Goal: Transaction & Acquisition: Purchase product/service

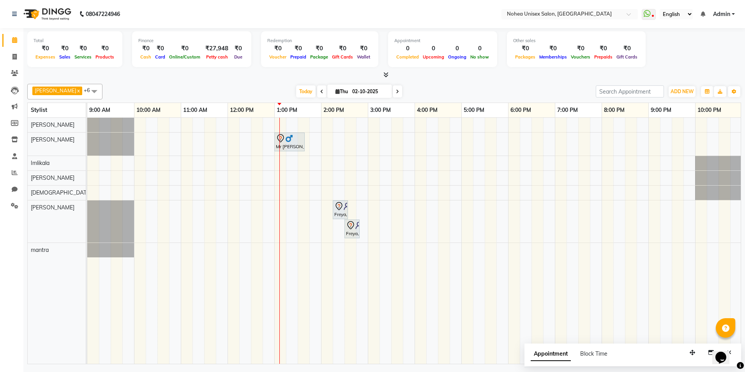
click at [317, 92] on span at bounding box center [321, 91] width 9 height 12
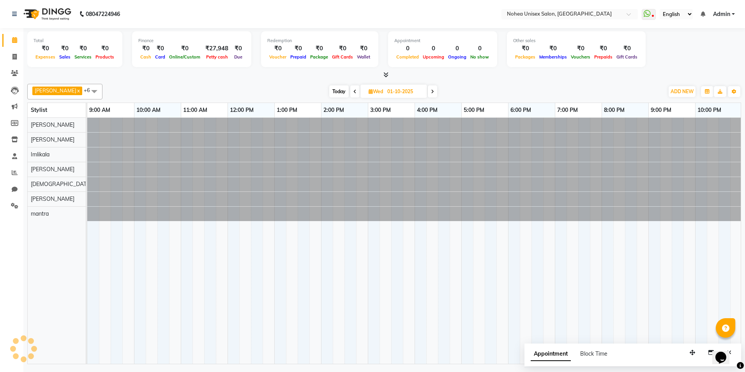
scroll to position [0, 48]
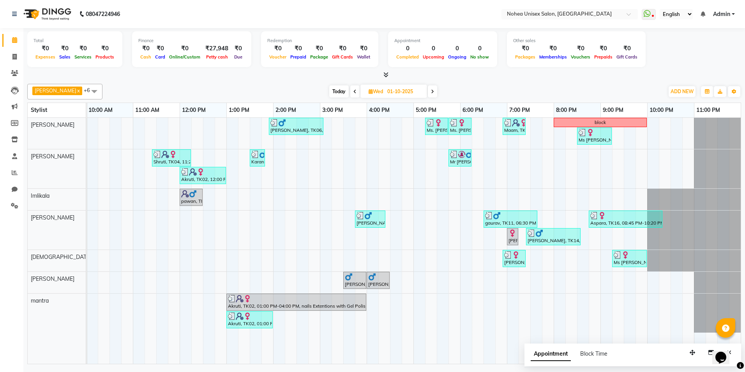
click at [350, 88] on span at bounding box center [354, 91] width 9 height 12
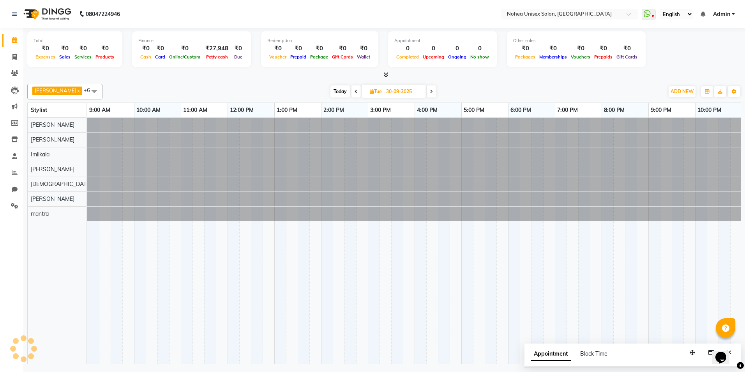
click at [430, 91] on icon at bounding box center [431, 91] width 3 height 5
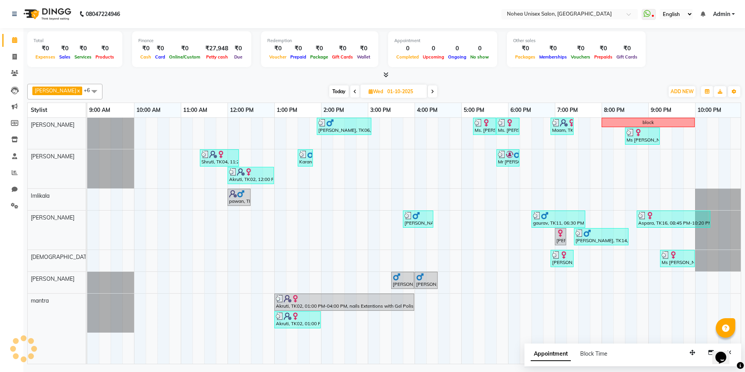
scroll to position [0, 48]
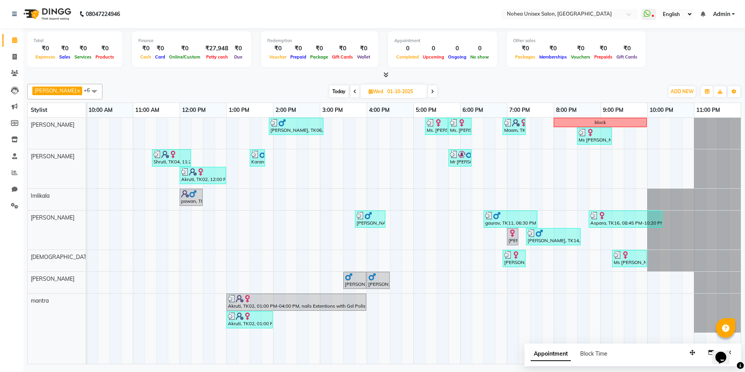
click at [329, 89] on span "Today" at bounding box center [338, 91] width 19 height 12
type input "02-10-2025"
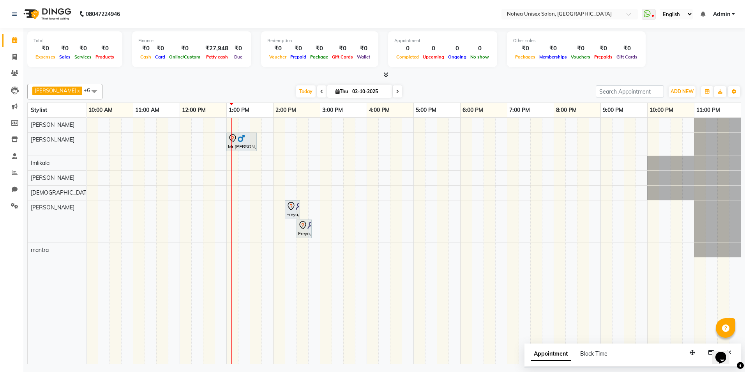
click at [384, 69] on div "Total ₹0 Expenses ₹0 Sales ₹0 Services ₹0 Products Finance ₹0 Cash ₹0 Card ₹0 O…" at bounding box center [384, 50] width 714 height 38
click at [383, 71] on span at bounding box center [384, 75] width 8 height 8
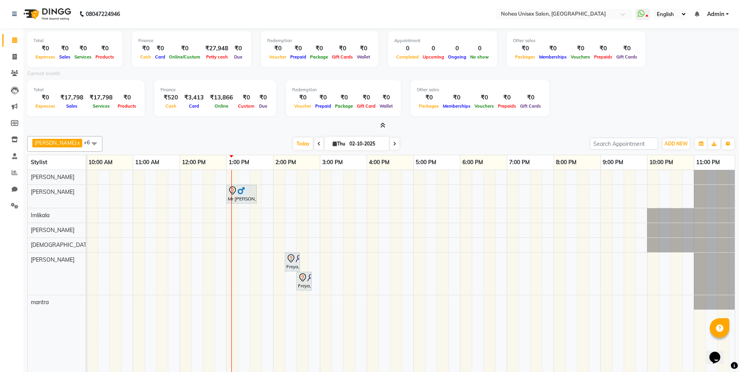
click at [383, 126] on icon at bounding box center [382, 125] width 5 height 6
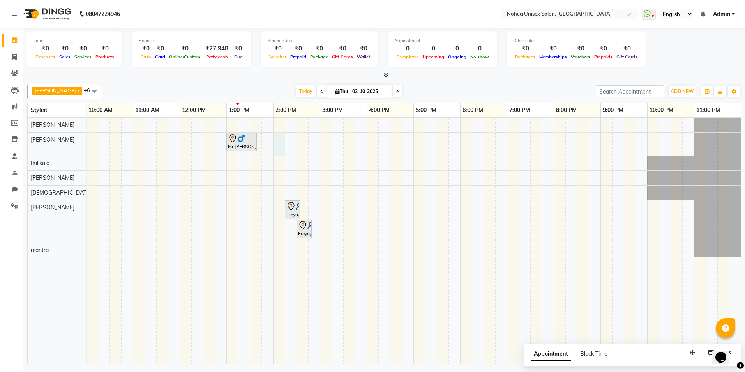
click at [280, 144] on div "Mr [PERSON_NAME], TK02, 01:00 PM-01:40 PM, Men Hair - [DEMOGRAPHIC_DATA] Haircu…" at bounding box center [389, 241] width 701 height 246
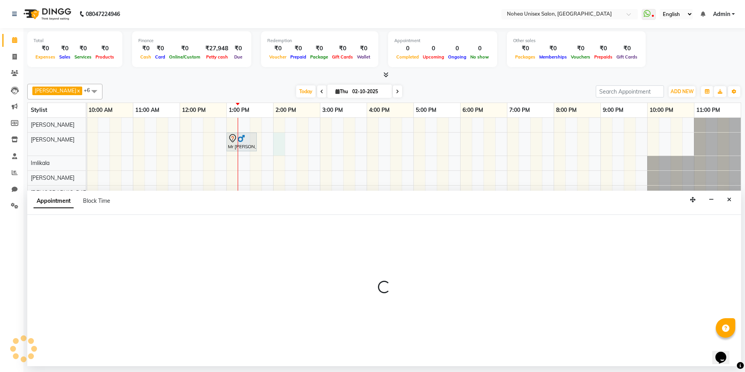
select select "80899"
select select "840"
select select "tentative"
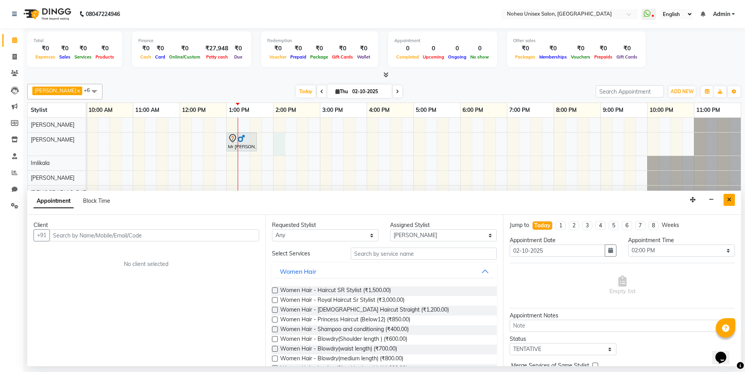
click at [733, 201] on button "Close" at bounding box center [729, 200] width 11 height 12
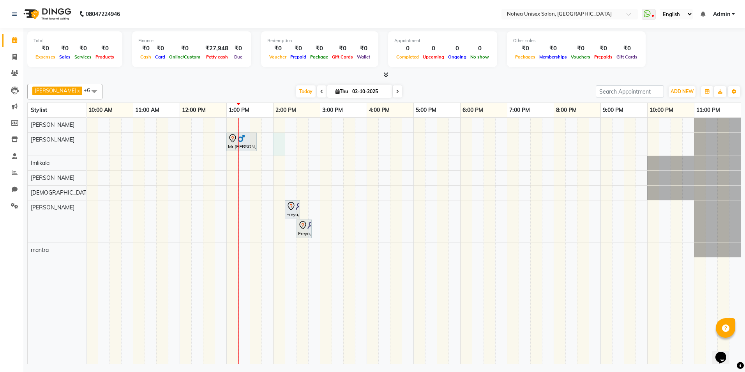
click at [275, 139] on div "Mr [PERSON_NAME], TK02, 01:00 PM-01:40 PM, Men Hair - [DEMOGRAPHIC_DATA] Haircu…" at bounding box center [389, 241] width 701 height 246
select select "80899"
select select "840"
select select "tentative"
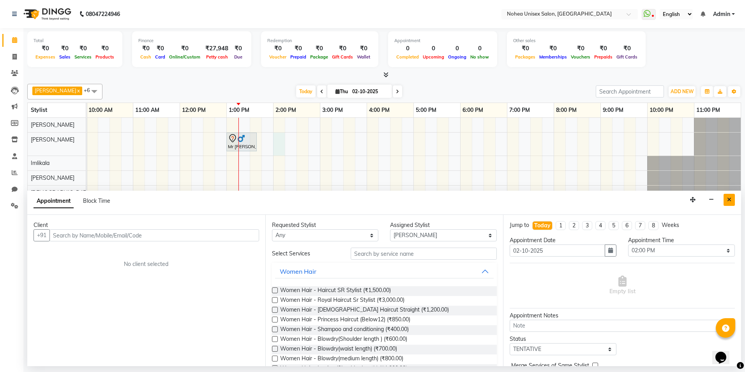
click at [729, 197] on icon "Close" at bounding box center [729, 199] width 4 height 5
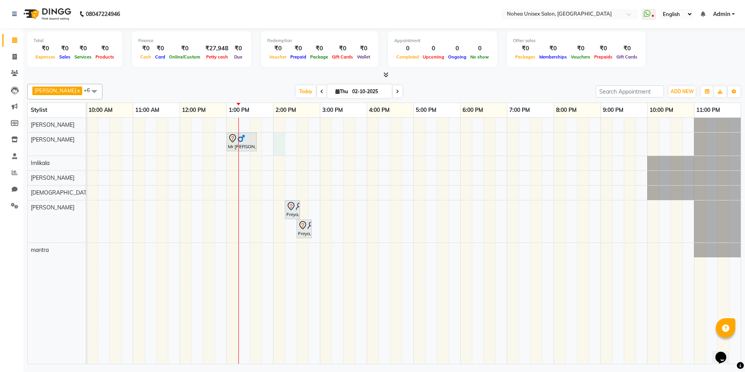
click at [277, 144] on div "Mr [PERSON_NAME], TK02, 01:00 PM-01:40 PM, Men Hair - [DEMOGRAPHIC_DATA] Haircu…" at bounding box center [389, 241] width 701 height 246
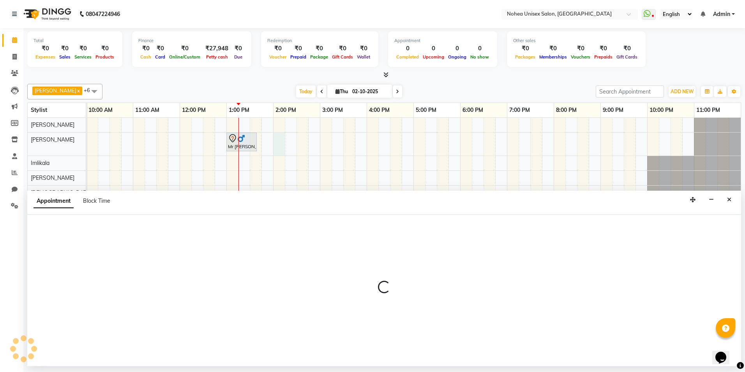
select select "80899"
select select "840"
select select "tentative"
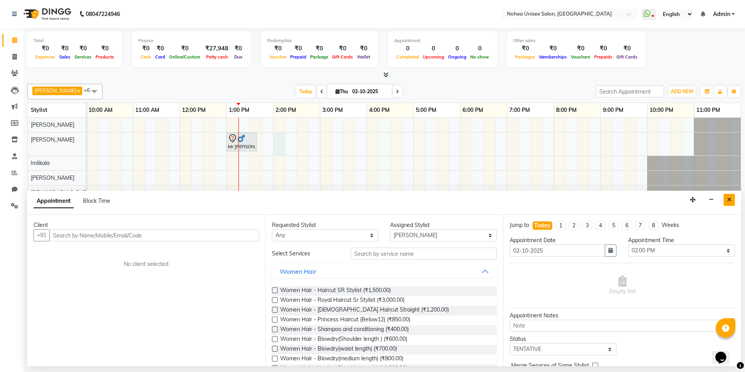
click at [726, 196] on button "Close" at bounding box center [729, 200] width 11 height 12
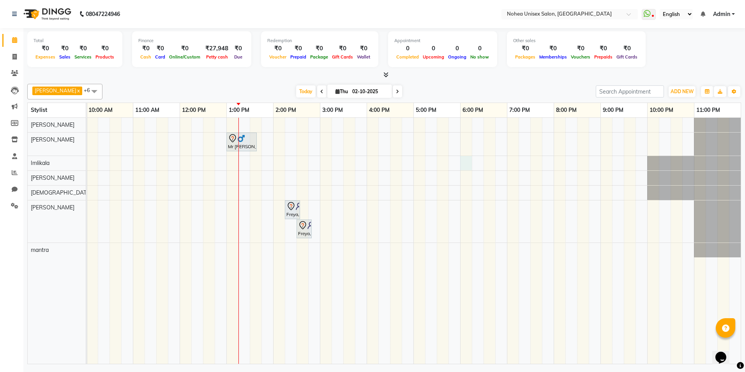
click at [466, 168] on div "Mr [PERSON_NAME], TK02, 01:00 PM-01:40 PM, Men Hair - [DEMOGRAPHIC_DATA] Haircu…" at bounding box center [389, 241] width 701 height 246
select select "74554"
select select "1080"
select select "tentative"
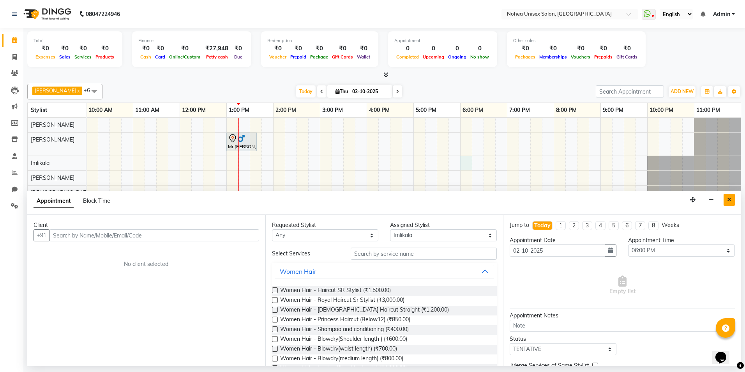
click at [730, 197] on icon "Close" at bounding box center [729, 199] width 4 height 5
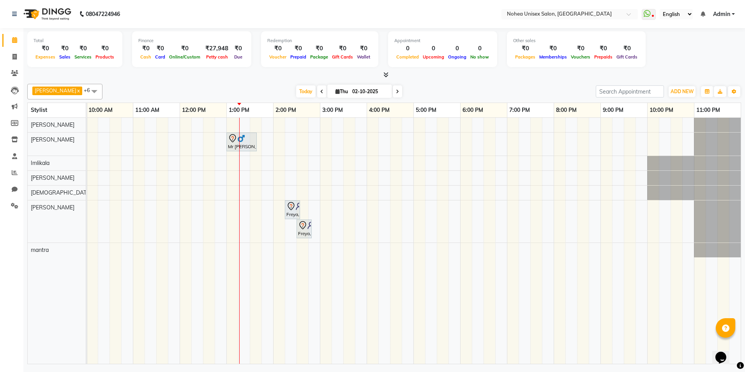
click at [500, 162] on div "Mr [PERSON_NAME], TK02, 01:00 PM-01:40 PM, Men Hair - [DEMOGRAPHIC_DATA] Haircu…" at bounding box center [389, 241] width 701 height 246
select select "74554"
select select "tentative"
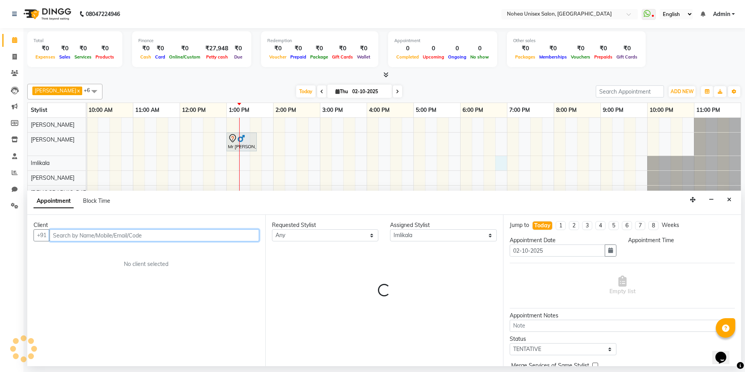
select select "1125"
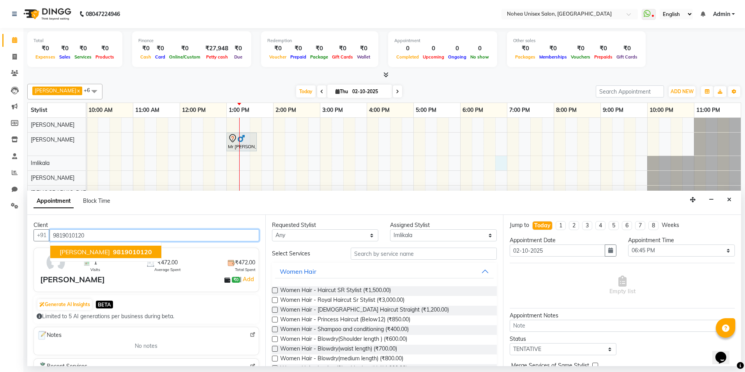
click at [76, 248] on button "[PERSON_NAME] 9819010120" at bounding box center [105, 251] width 111 height 12
type input "9819010120"
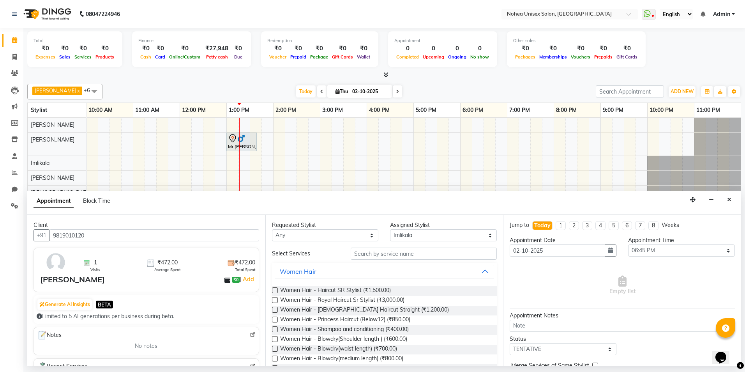
click at [400, 288] on div "Women Hair - Haircut SR Stylist (₹1,500.00)" at bounding box center [384, 291] width 225 height 10
click at [273, 289] on label at bounding box center [275, 290] width 6 height 6
click at [273, 289] on input "checkbox" at bounding box center [274, 290] width 5 height 5
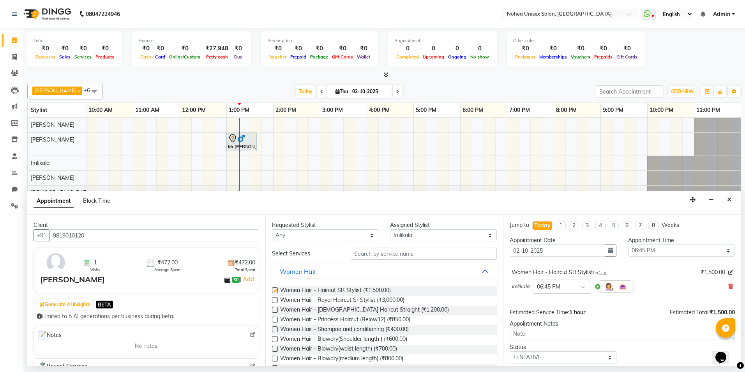
checkbox input "false"
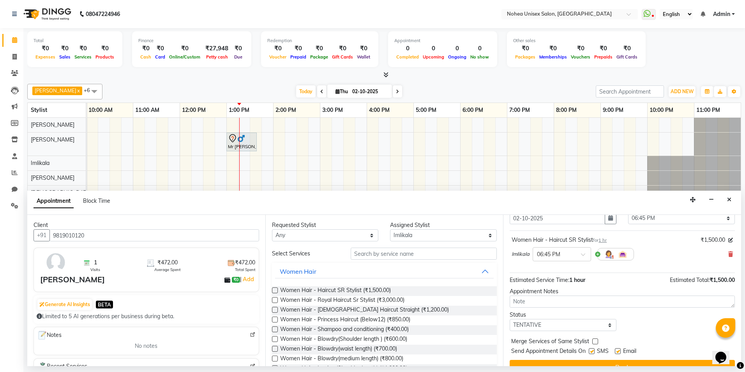
scroll to position [46, 0]
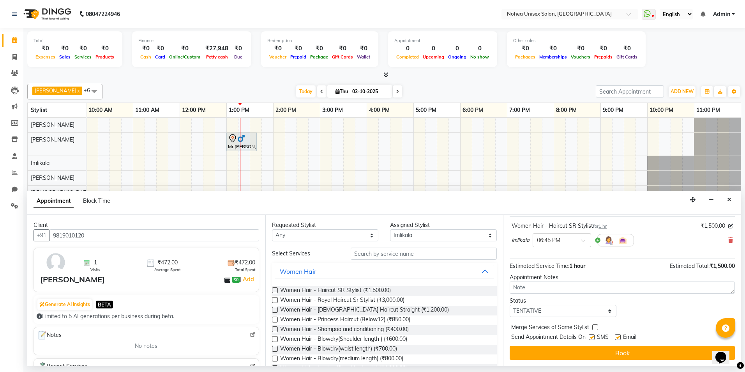
click at [617, 335] on label at bounding box center [618, 337] width 6 height 6
click at [617, 335] on input "checkbox" at bounding box center [617, 337] width 5 height 5
checkbox input "false"
click at [487, 235] on select "Select [PERSON_NAME] Imlikala [PERSON_NAME] Kaif mantra Mohini [PERSON_NAME] [P…" at bounding box center [443, 235] width 107 height 12
select select "76527"
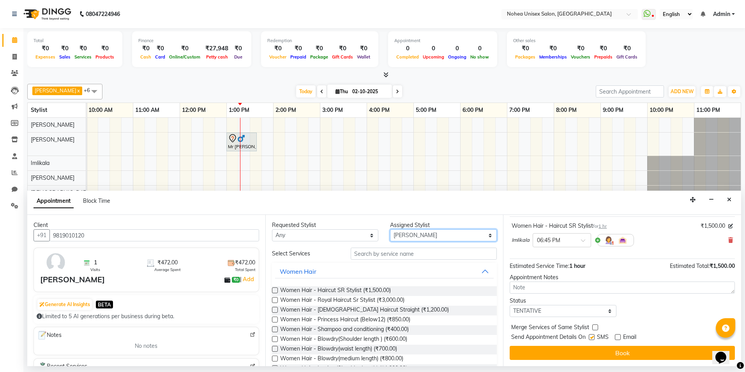
click at [390, 229] on select "Select [PERSON_NAME] Imlikala [PERSON_NAME] Kaif mantra Mohini [PERSON_NAME] [P…" at bounding box center [443, 235] width 107 height 12
click at [423, 289] on div "Women Hair - Haircut SR Stylist (₹1,500.00)" at bounding box center [384, 291] width 225 height 10
click at [392, 251] on input "text" at bounding box center [424, 253] width 146 height 12
click at [375, 288] on span "Women Hair - Haircut SR Stylist (₹1,500.00)" at bounding box center [335, 291] width 111 height 10
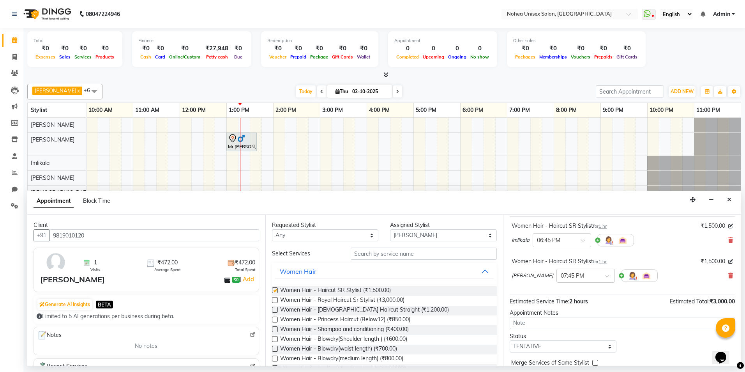
checkbox input "false"
click at [478, 238] on select "Select [PERSON_NAME] Imlikala [PERSON_NAME] Kaif mantra Mohini [PERSON_NAME] [P…" at bounding box center [443, 235] width 107 height 12
select select "74821"
click at [390, 229] on select "Select [PERSON_NAME] Imlikala [PERSON_NAME] Kaif mantra Mohini [PERSON_NAME] [P…" at bounding box center [443, 235] width 107 height 12
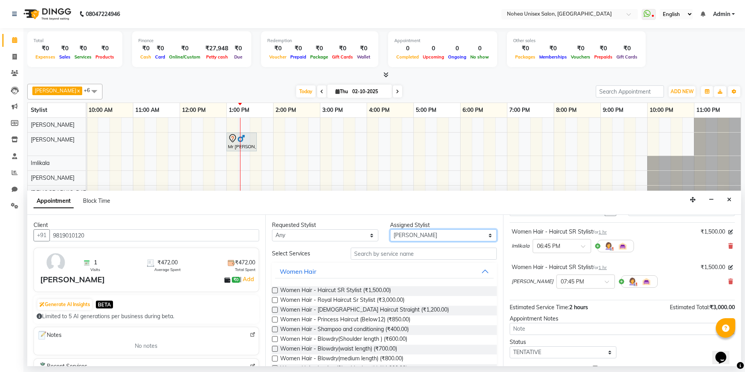
scroll to position [82, 0]
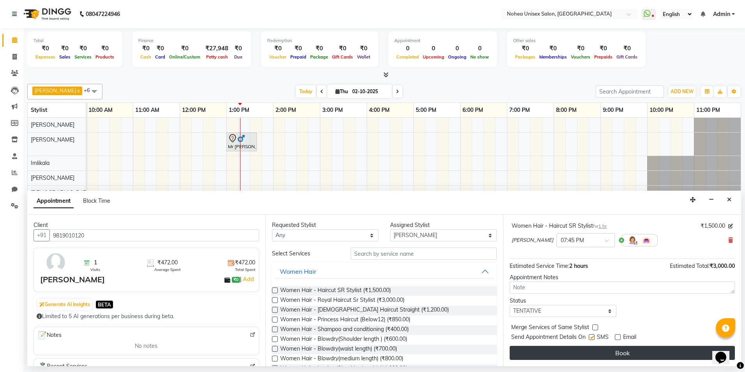
click at [641, 349] on button "Book" at bounding box center [622, 353] width 225 height 14
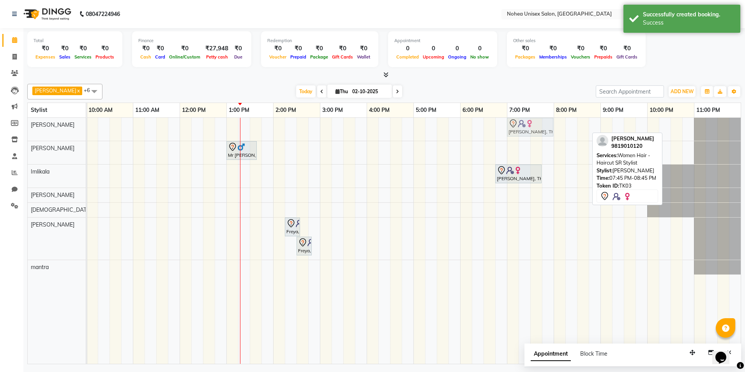
drag, startPoint x: 581, startPoint y: 120, endPoint x: 544, endPoint y: 123, distance: 37.9
click at [39, 123] on div "[PERSON_NAME], TK03, 07:45 PM-08:45 PM, Women Hair - Haircut SR Stylist [PERSON…" at bounding box center [39, 129] width 0 height 23
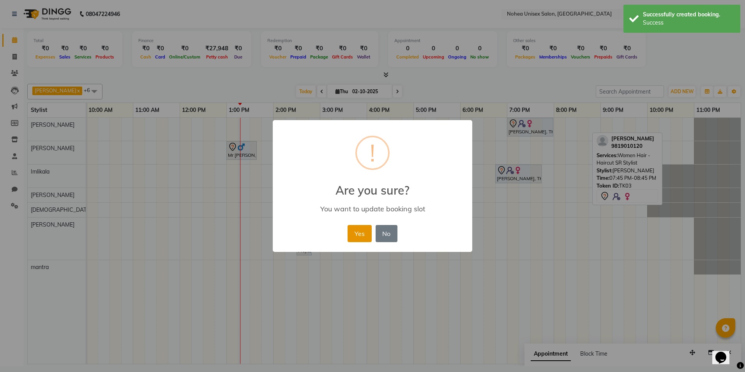
click at [367, 237] on button "Yes" at bounding box center [360, 233] width 24 height 17
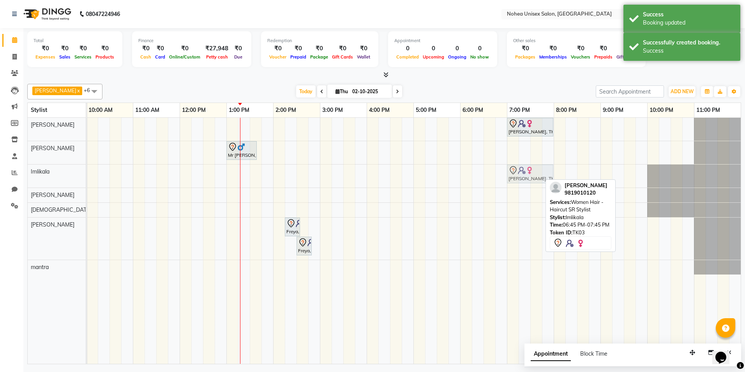
drag, startPoint x: 522, startPoint y: 182, endPoint x: 535, endPoint y: 183, distance: 13.7
click at [39, 183] on div "[PERSON_NAME], TK03, 06:45 PM-07:45 PM, Women Hair - Haircut SR Stylist [PERSON…" at bounding box center [39, 175] width 0 height 23
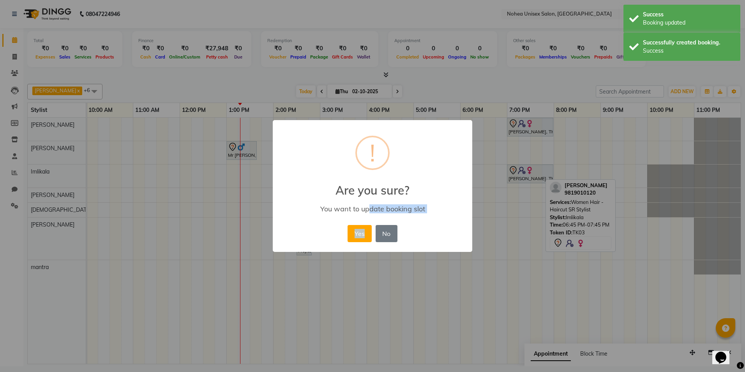
click at [367, 220] on div "× ! Are you sure? You want to update booking slot Yes No No" at bounding box center [372, 186] width 199 height 132
drag, startPoint x: 367, startPoint y: 220, endPoint x: 360, endPoint y: 228, distance: 11.3
click at [360, 228] on button "Yes" at bounding box center [360, 233] width 24 height 17
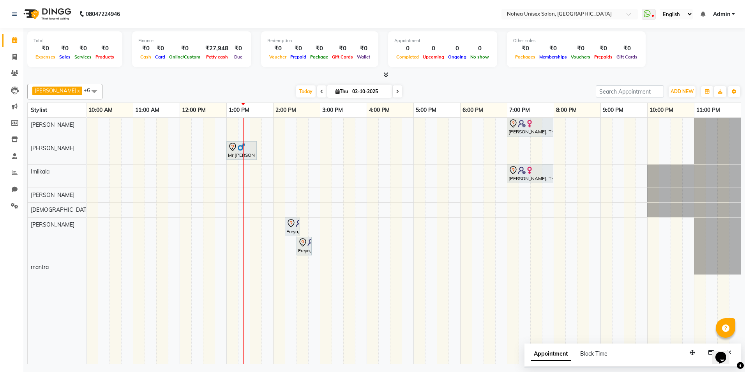
click at [114, 142] on tr at bounding box center [389, 241] width 701 height 246
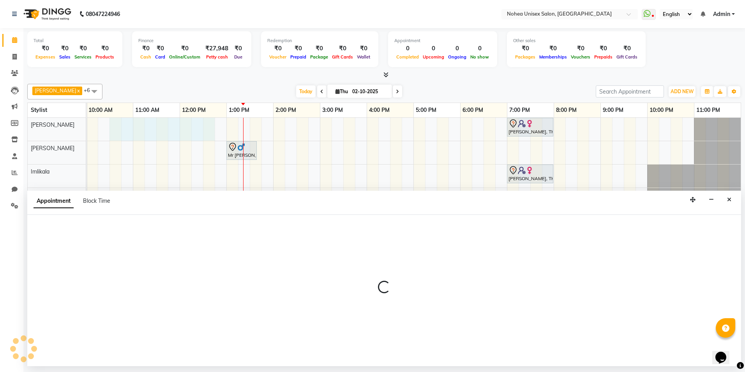
select select "76527"
select select "tentative"
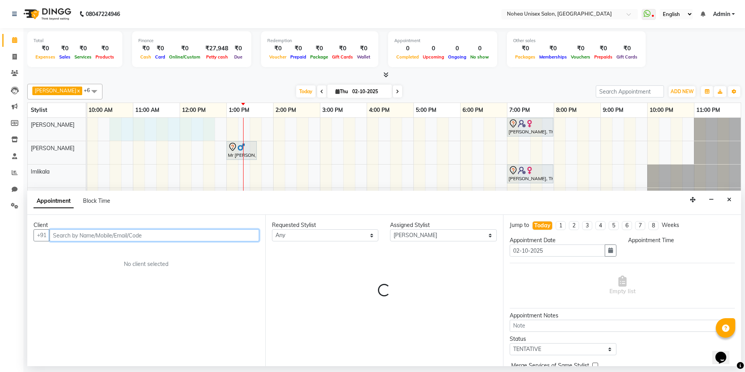
select select "630"
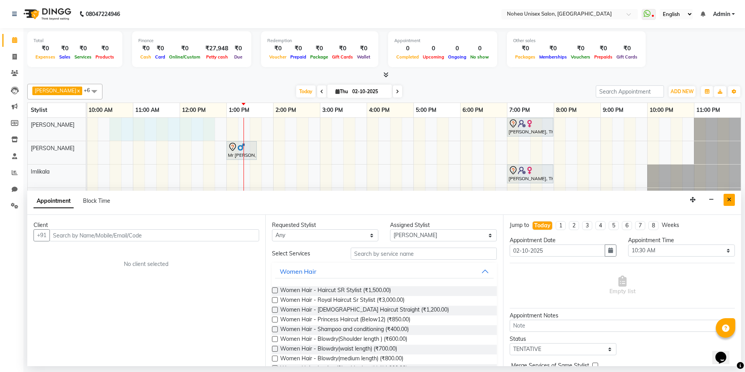
click at [733, 198] on button "Close" at bounding box center [729, 200] width 11 height 12
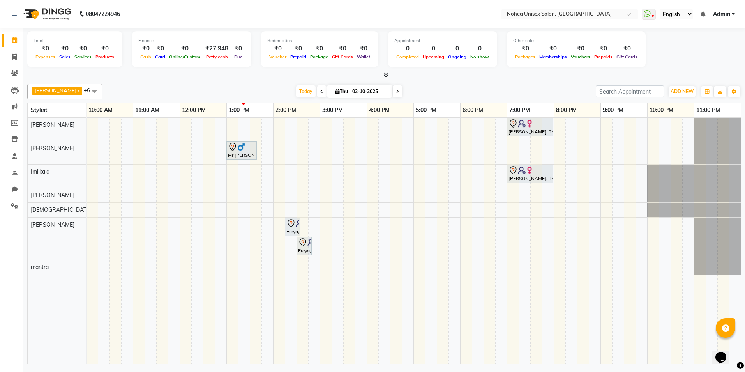
click at [86, 89] on span at bounding box center [94, 91] width 16 height 15
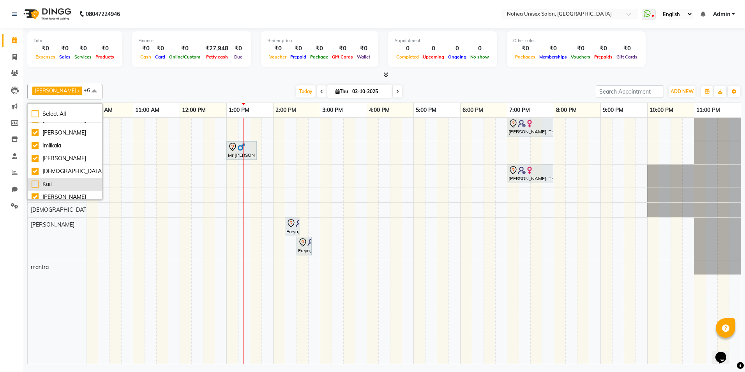
scroll to position [52, 0]
click at [64, 192] on div "Mohini" at bounding box center [65, 193] width 67 height 8
checkbox input "true"
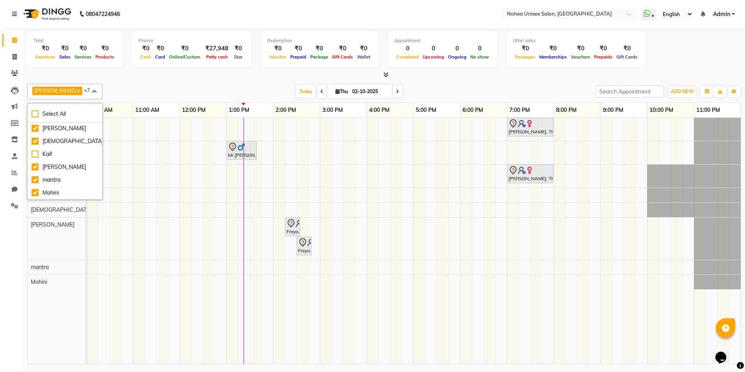
click at [99, 77] on div at bounding box center [384, 75] width 714 height 8
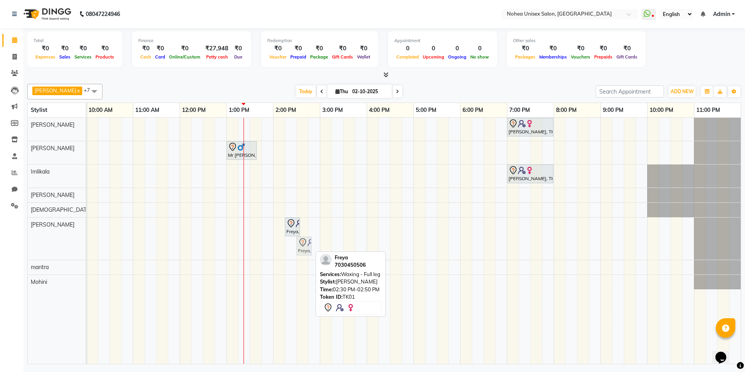
drag, startPoint x: 305, startPoint y: 245, endPoint x: 310, endPoint y: 218, distance: 27.3
click at [310, 218] on div "[PERSON_NAME], TK03, 07:00 PM-08:00 PM, Women Hair - Haircut SR Stylist Mr [PER…" at bounding box center [389, 241] width 701 height 246
drag, startPoint x: 302, startPoint y: 238, endPoint x: 287, endPoint y: 221, distance: 22.9
click at [39, 221] on div "Freya, TK01, 02:15 PM-02:35 PM, Waxing - Full arm Freya, TK01, 02:30 PM-02:50 P…" at bounding box center [39, 238] width 0 height 42
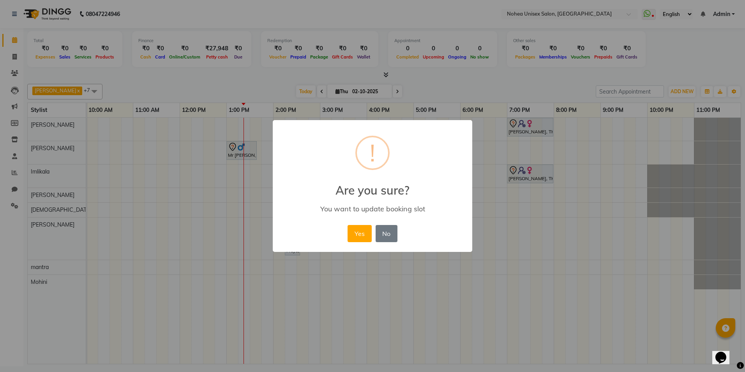
click at [347, 240] on div "Yes No No" at bounding box center [372, 233] width 53 height 21
click at [359, 233] on button "Yes" at bounding box center [360, 233] width 24 height 17
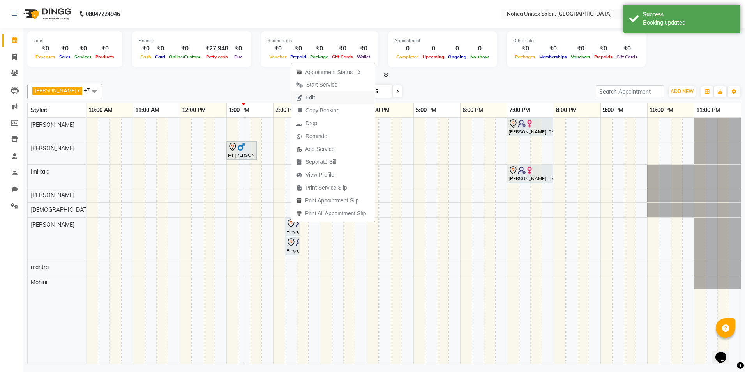
click at [334, 92] on button "Edit" at bounding box center [332, 97] width 83 height 13
select select "855"
select select "tentative"
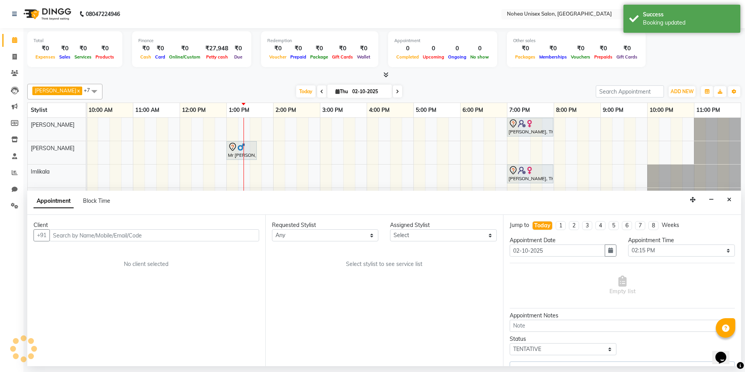
scroll to position [0, 48]
select select "85390"
select select "4057"
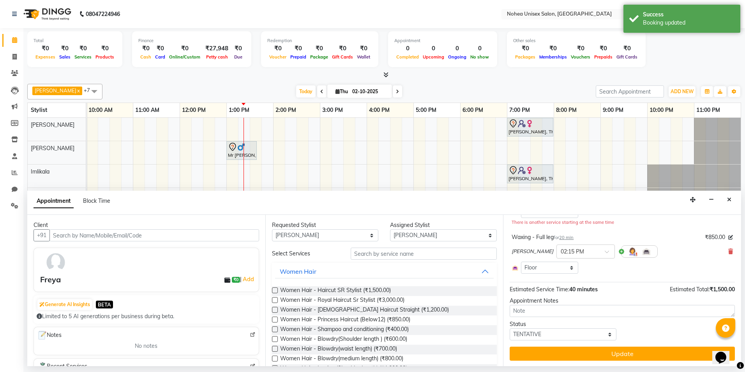
scroll to position [92, 0]
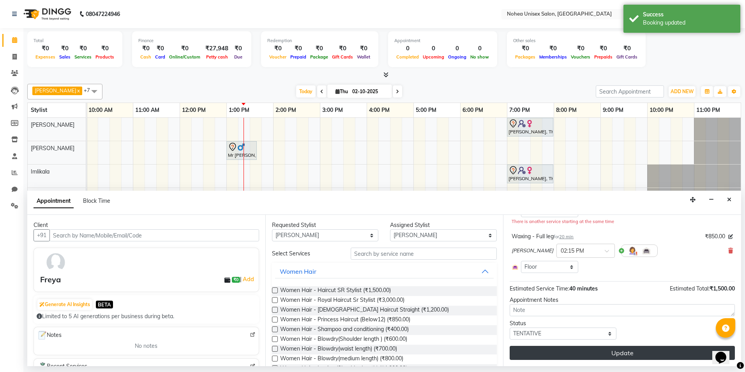
click at [629, 352] on button "Update" at bounding box center [622, 353] width 225 height 14
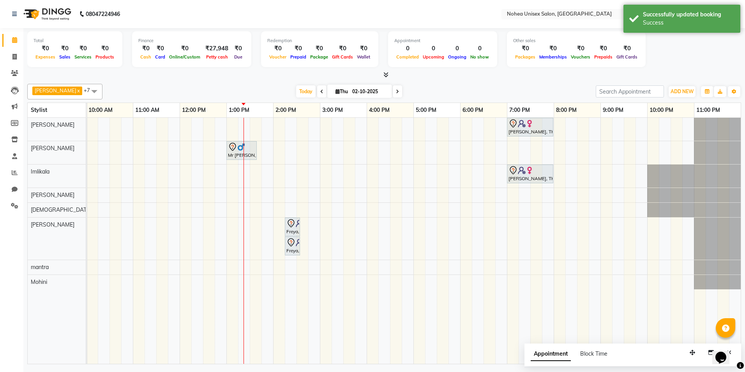
click at [307, 88] on div "Today Thu 02-10-2025" at bounding box center [349, 92] width 108 height 12
click at [320, 90] on icon at bounding box center [321, 91] width 3 height 5
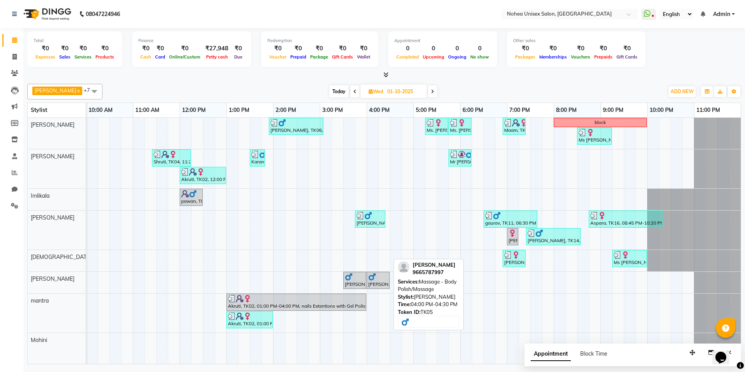
click at [372, 281] on div "[PERSON_NAME], TK05, 04:00 PM-04:30 PM, Massage - Body Polish/Massage" at bounding box center [377, 280] width 21 height 15
click at [350, 90] on span at bounding box center [354, 91] width 9 height 12
type input "30-09-2025"
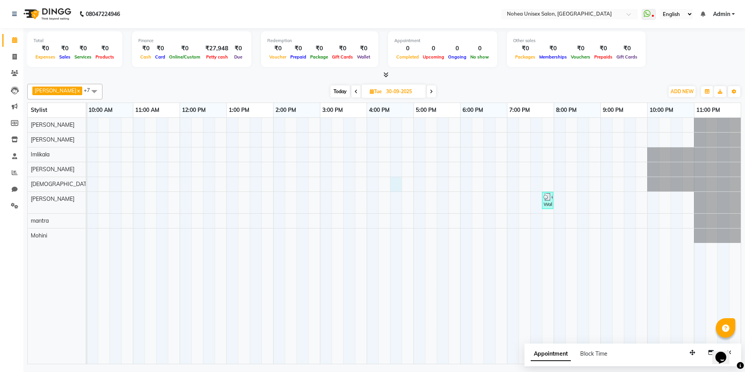
click at [394, 184] on div "Walk Solanki, TK04, 07:45 PM-07:55 PM, Nails - Cut and File" at bounding box center [389, 241] width 701 height 246
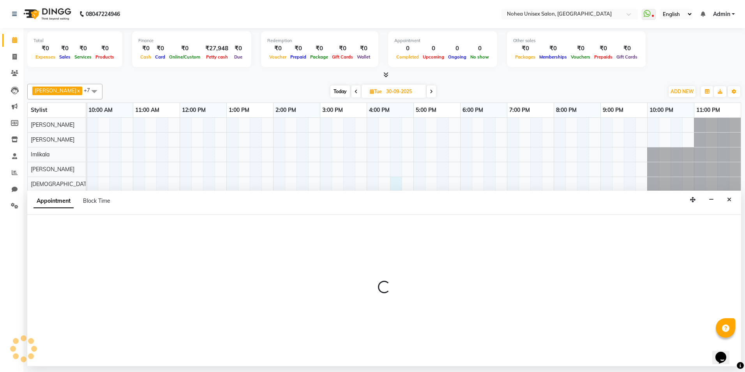
select select "74506"
select select "990"
select select "tentative"
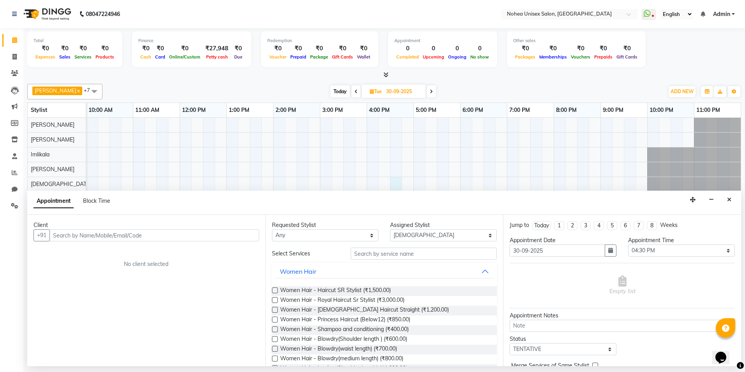
click at [723, 198] on div "Appointment Block Time" at bounding box center [384, 203] width 714 height 24
click at [727, 198] on icon "Close" at bounding box center [729, 199] width 4 height 5
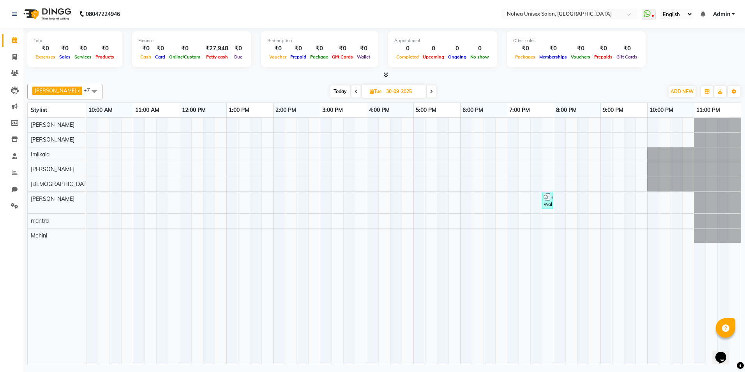
click at [355, 89] on icon at bounding box center [356, 91] width 3 height 5
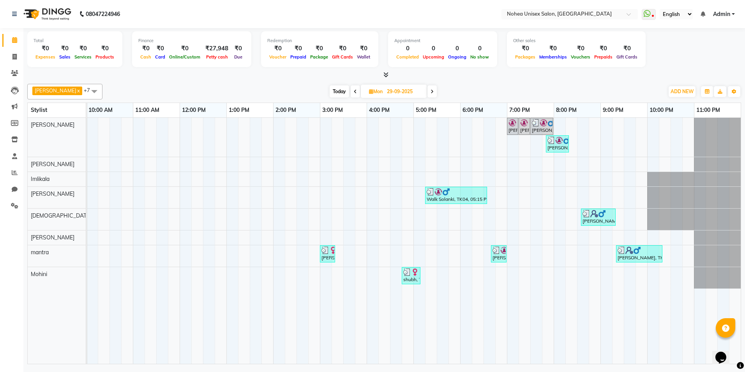
click at [427, 86] on span at bounding box center [431, 91] width 9 height 12
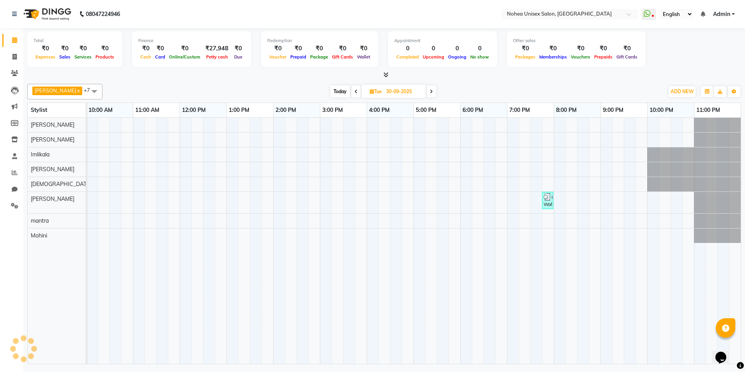
click at [330, 87] on span "Today" at bounding box center [339, 91] width 19 height 12
type input "02-10-2025"
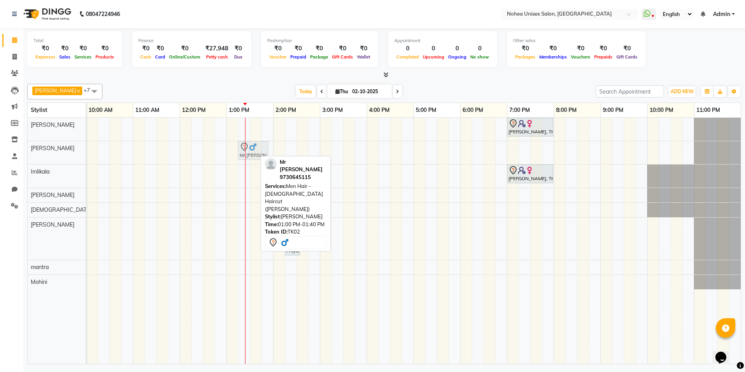
drag, startPoint x: 235, startPoint y: 149, endPoint x: 244, endPoint y: 149, distance: 8.6
click at [39, 149] on div "Mr [PERSON_NAME], TK02, 01:00 PM-01:40 PM, Men Hair - [DEMOGRAPHIC_DATA] Haircu…" at bounding box center [39, 152] width 0 height 23
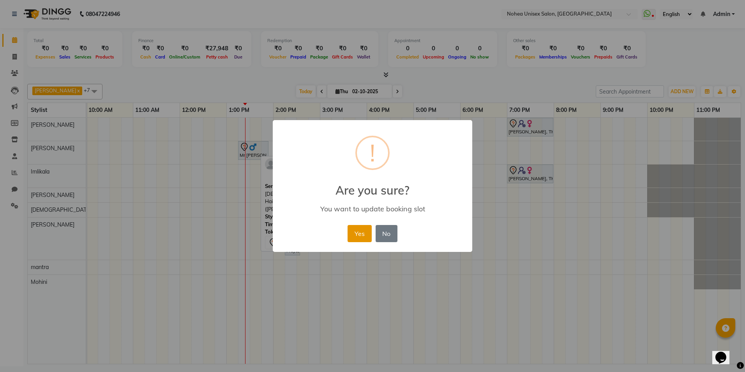
click at [364, 235] on button "Yes" at bounding box center [360, 233] width 24 height 17
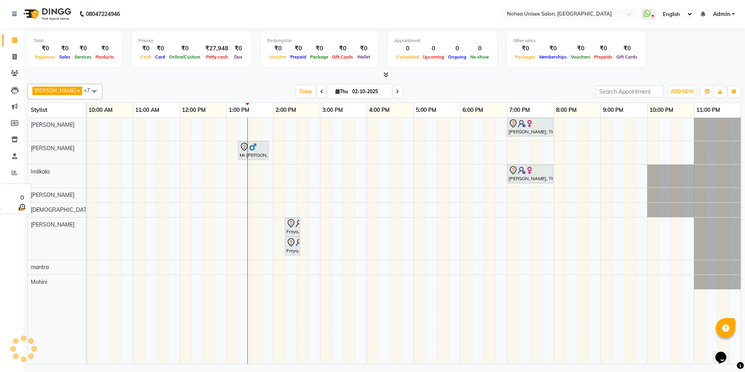
click at [44, 177] on div "Imlikala" at bounding box center [57, 171] width 58 height 14
click at [86, 88] on span at bounding box center [94, 91] width 16 height 15
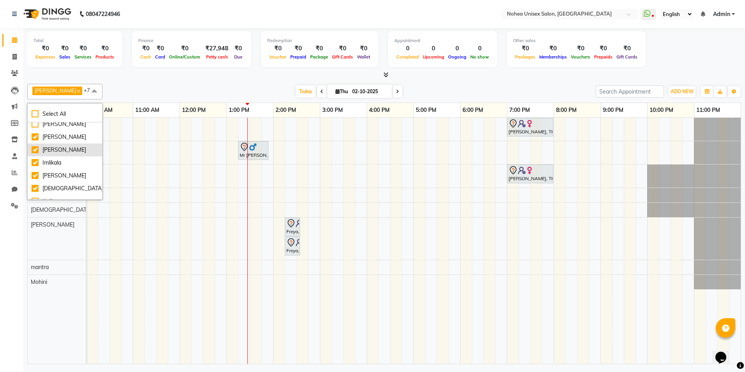
scroll to position [0, 0]
click at [48, 125] on div "[PERSON_NAME]" at bounding box center [65, 129] width 67 height 8
checkbox input "true"
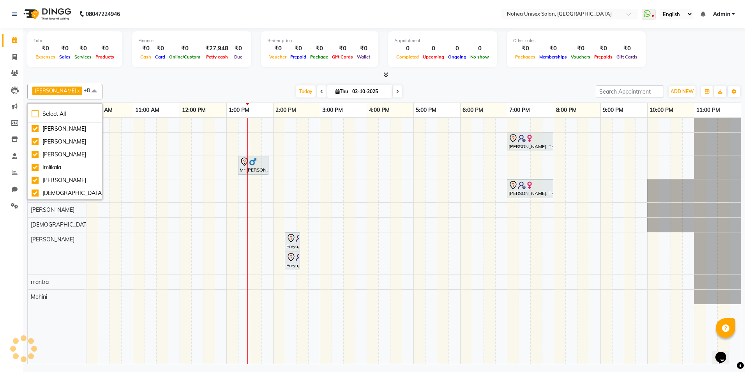
click at [130, 60] on div "Total ₹0 Expenses ₹0 Sales ₹0 Services ₹0 Products Finance ₹0 Cash ₹0 Card ₹0 O…" at bounding box center [384, 50] width 714 height 38
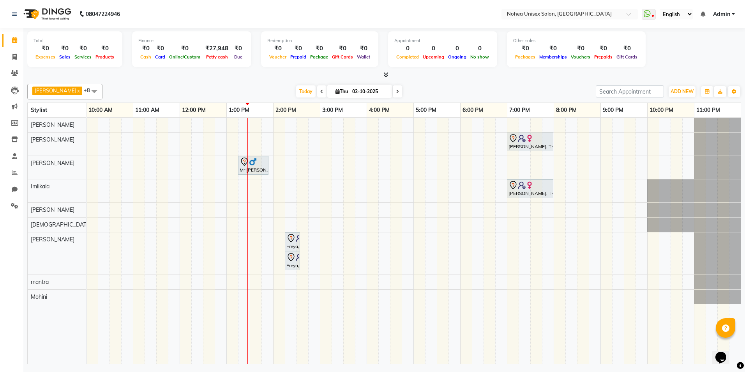
click at [86, 89] on span at bounding box center [94, 91] width 16 height 15
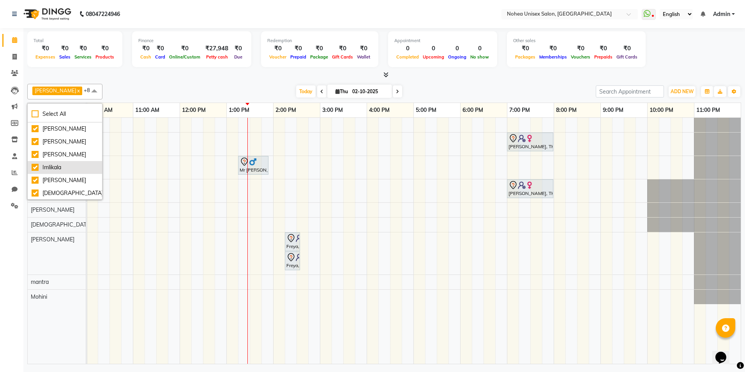
click at [44, 162] on li "Imlikala" at bounding box center [65, 167] width 74 height 13
checkbox input "false"
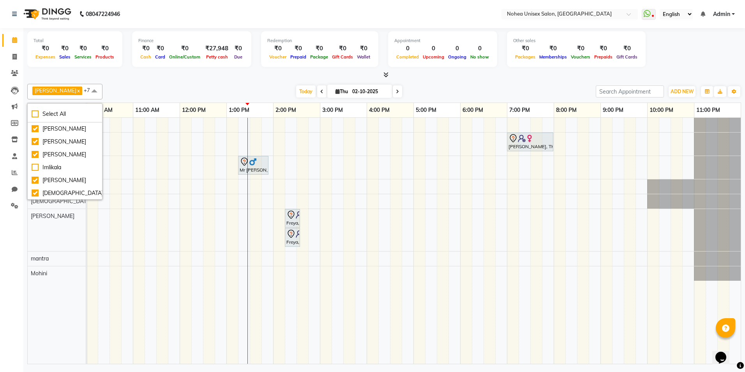
click at [99, 68] on div "Total ₹0 Expenses ₹0 Sales ₹0 Services ₹0 Products Finance ₹0 Cash ₹0 Card ₹0 O…" at bounding box center [384, 50] width 714 height 38
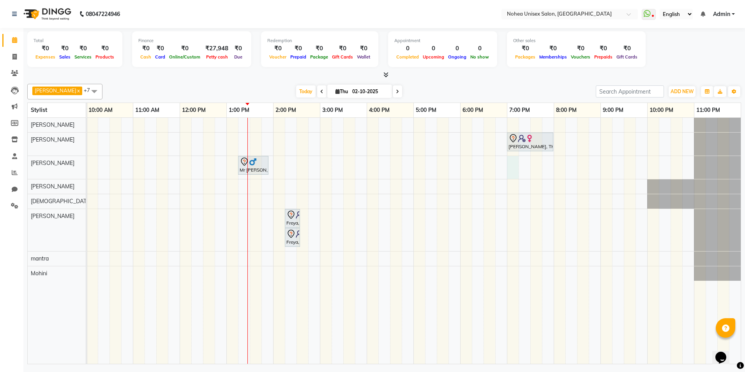
click at [513, 171] on div "[PERSON_NAME], TK03, 07:00 PM-08:00 PM, Women Hair - Haircut SR Stylist Mr [PER…" at bounding box center [389, 241] width 701 height 246
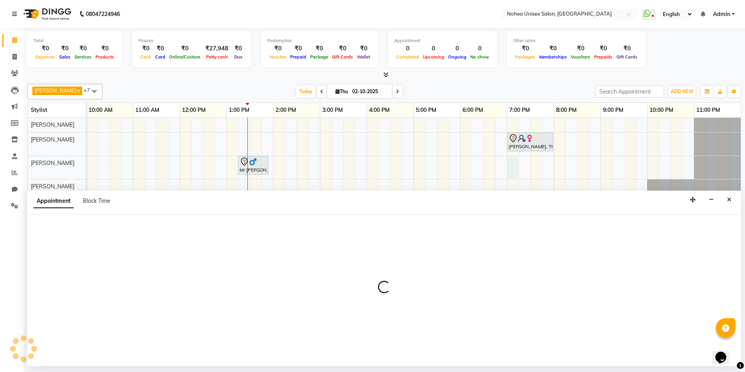
select select "80899"
select select "1140"
select select "tentative"
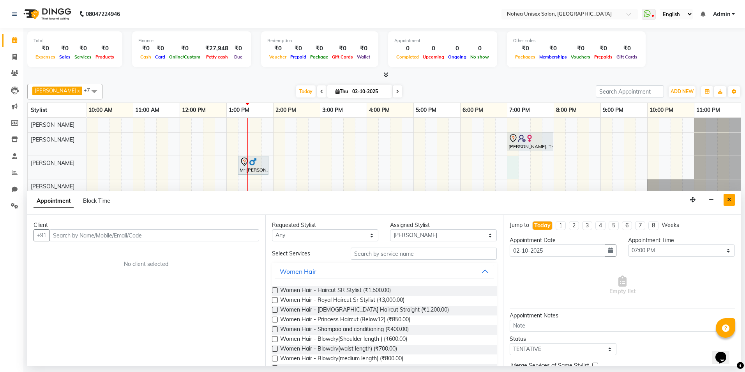
click at [731, 199] on icon "Close" at bounding box center [729, 199] width 4 height 5
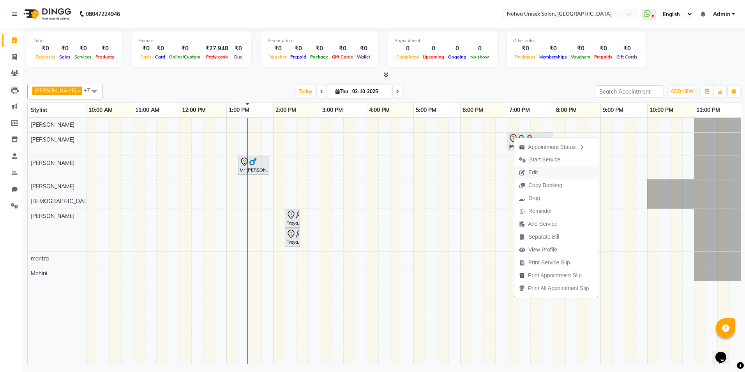
click at [545, 168] on button "Edit" at bounding box center [555, 172] width 83 height 13
select select "tentative"
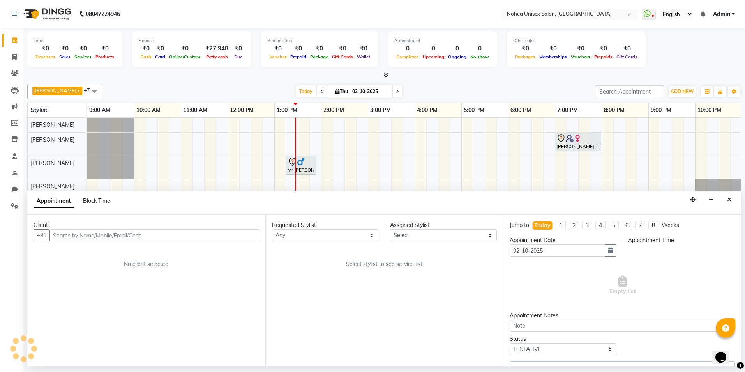
select select "74554"
select select "1140"
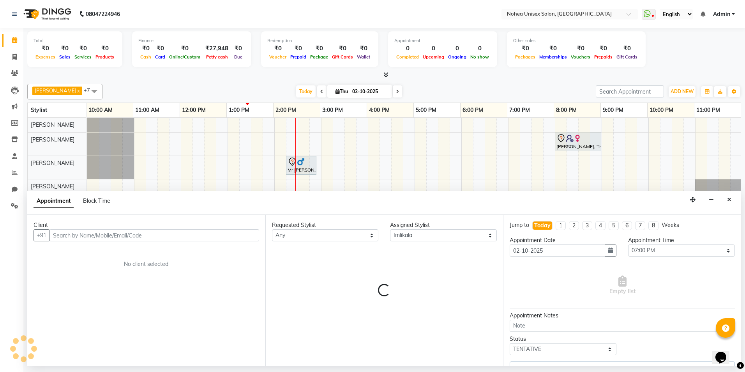
scroll to position [0, 48]
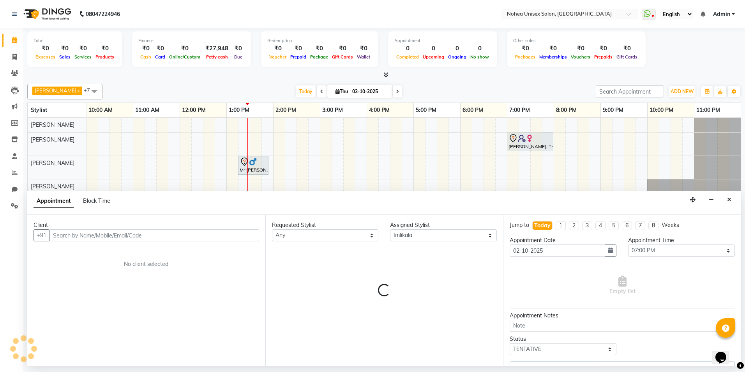
select select "4057"
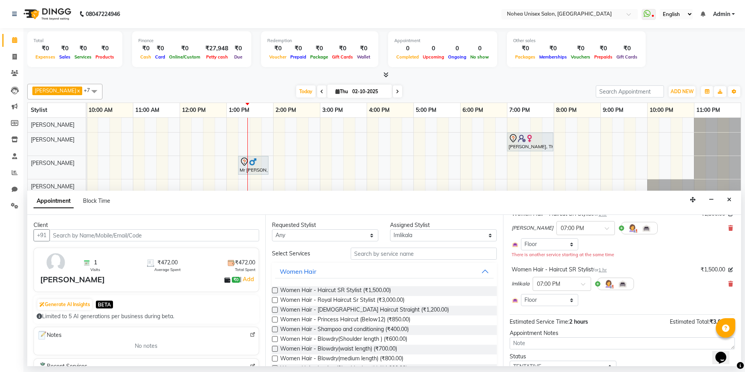
scroll to position [78, 0]
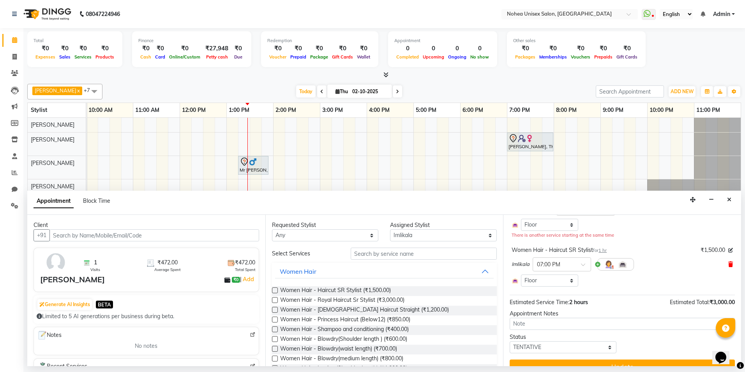
click at [728, 260] on span at bounding box center [730, 264] width 5 height 8
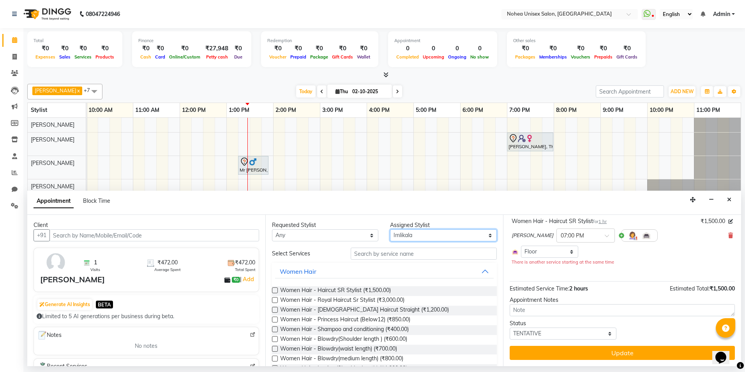
click at [406, 231] on select "Select [PERSON_NAME] Imlikala [PERSON_NAME] Kaif mantra Mohini [PERSON_NAME] [P…" at bounding box center [443, 235] width 107 height 12
select select "74821"
click at [390, 229] on select "Select [PERSON_NAME] Imlikala [PERSON_NAME] Kaif mantra Mohini [PERSON_NAME] [P…" at bounding box center [443, 235] width 107 height 12
click at [382, 288] on span "Women Hair - Haircut SR Stylist (₹1,500.00)" at bounding box center [335, 291] width 111 height 10
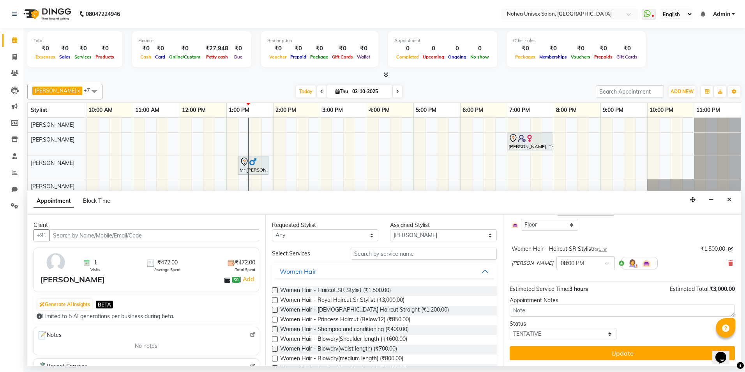
checkbox input "false"
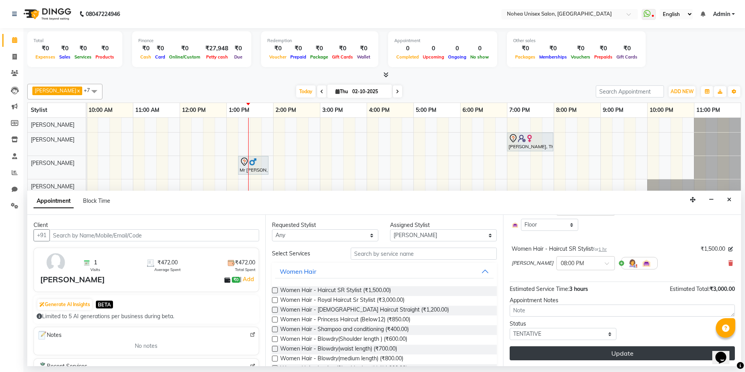
scroll to position [78, 0]
click at [659, 352] on button "Update" at bounding box center [622, 353] width 225 height 14
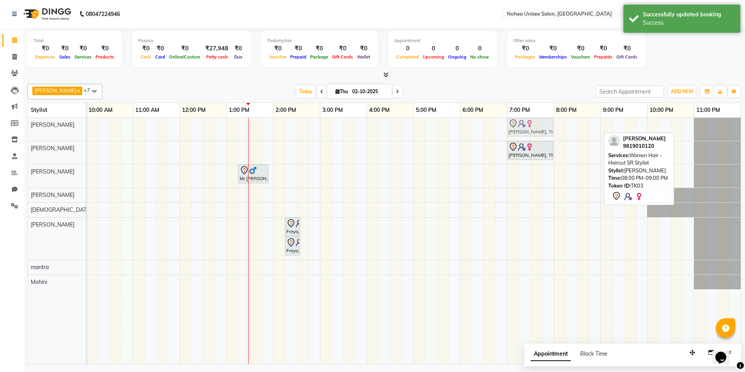
drag, startPoint x: 570, startPoint y: 120, endPoint x: 524, endPoint y: 129, distance: 47.6
click at [39, 129] on div "[PERSON_NAME], TK03, 08:00 PM-09:00 PM, Women Hair - Haircut SR Stylist [PERSON…" at bounding box center [39, 129] width 0 height 23
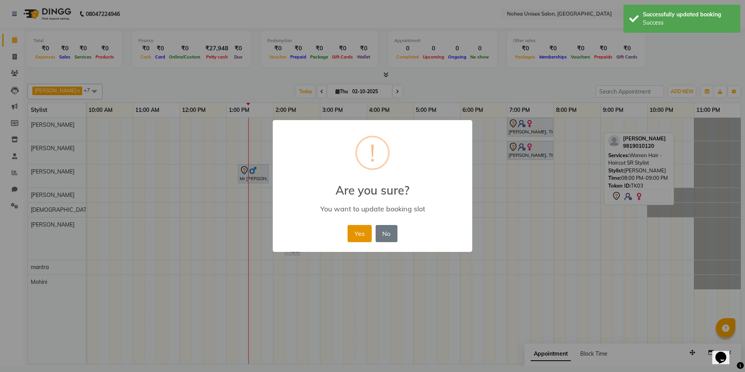
click at [358, 231] on button "Yes" at bounding box center [360, 233] width 24 height 17
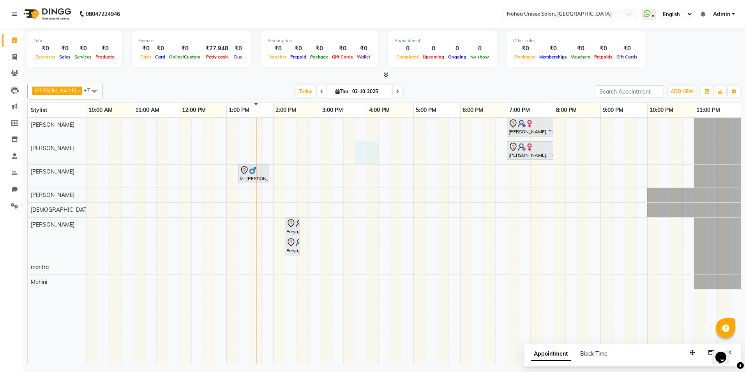
click at [366, 149] on div "[PERSON_NAME], TK03, 07:00 PM-08:00 PM, Women Hair - Haircut SR Stylist [PERSON…" at bounding box center [389, 241] width 701 height 246
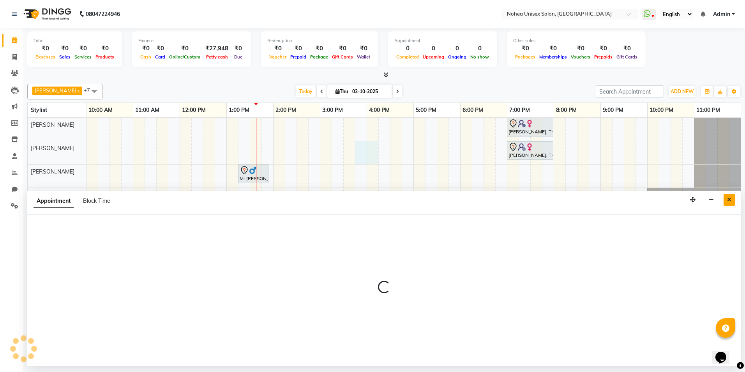
select select "76527"
select select "945"
select select "tentative"
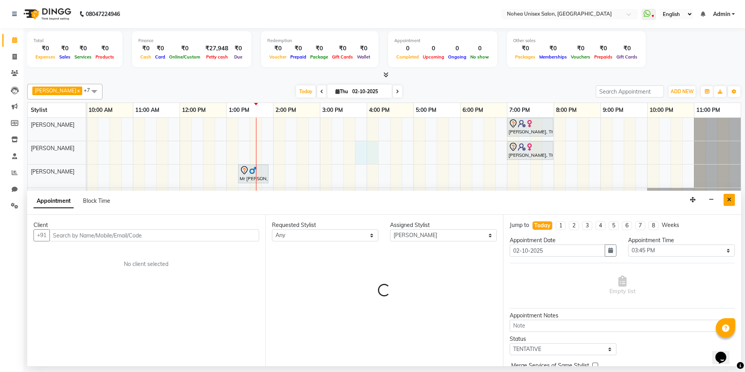
click at [729, 199] on icon "Close" at bounding box center [729, 199] width 4 height 5
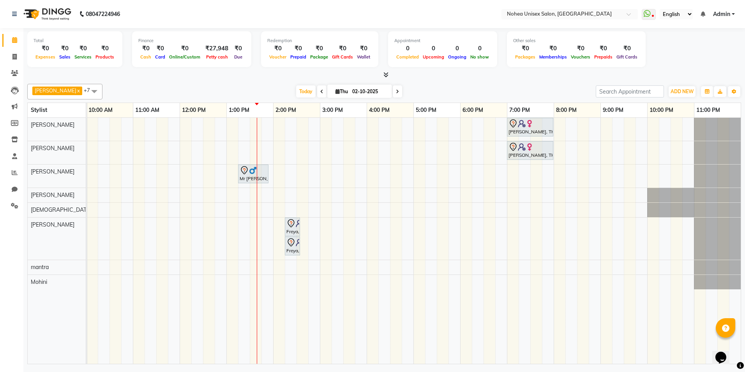
click at [374, 180] on div "[PERSON_NAME], TK03, 07:00 PM-08:00 PM, Women Hair - Haircut SR Stylist [PERSON…" at bounding box center [389, 241] width 701 height 246
select select "80899"
select select "tentative"
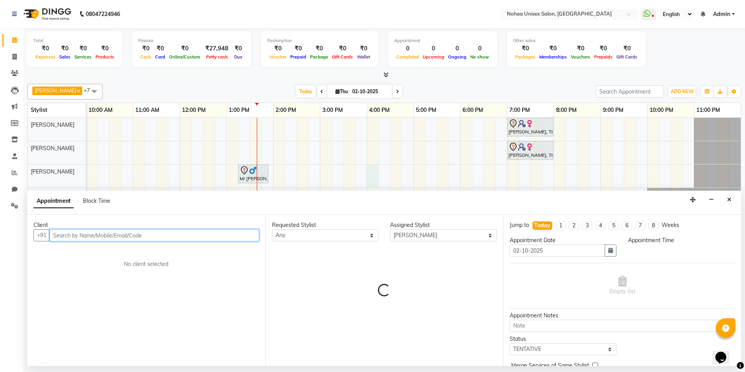
select select "960"
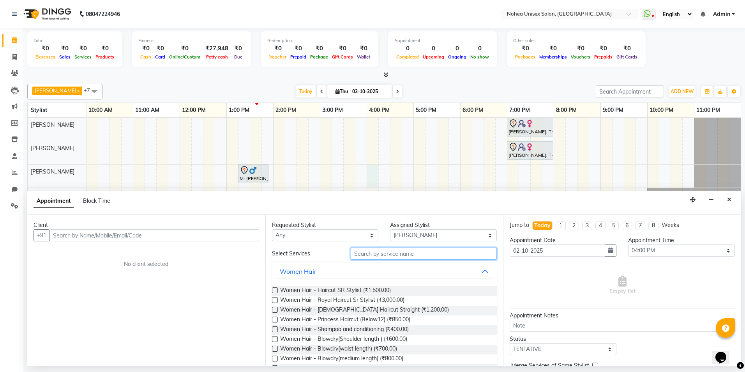
click at [387, 254] on input "text" at bounding box center [424, 253] width 146 height 12
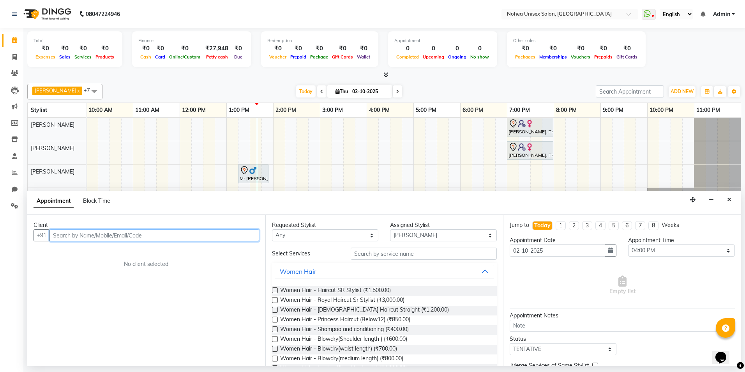
click at [164, 233] on input "text" at bounding box center [154, 235] width 210 height 12
type input "9545070222"
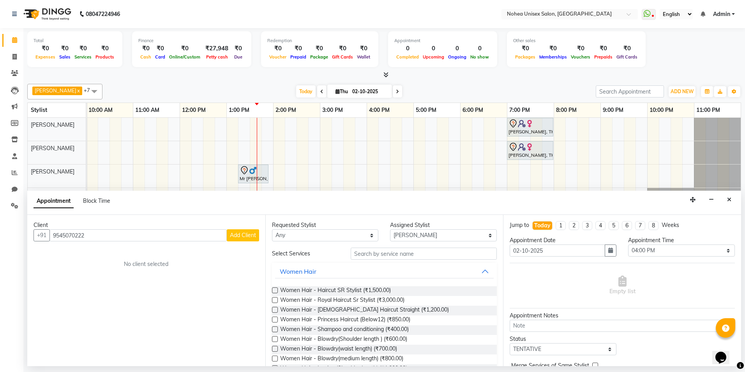
click at [247, 236] on span "Add Client" at bounding box center [243, 234] width 26 height 7
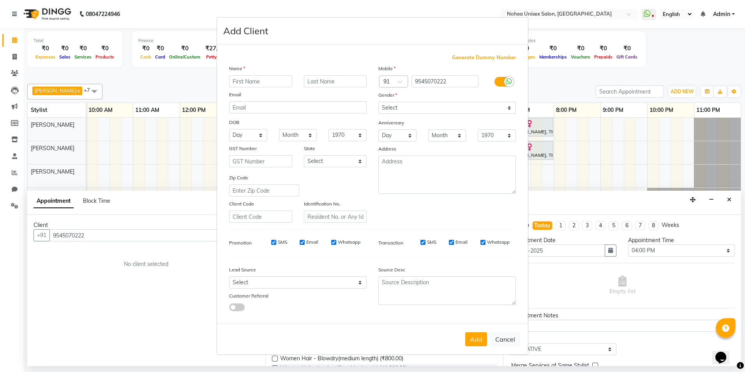
click at [245, 80] on input "text" at bounding box center [260, 81] width 63 height 12
type input "rashmi"
click at [426, 103] on select "Select [DEMOGRAPHIC_DATA] [DEMOGRAPHIC_DATA] Other Prefer Not To Say" at bounding box center [447, 108] width 138 height 12
select select "[DEMOGRAPHIC_DATA]"
click at [378, 102] on select "Select [DEMOGRAPHIC_DATA] [DEMOGRAPHIC_DATA] Other Prefer Not To Say" at bounding box center [447, 108] width 138 height 12
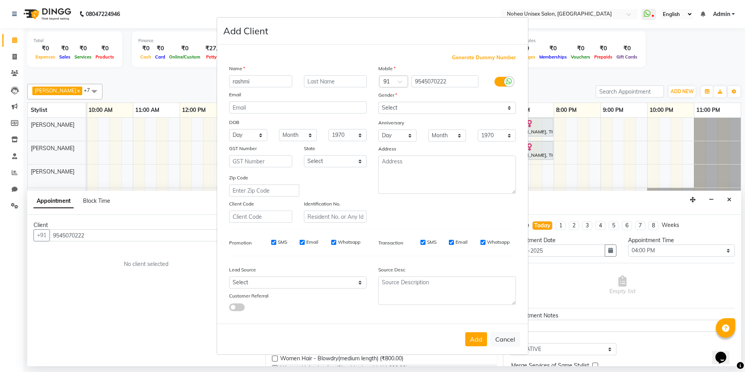
click at [477, 332] on div "Add Cancel" at bounding box center [372, 338] width 311 height 31
click at [477, 332] on button "Add" at bounding box center [476, 339] width 22 height 14
select select
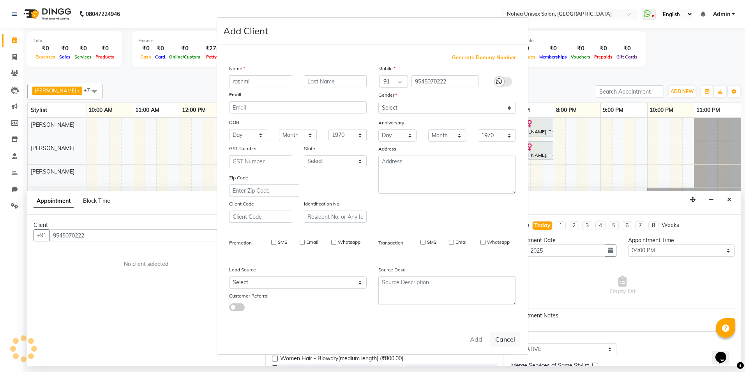
select select
checkbox input "false"
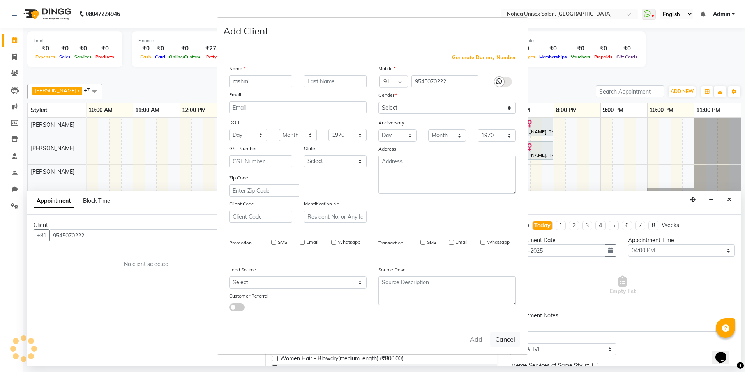
checkbox input "false"
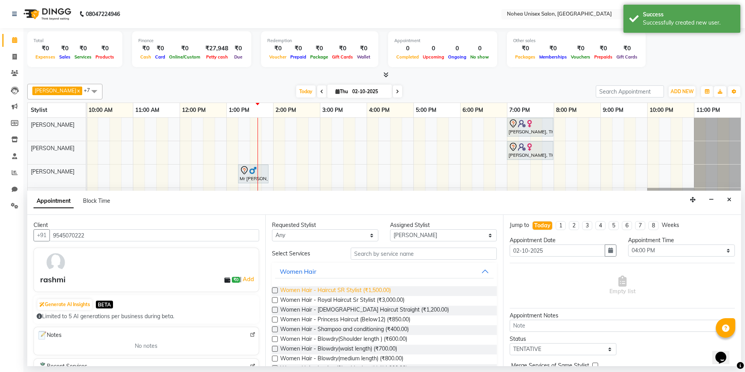
click at [353, 290] on span "Women Hair - Haircut SR Stylist (₹1,500.00)" at bounding box center [335, 291] width 111 height 10
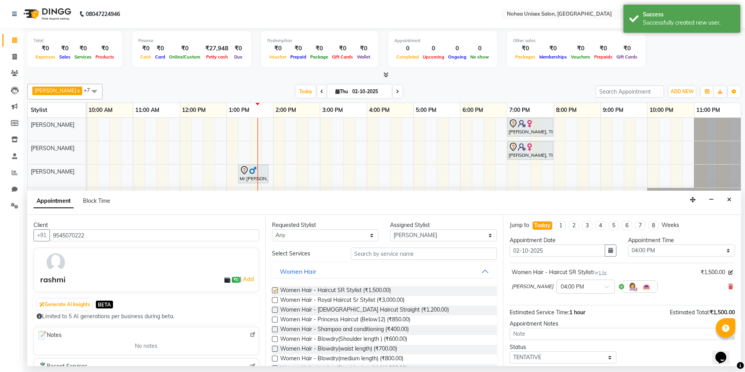
checkbox input "false"
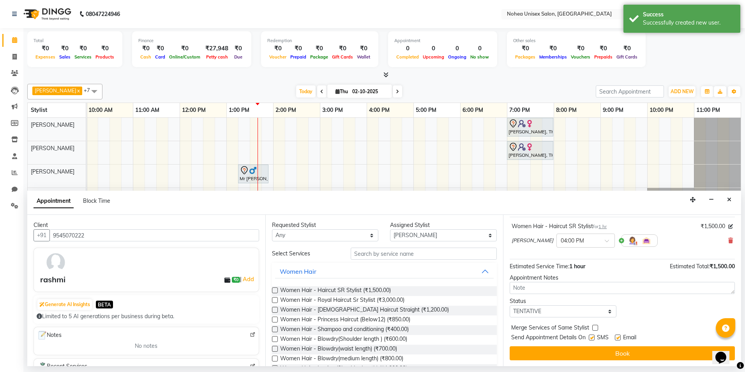
scroll to position [46, 0]
click at [619, 335] on label at bounding box center [618, 337] width 6 height 6
click at [619, 335] on input "checkbox" at bounding box center [617, 337] width 5 height 5
checkbox input "false"
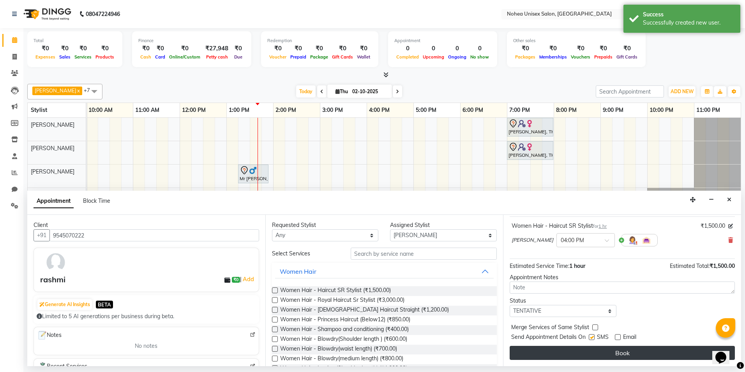
click at [608, 355] on button "Book" at bounding box center [622, 353] width 225 height 14
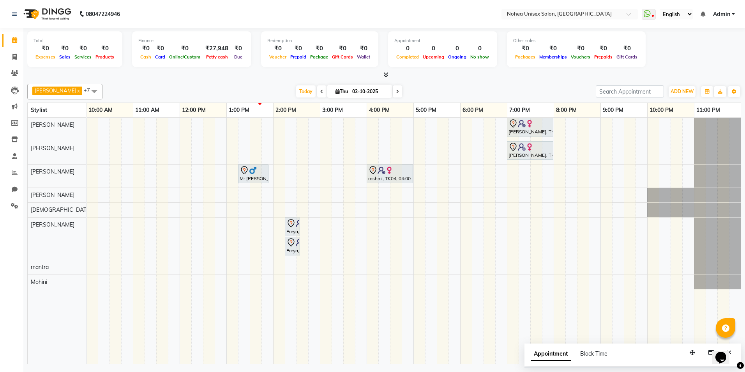
click at [355, 90] on input "02-10-2025" at bounding box center [369, 92] width 39 height 12
select select "10"
select select "2025"
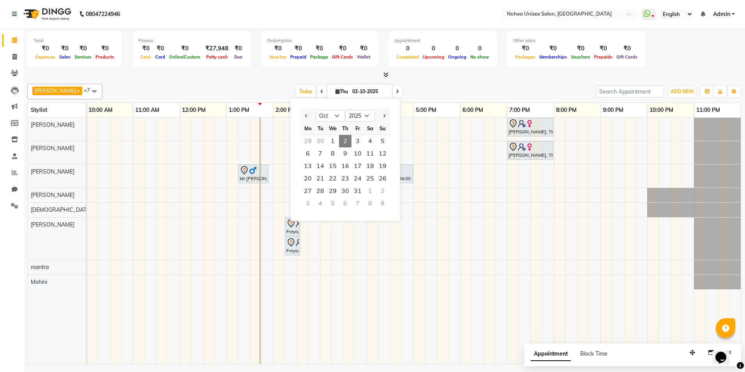
click at [346, 140] on span "2" at bounding box center [345, 141] width 12 height 12
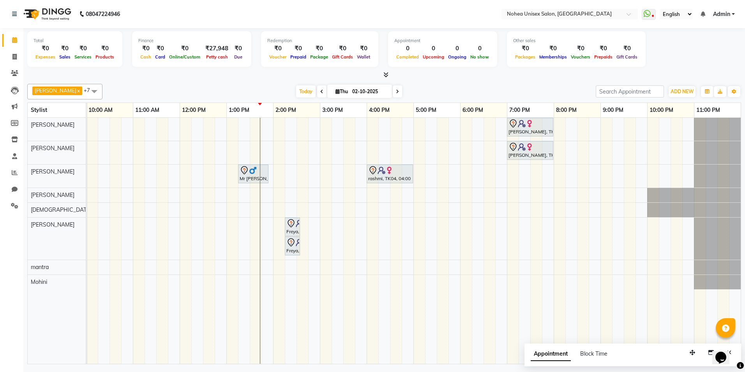
click at [336, 144] on div "[PERSON_NAME], TK03, 07:00 PM-08:00 PM, Women Hair - Haircut SR Stylist [PERSON…" at bounding box center [389, 241] width 701 height 246
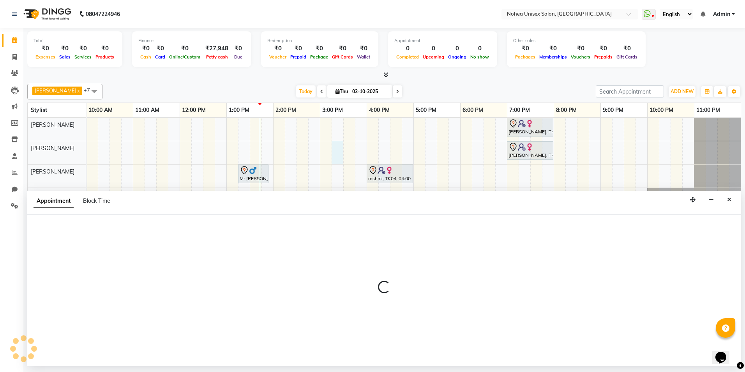
select select "76527"
select select "tentative"
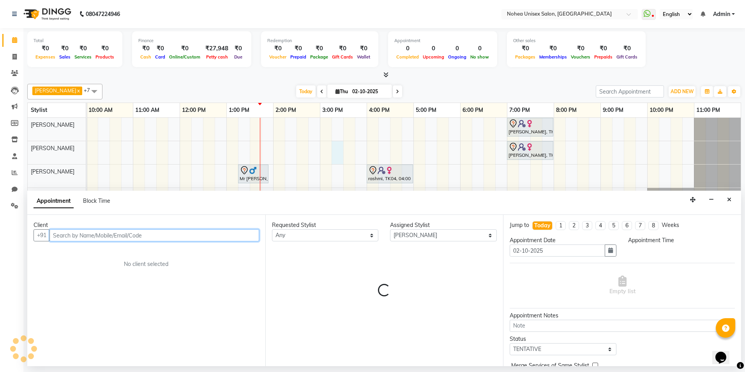
select select "915"
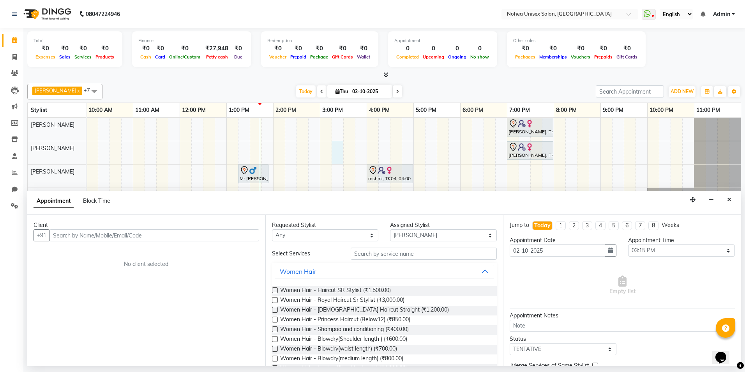
click at [350, 90] on input "02-10-2025" at bounding box center [369, 92] width 39 height 12
select select "10"
select select "2025"
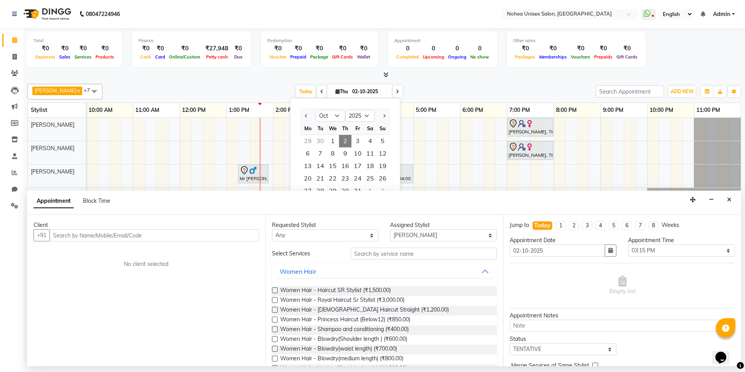
click at [345, 136] on span "2" at bounding box center [345, 141] width 12 height 12
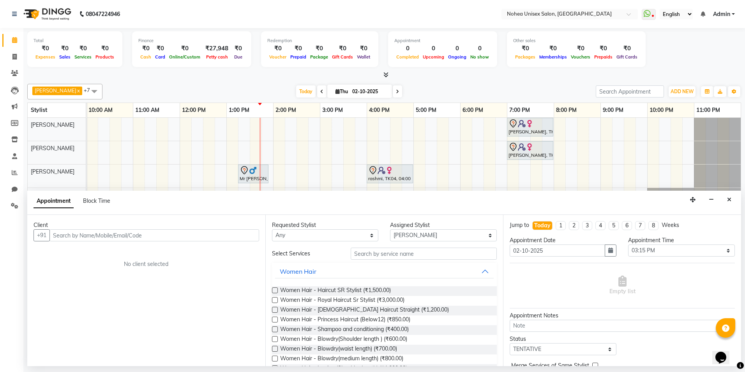
click at [353, 91] on input "02-10-2025" at bounding box center [369, 92] width 39 height 12
select select "10"
select select "2025"
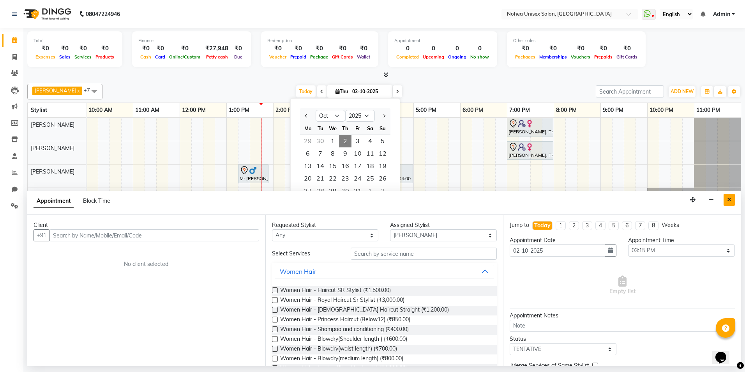
click at [729, 197] on icon "Close" at bounding box center [729, 199] width 4 height 5
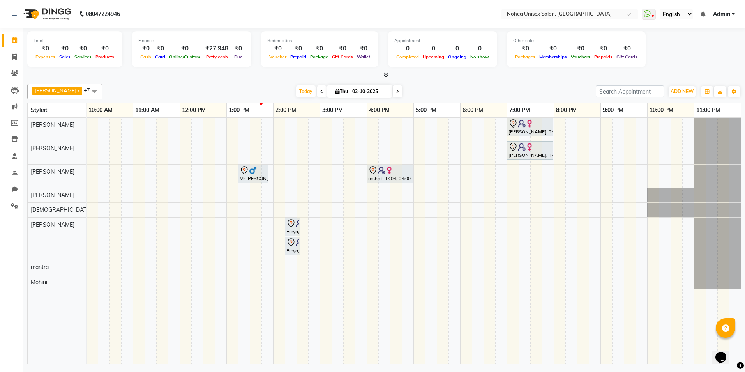
click at [351, 91] on input "02-10-2025" at bounding box center [369, 92] width 39 height 12
select select "10"
select select "2025"
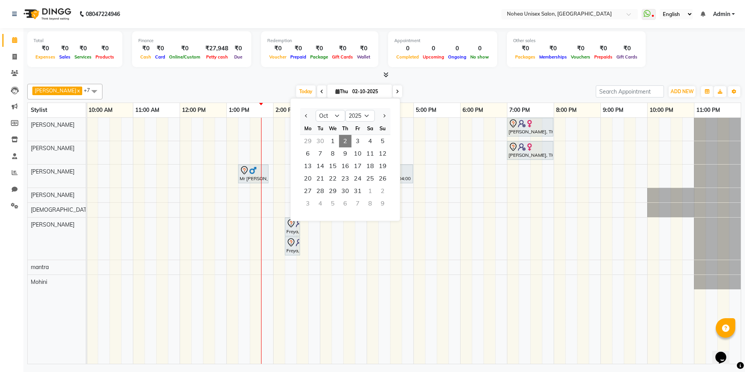
click at [347, 138] on span "2" at bounding box center [345, 141] width 12 height 12
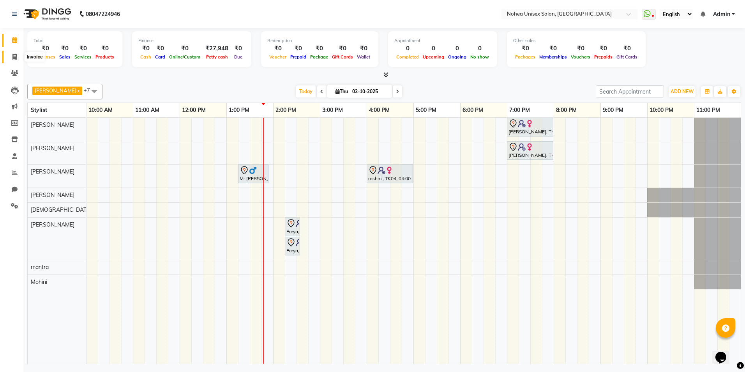
click at [15, 54] on icon at bounding box center [14, 57] width 4 height 6
select select "8009"
select select "service"
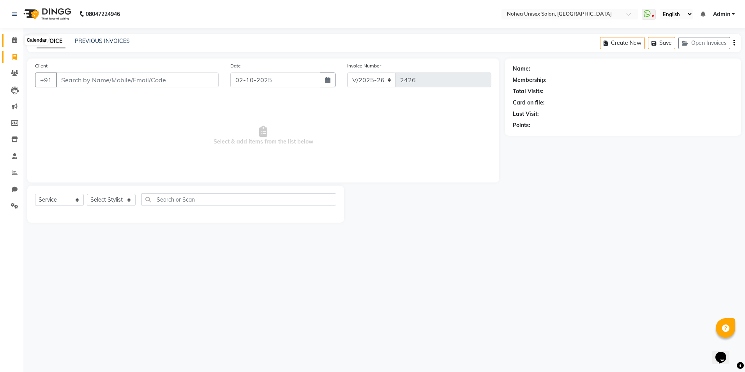
click at [13, 37] on span at bounding box center [15, 40] width 14 height 9
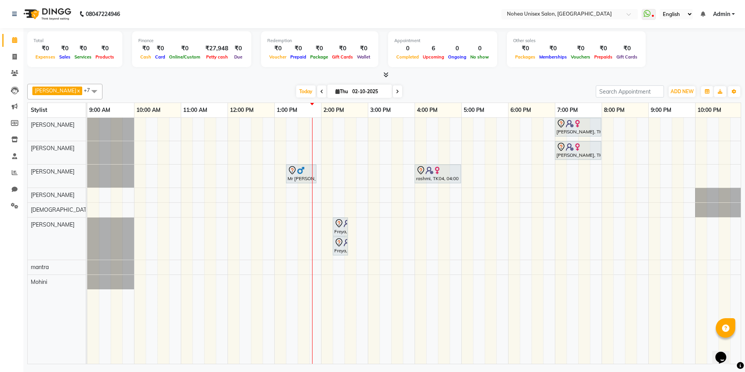
drag, startPoint x: 368, startPoint y: 86, endPoint x: 305, endPoint y: 86, distance: 62.7
click at [305, 86] on div "Today Thu 02-10-2025" at bounding box center [349, 92] width 108 height 12
click at [358, 92] on input "02-10-2025" at bounding box center [369, 92] width 39 height 12
select select "10"
select select "2025"
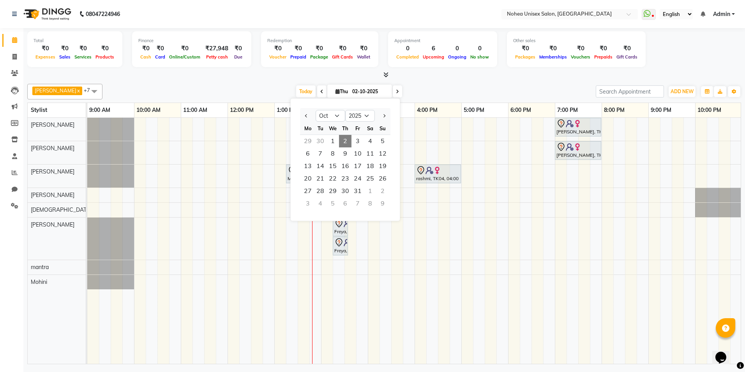
click at [445, 81] on div "[PERSON_NAME] x [PERSON_NAME] x mantra x [PERSON_NAME] x [PERSON_NAME] x [PERSO…" at bounding box center [384, 222] width 714 height 283
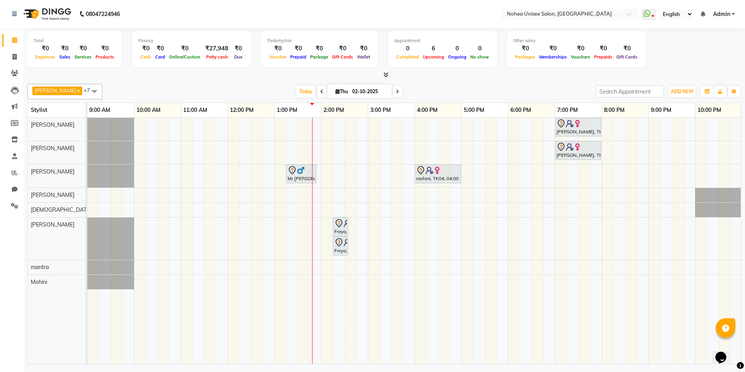
drag, startPoint x: 343, startPoint y: 93, endPoint x: 491, endPoint y: 83, distance: 148.0
click at [491, 83] on div "[PERSON_NAME] x [PERSON_NAME] x mantra x [PERSON_NAME] x [PERSON_NAME] x [PERSO…" at bounding box center [384, 222] width 714 height 283
drag, startPoint x: 347, startPoint y: 64, endPoint x: 212, endPoint y: 67, distance: 134.5
click at [212, 67] on div "Total ₹0 Expenses ₹0 Sales ₹0 Services ₹0 Products Finance ₹0 Cash ₹0 Card ₹0 O…" at bounding box center [384, 50] width 714 height 38
drag, startPoint x: 212, startPoint y: 67, endPoint x: 210, endPoint y: 78, distance: 11.5
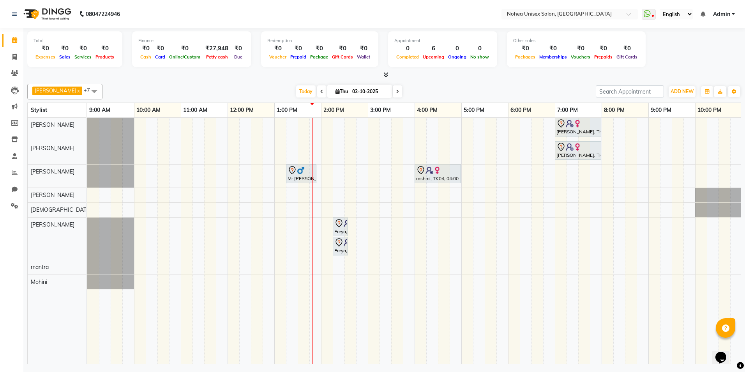
click at [210, 78] on div at bounding box center [384, 75] width 714 height 8
drag, startPoint x: 467, startPoint y: 90, endPoint x: 231, endPoint y: 97, distance: 236.2
click at [231, 97] on div "Today Thu 02-10-2025" at bounding box center [348, 92] width 485 height 12
drag, startPoint x: 231, startPoint y: 97, endPoint x: 228, endPoint y: 85, distance: 12.8
click at [228, 85] on div "[PERSON_NAME] x [PERSON_NAME] x mantra x [PERSON_NAME] x [PERSON_NAME] x [PERSO…" at bounding box center [384, 92] width 714 height 16
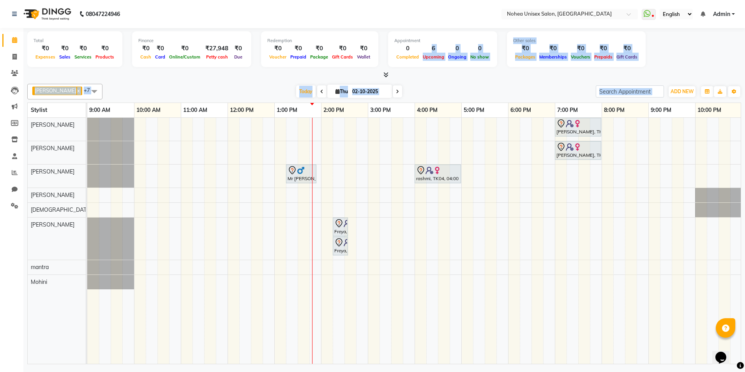
drag, startPoint x: 415, startPoint y: 46, endPoint x: 718, endPoint y: 179, distance: 331.0
click at [718, 179] on div "Total ₹0 Expenses ₹0 Sales ₹0 Services ₹0 Products Finance ₹0 Cash ₹0 Card ₹0 O…" at bounding box center [384, 197] width 722 height 338
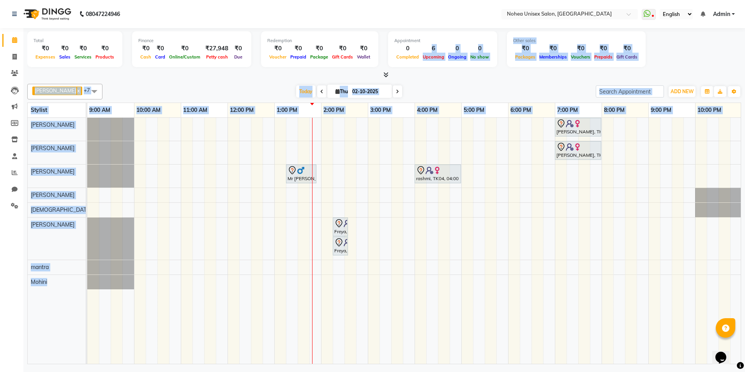
click at [496, 86] on div "Today Thu 02-10-2025" at bounding box center [348, 92] width 485 height 12
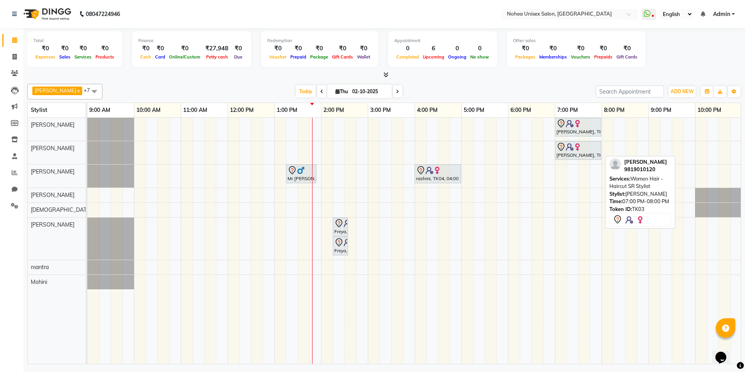
click at [590, 147] on div at bounding box center [577, 146] width 43 height 9
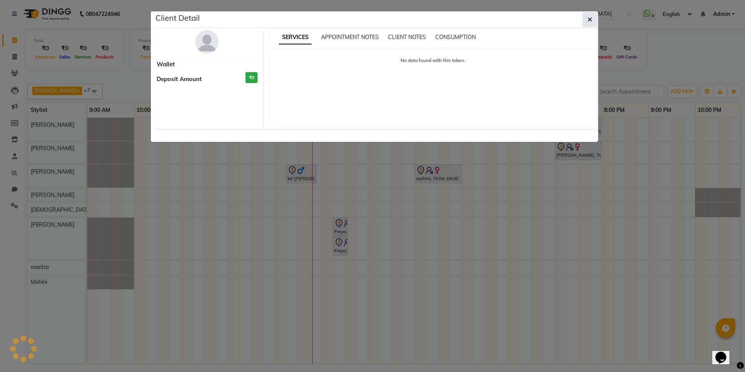
select select "7"
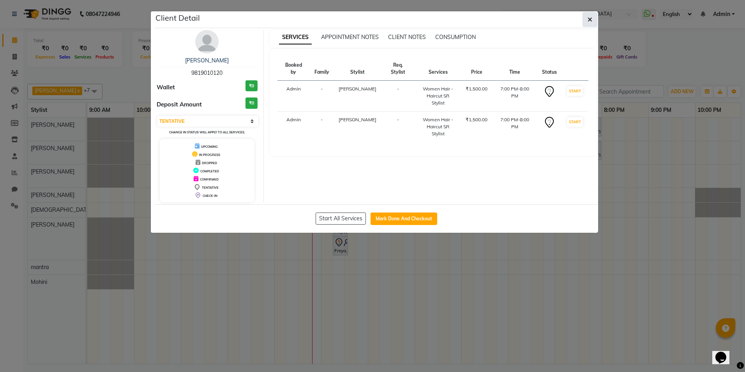
click at [594, 15] on button "button" at bounding box center [589, 19] width 15 height 15
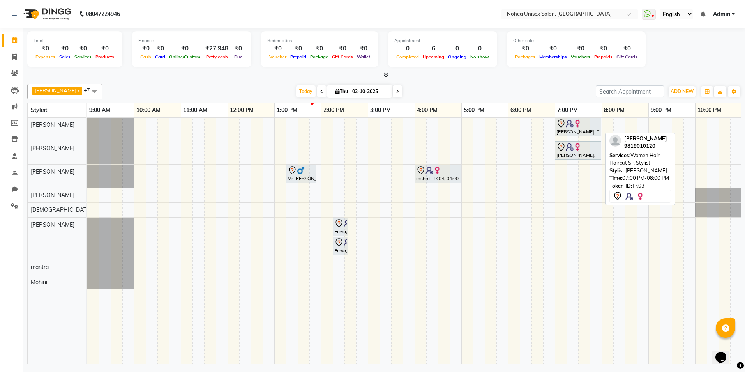
click at [591, 133] on div "[PERSON_NAME], TK03, 07:00 PM-08:00 PM, Women Hair - Haircut SR Stylist" at bounding box center [578, 127] width 45 height 16
select select "7"
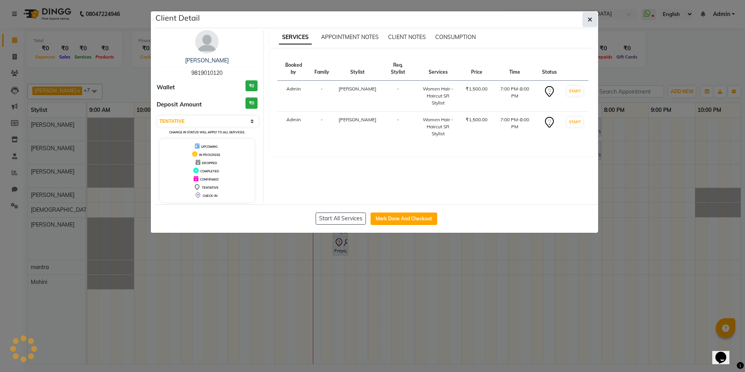
click at [591, 22] on icon "button" at bounding box center [590, 19] width 5 height 6
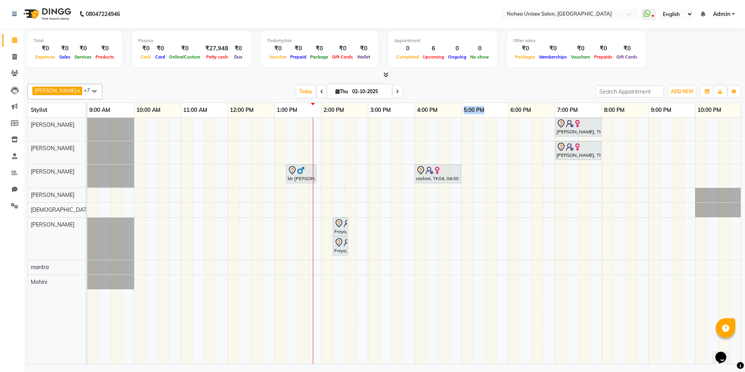
drag, startPoint x: 485, startPoint y: 108, endPoint x: 447, endPoint y: 107, distance: 38.2
click at [447, 107] on tr "9:00 AM 10:00 AM 11:00 AM 12:00 PM 1:00 PM 2:00 PM 3:00 PM 4:00 PM 5:00 PM 6:00…" at bounding box center [437, 110] width 701 height 15
click at [537, 79] on div "Total ₹0 Expenses ₹0 Sales ₹0 Services ₹0 Products Finance ₹0 Cash ₹0 Card ₹0 O…" at bounding box center [384, 197] width 722 height 338
drag, startPoint x: 489, startPoint y: 107, endPoint x: 473, endPoint y: 106, distance: 15.2
click at [473, 106] on tr "9:00 AM 10:00 AM 11:00 AM 12:00 PM 1:00 PM 2:00 PM 3:00 PM 4:00 PM 5:00 PM 6:00…" at bounding box center [437, 110] width 701 height 15
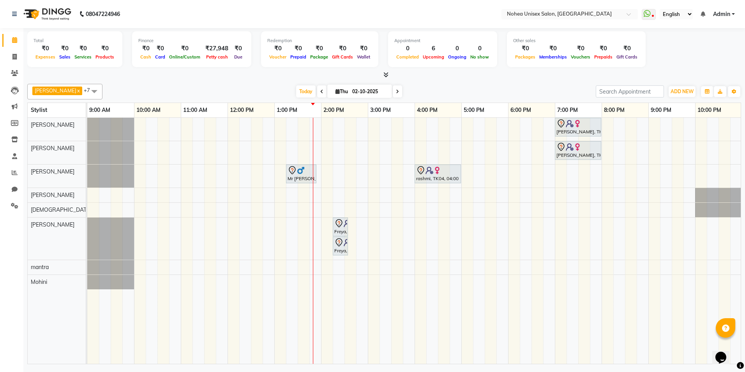
drag, startPoint x: 473, startPoint y: 106, endPoint x: 538, endPoint y: 80, distance: 69.9
click at [538, 80] on div "Total ₹0 Expenses ₹0 Sales ₹0 Services ₹0 Products Finance ₹0 Cash ₹0 Card ₹0 O…" at bounding box center [384, 197] width 722 height 338
drag, startPoint x: 533, startPoint y: 111, endPoint x: 489, endPoint y: 112, distance: 44.4
click at [489, 112] on tr "9:00 AM 10:00 AM 11:00 AM 12:00 PM 1:00 PM 2:00 PM 3:00 PM 4:00 PM 5:00 PM 6:00…" at bounding box center [437, 110] width 701 height 15
drag, startPoint x: 489, startPoint y: 112, endPoint x: 544, endPoint y: 79, distance: 63.7
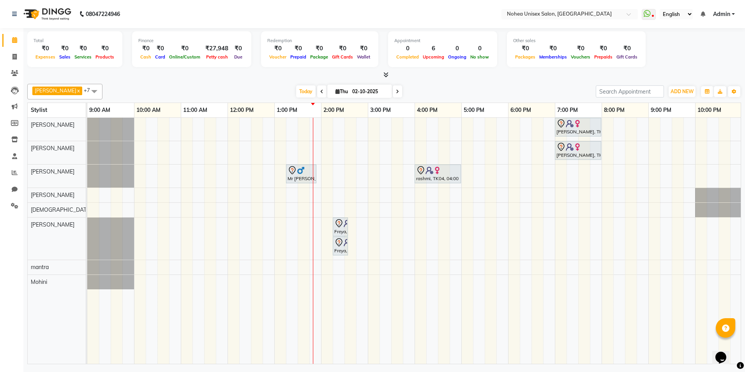
click at [544, 79] on div "Total ₹0 Expenses ₹0 Sales ₹0 Services ₹0 Products Finance ₹0 Cash ₹0 Card ₹0 O…" at bounding box center [384, 197] width 722 height 338
drag, startPoint x: 579, startPoint y: 108, endPoint x: 550, endPoint y: 108, distance: 29.2
click at [550, 108] on tr "9:00 AM 10:00 AM 11:00 AM 12:00 PM 1:00 PM 2:00 PM 3:00 PM 4:00 PM 5:00 PM 6:00…" at bounding box center [437, 110] width 701 height 15
drag, startPoint x: 550, startPoint y: 108, endPoint x: 530, endPoint y: 90, distance: 26.5
click at [530, 90] on div "Today Thu 02-10-2025" at bounding box center [348, 92] width 485 height 12
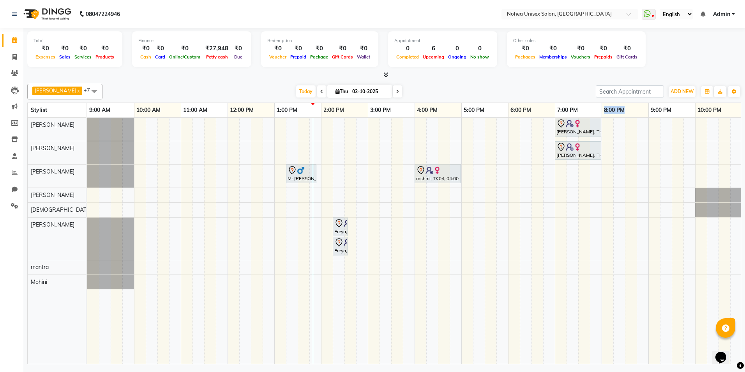
drag, startPoint x: 628, startPoint y: 104, endPoint x: 588, endPoint y: 106, distance: 39.4
click at [588, 106] on tr "9:00 AM 10:00 AM 11:00 AM 12:00 PM 1:00 PM 2:00 PM 3:00 PM 4:00 PM 5:00 PM 6:00…" at bounding box center [437, 110] width 701 height 15
drag, startPoint x: 588, startPoint y: 106, endPoint x: 511, endPoint y: 88, distance: 79.3
click at [511, 88] on div "Today Thu 02-10-2025" at bounding box center [348, 92] width 485 height 12
click at [440, 182] on div "rashmi, TK04, 04:00 PM-05:00 PM, Women Hair - Haircut SR Stylist" at bounding box center [437, 174] width 45 height 16
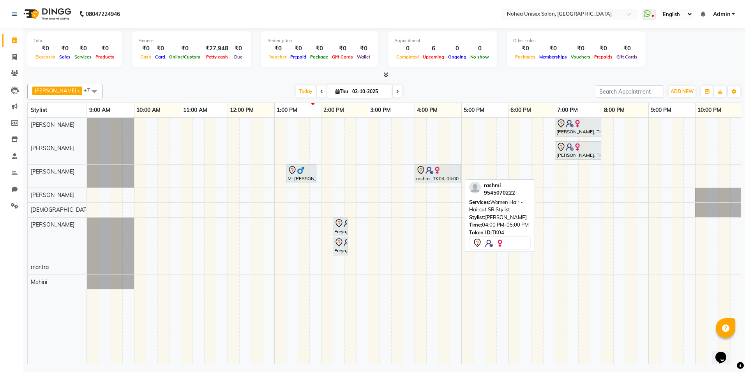
select select "7"
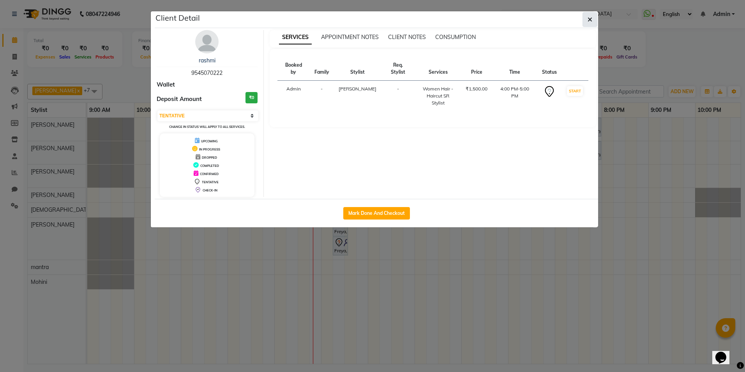
click at [592, 19] on icon "button" at bounding box center [590, 19] width 5 height 6
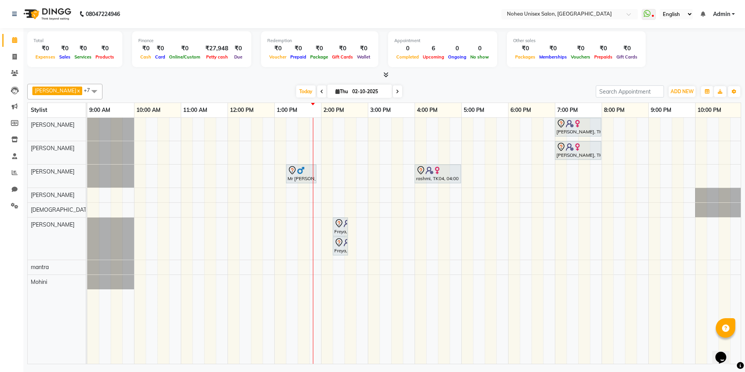
drag, startPoint x: 378, startPoint y: 93, endPoint x: 337, endPoint y: 94, distance: 40.5
click at [337, 94] on span "[DATE]" at bounding box center [359, 91] width 65 height 13
click at [478, 89] on div "Today Thu 02-10-2025" at bounding box center [348, 92] width 485 height 12
drag, startPoint x: 388, startPoint y: 90, endPoint x: 389, endPoint y: 96, distance: 5.6
click at [396, 91] on icon at bounding box center [397, 91] width 3 height 5
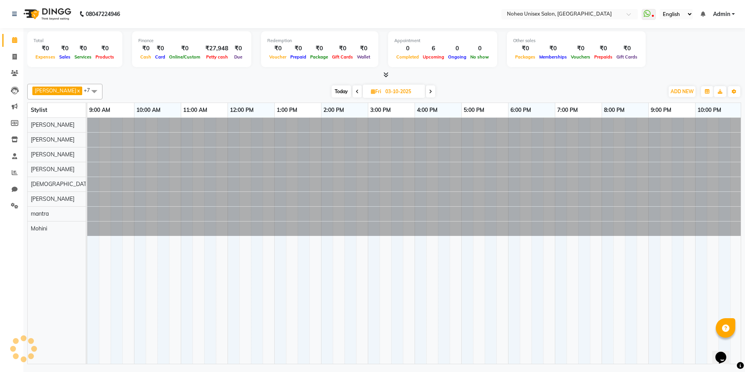
scroll to position [0, 48]
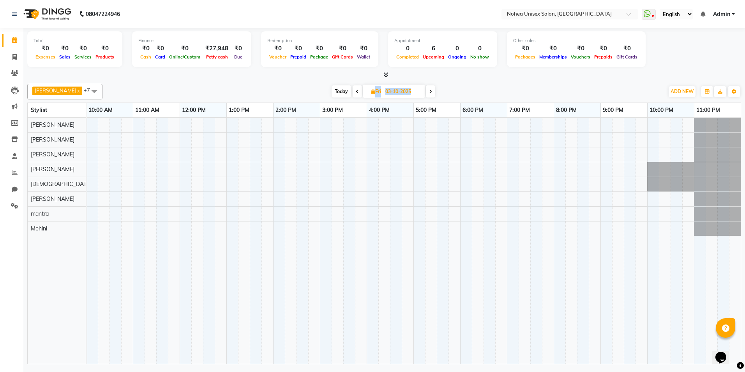
drag, startPoint x: 369, startPoint y: 89, endPoint x: 418, endPoint y: 89, distance: 48.3
click at [418, 89] on div "[DATE] [DATE]" at bounding box center [383, 92] width 105 height 12
drag, startPoint x: 418, startPoint y: 89, endPoint x: 536, endPoint y: 88, distance: 118.1
click at [536, 88] on div "[DATE] [DATE]" at bounding box center [383, 92] width 554 height 12
click at [334, 91] on span "Today" at bounding box center [341, 91] width 19 height 12
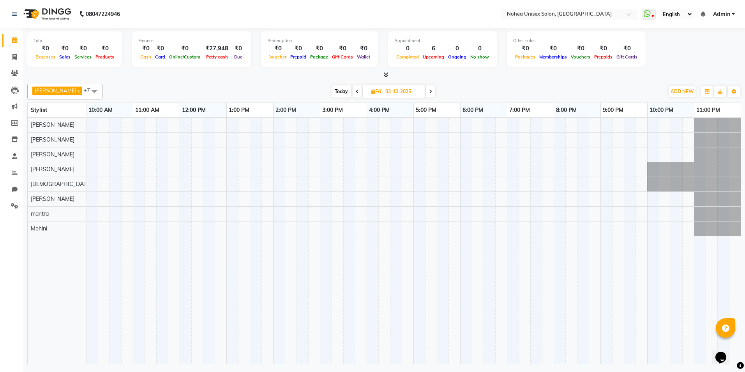
type input "02-10-2025"
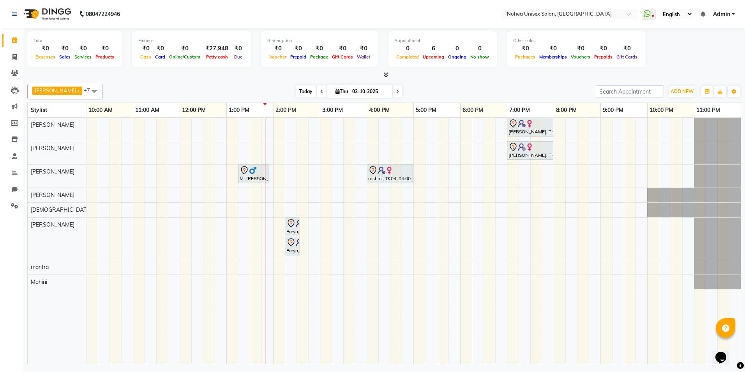
drag, startPoint x: 360, startPoint y: 90, endPoint x: 288, endPoint y: 90, distance: 71.7
click at [295, 90] on div "Today Thu 02-10-2025" at bounding box center [349, 92] width 108 height 12
click at [215, 84] on div "[PERSON_NAME] x [PERSON_NAME] x mantra x [PERSON_NAME] x [PERSON_NAME] x [PERSO…" at bounding box center [384, 92] width 714 height 16
click at [268, 175] on div "Mr [PERSON_NAME], TK02, 01:15 PM-01:55 PM, Men Hair - [DEMOGRAPHIC_DATA] Haircu…" at bounding box center [253, 173] width 31 height 19
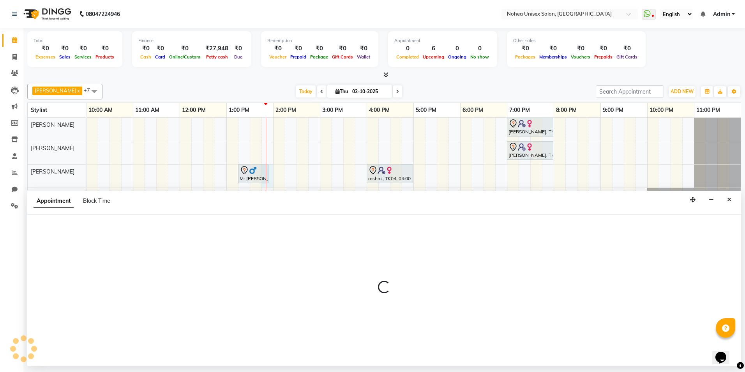
select select "80899"
select select "825"
select select "tentative"
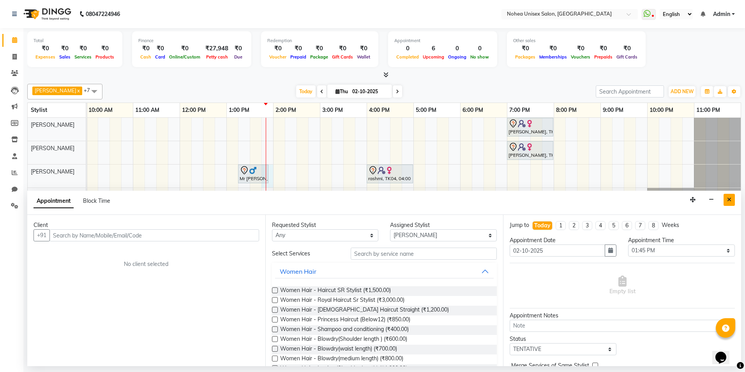
click at [728, 197] on icon "Close" at bounding box center [729, 199] width 4 height 5
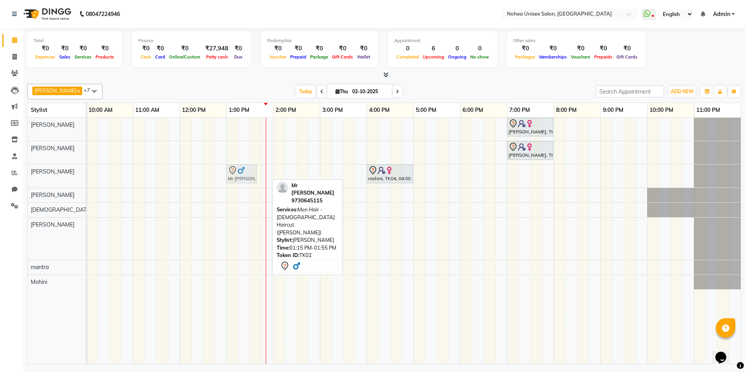
drag, startPoint x: 247, startPoint y: 173, endPoint x: 238, endPoint y: 174, distance: 9.7
click at [39, 174] on div "Mr [PERSON_NAME], TK02, 01:15 PM-01:55 PM, Men Hair - [DEMOGRAPHIC_DATA] Haircu…" at bounding box center [39, 175] width 0 height 23
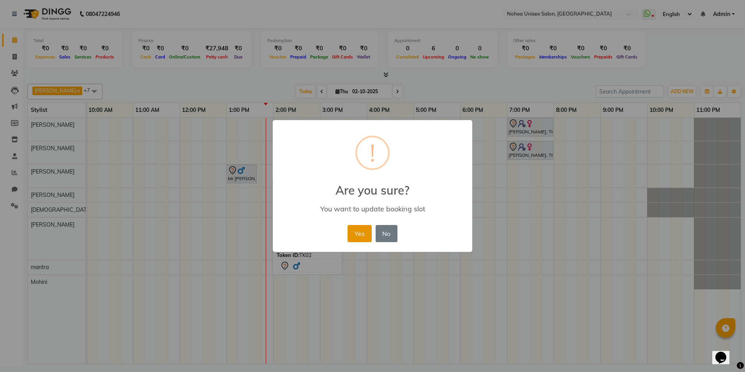
click at [353, 231] on button "Yes" at bounding box center [360, 233] width 24 height 17
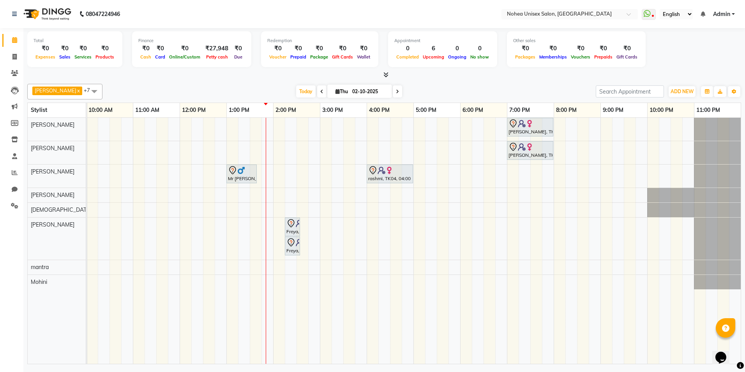
click at [157, 88] on div "Today Thu 02-10-2025" at bounding box center [348, 92] width 485 height 12
drag, startPoint x: 327, startPoint y: 87, endPoint x: 380, endPoint y: 89, distance: 53.0
click at [380, 89] on span "[DATE]" at bounding box center [359, 91] width 65 height 13
drag, startPoint x: 380, startPoint y: 89, endPoint x: 428, endPoint y: 83, distance: 48.8
click at [428, 83] on div "[PERSON_NAME] x [PERSON_NAME] x mantra x [PERSON_NAME] x [PERSON_NAME] x [PERSO…" at bounding box center [384, 222] width 714 height 283
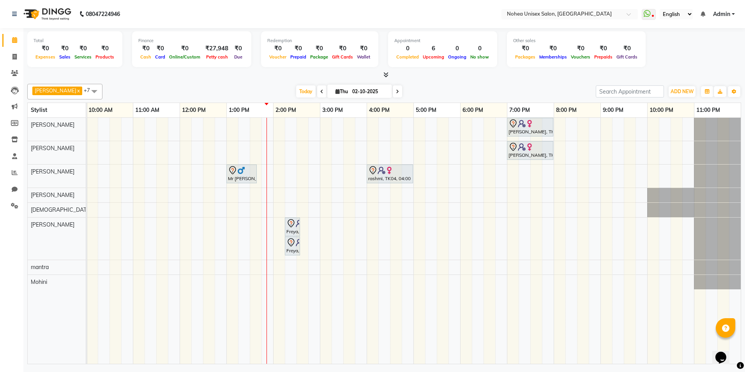
click at [86, 90] on span at bounding box center [94, 91] width 16 height 15
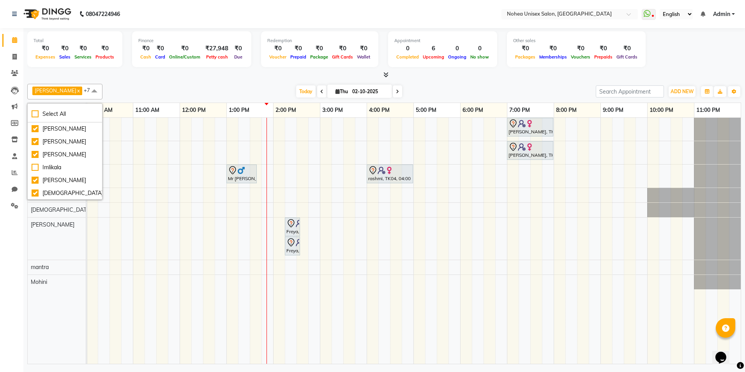
click at [142, 86] on div "Today Thu 02-10-2025" at bounding box center [348, 92] width 485 height 12
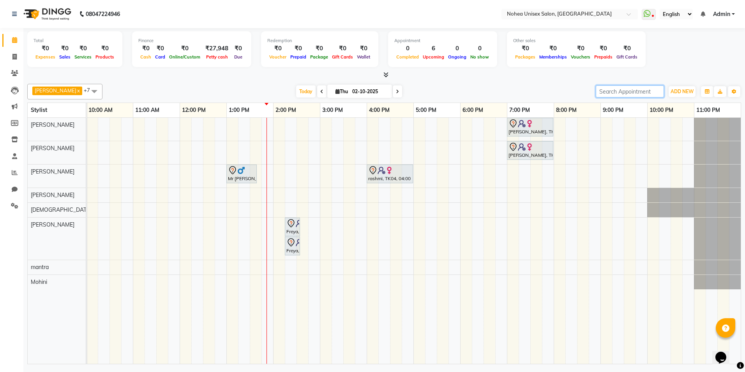
click at [605, 91] on input "search" at bounding box center [630, 91] width 68 height 12
click at [664, 61] on div "Total ₹0 Expenses ₹0 Sales ₹0 Services ₹0 Products Finance ₹0 Cash ₹0 Card ₹0 O…" at bounding box center [384, 50] width 714 height 38
click at [296, 88] on span "Today" at bounding box center [305, 91] width 19 height 12
drag, startPoint x: 210, startPoint y: 45, endPoint x: 201, endPoint y: 45, distance: 9.0
click at [202, 45] on div "₹27,948" at bounding box center [216, 48] width 29 height 9
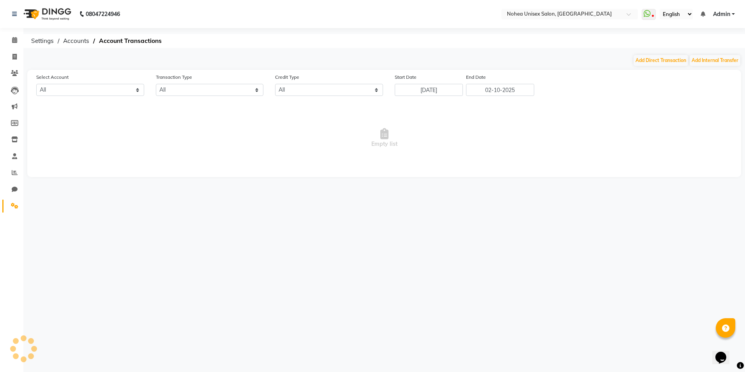
select select "7146"
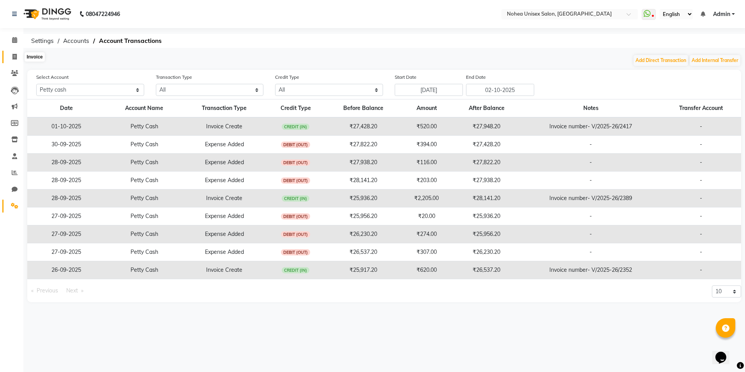
click at [12, 54] on span at bounding box center [15, 57] width 14 height 9
select select "service"
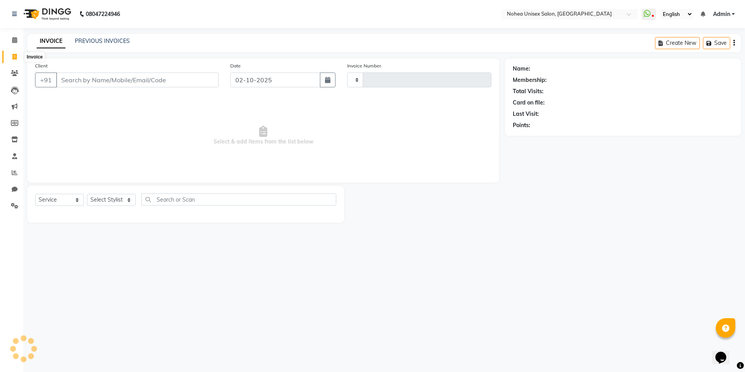
type input "2426"
select select "8009"
click at [12, 37] on span at bounding box center [15, 40] width 14 height 9
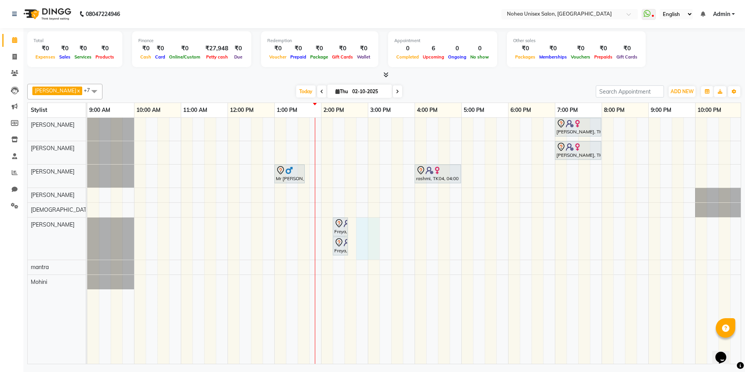
drag, startPoint x: 365, startPoint y: 227, endPoint x: 360, endPoint y: 229, distance: 5.4
click at [360, 229] on div "[PERSON_NAME], TK03, 07:00 PM-08:00 PM, Women Hair - Haircut SR Stylist [PERSON…" at bounding box center [437, 241] width 701 height 246
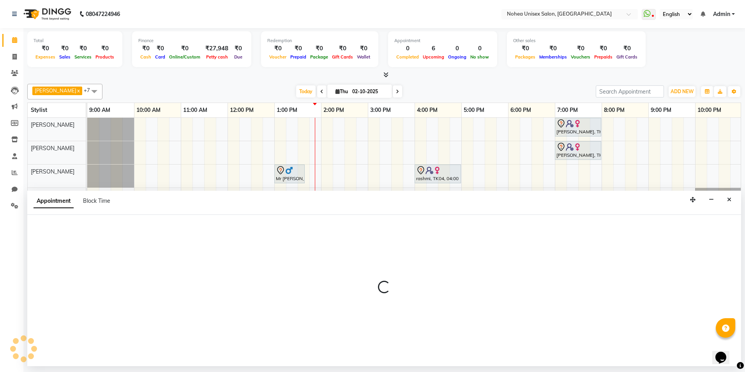
select select "85390"
select select "885"
select select "tentative"
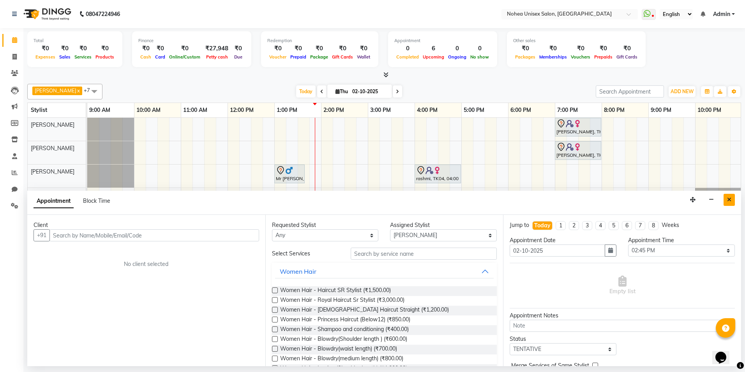
click at [727, 199] on icon "Close" at bounding box center [729, 199] width 4 height 5
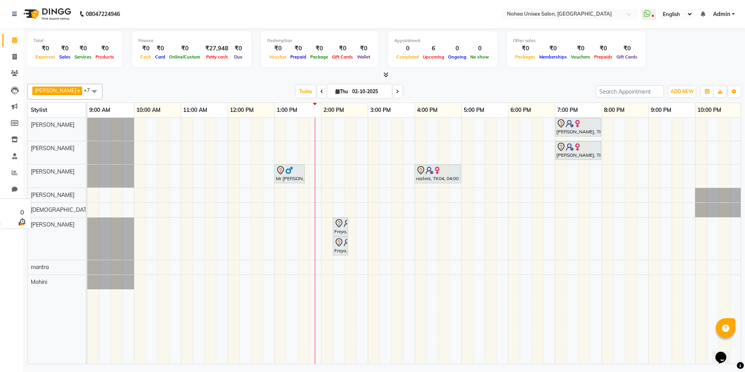
drag, startPoint x: 341, startPoint y: 214, endPoint x: 68, endPoint y: 202, distance: 273.0
click at [68, 202] on tr "[PERSON_NAME] [PERSON_NAME] [PERSON_NAME] [PERSON_NAME] mantra Mohini [PERSON_N…" at bounding box center [384, 241] width 713 height 246
drag, startPoint x: 100, startPoint y: 205, endPoint x: 364, endPoint y: 208, distance: 263.4
click at [356, 210] on tr at bounding box center [437, 241] width 701 height 246
click at [244, 204] on div "[PERSON_NAME], TK03, 07:00 PM-08:00 PM, Women Hair - Haircut SR Stylist [PERSON…" at bounding box center [437, 241] width 701 height 246
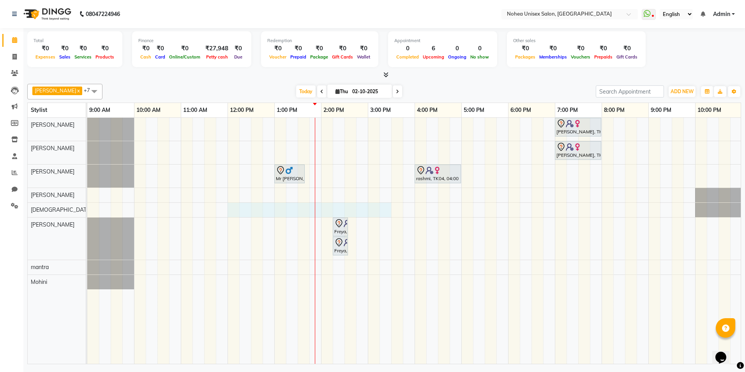
select select "74506"
select select "735"
select select "tentative"
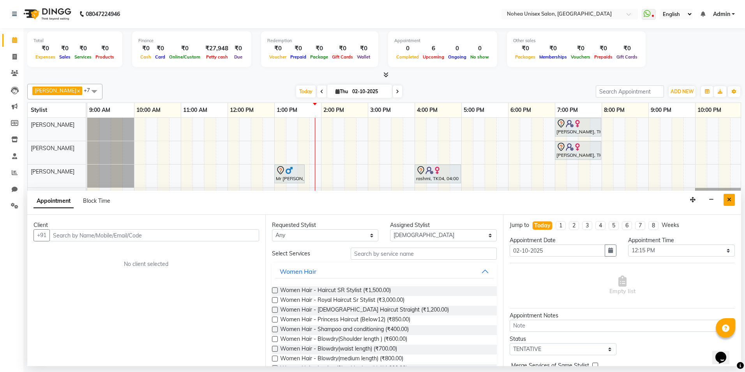
click at [728, 199] on icon "Close" at bounding box center [729, 199] width 4 height 5
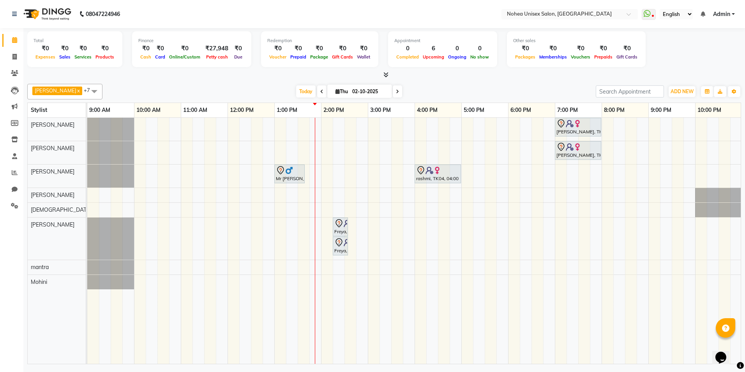
drag, startPoint x: 341, startPoint y: 90, endPoint x: 365, endPoint y: 92, distance: 24.3
click at [365, 92] on span "[DATE]" at bounding box center [359, 91] width 65 height 13
drag, startPoint x: 364, startPoint y: 77, endPoint x: 312, endPoint y: 84, distance: 52.7
click at [320, 74] on div at bounding box center [384, 75] width 714 height 8
drag, startPoint x: 238, startPoint y: 44, endPoint x: 162, endPoint y: 43, distance: 76.8
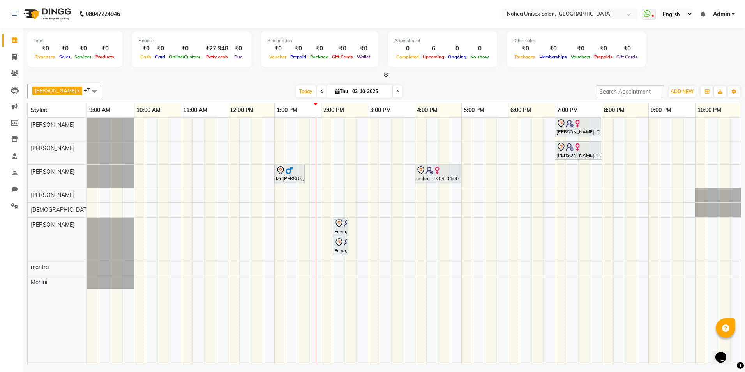
click at [162, 43] on div "Finance ₹0 Cash ₹0 Card ₹0 Online/Custom ₹27,948 [PERSON_NAME] cash ₹0 Due" at bounding box center [191, 49] width 119 height 36
drag, startPoint x: 162, startPoint y: 43, endPoint x: 189, endPoint y: 76, distance: 42.7
click at [189, 76] on div at bounding box center [384, 75] width 714 height 8
click at [86, 93] on span at bounding box center [94, 91] width 16 height 15
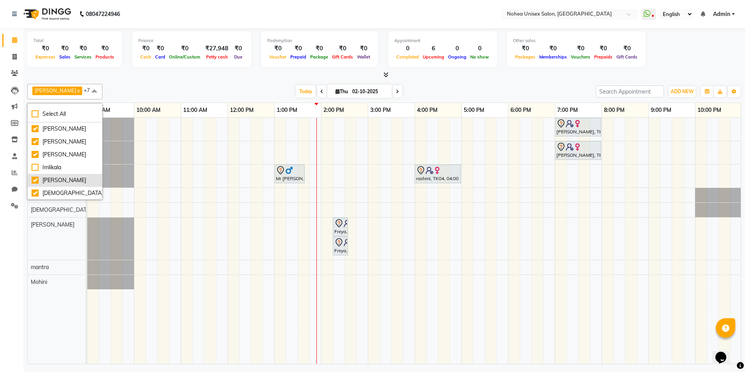
drag, startPoint x: 30, startPoint y: 176, endPoint x: 32, endPoint y: 180, distance: 4.4
click at [32, 180] on li "[PERSON_NAME]" at bounding box center [65, 180] width 74 height 13
checkbox input "false"
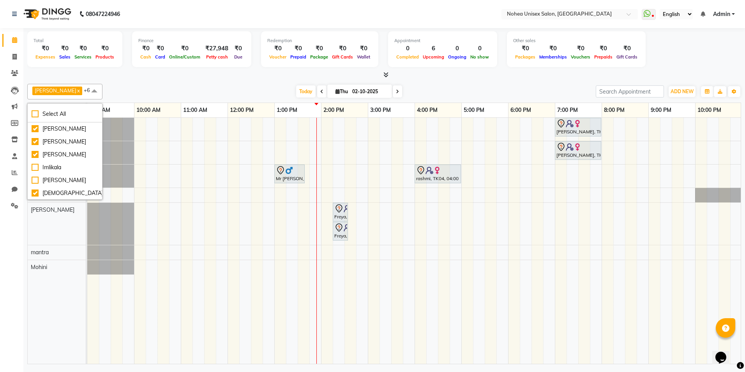
click at [224, 86] on div "Today Thu 02-10-2025" at bounding box center [348, 92] width 485 height 12
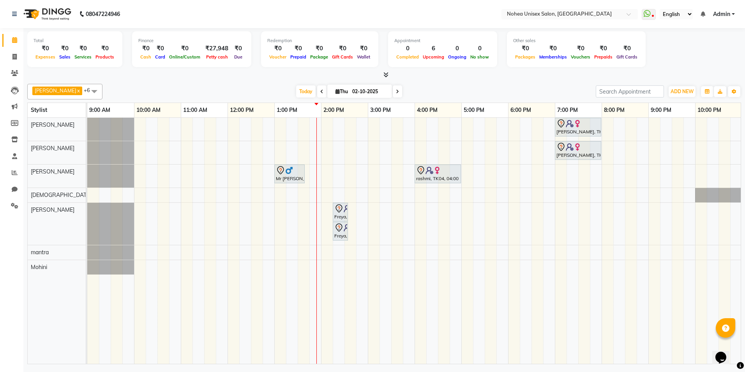
click at [396, 90] on icon at bounding box center [397, 91] width 3 height 5
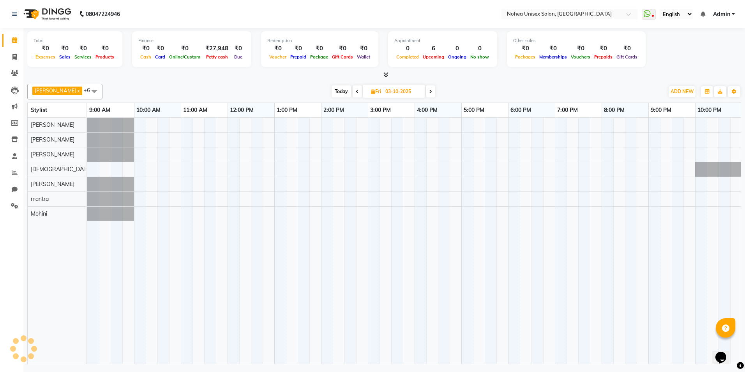
scroll to position [0, 48]
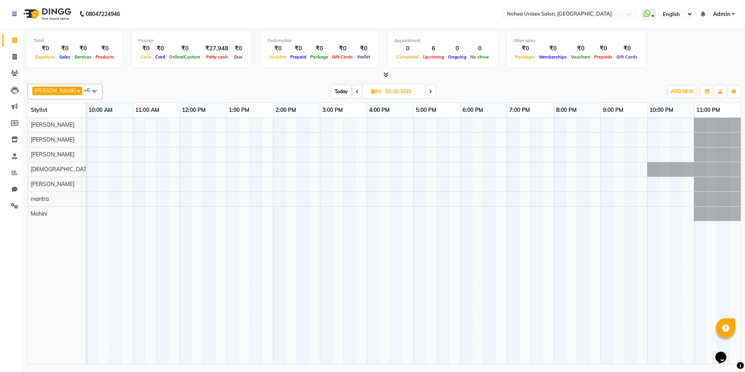
click at [426, 90] on span at bounding box center [430, 91] width 9 height 12
click at [427, 87] on span at bounding box center [431, 91] width 9 height 12
type input "05-10-2025"
click at [17, 37] on icon at bounding box center [14, 40] width 5 height 6
click at [13, 70] on icon at bounding box center [14, 73] width 7 height 6
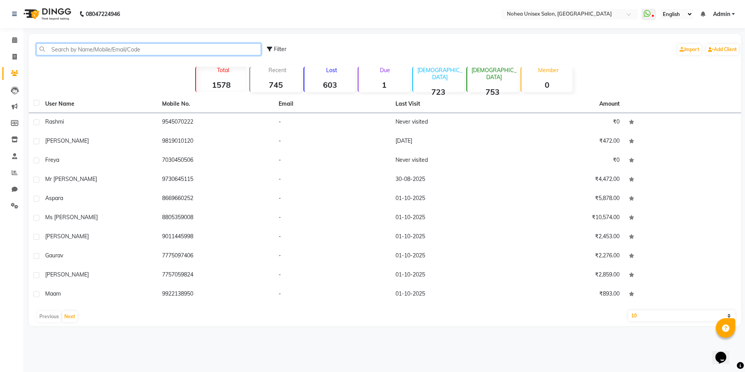
click at [83, 50] on input "text" at bounding box center [148, 49] width 225 height 12
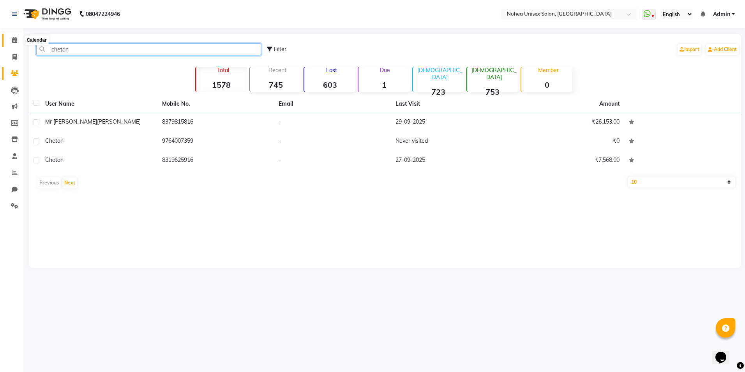
type input "chetan"
click at [11, 36] on span at bounding box center [15, 40] width 14 height 9
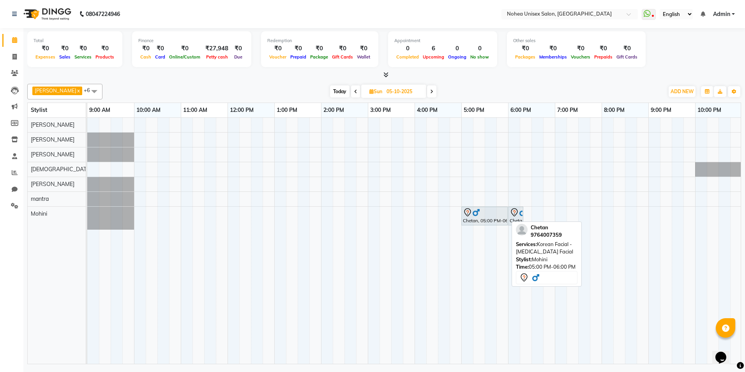
click at [495, 214] on div at bounding box center [484, 212] width 43 height 9
select select "7"
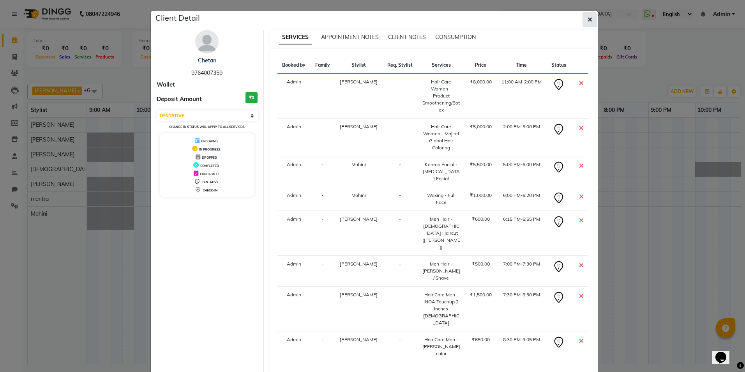
click at [591, 13] on button "button" at bounding box center [589, 19] width 15 height 15
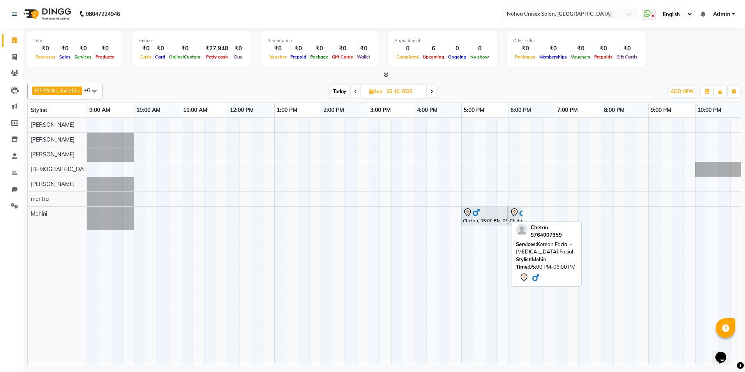
click at [482, 215] on div at bounding box center [484, 212] width 43 height 9
select select "7"
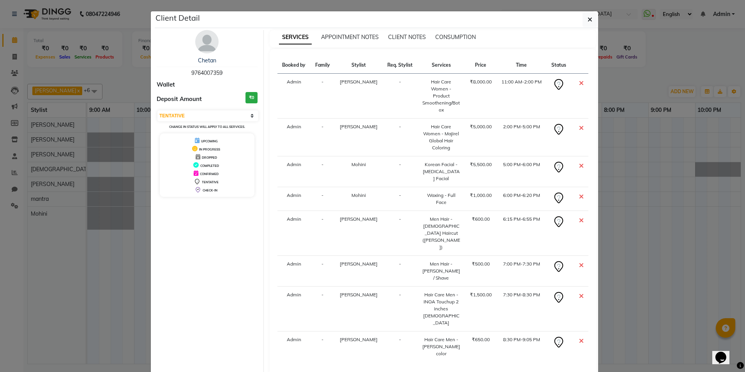
drag, startPoint x: 227, startPoint y: 72, endPoint x: 187, endPoint y: 71, distance: 39.8
click at [187, 71] on div "Chetan 9764007359" at bounding box center [207, 66] width 101 height 21
copy span "9764007359"
click at [28, 106] on ngb-modal-window "Client Detail Chetan 9764007359 Wallet Deposit Amount ₹0 Select CONFIRMED TENTA…" at bounding box center [372, 186] width 745 height 372
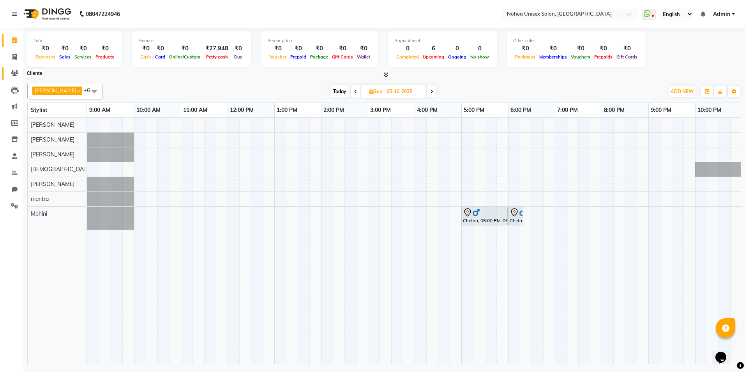
click at [16, 74] on icon at bounding box center [14, 73] width 7 height 6
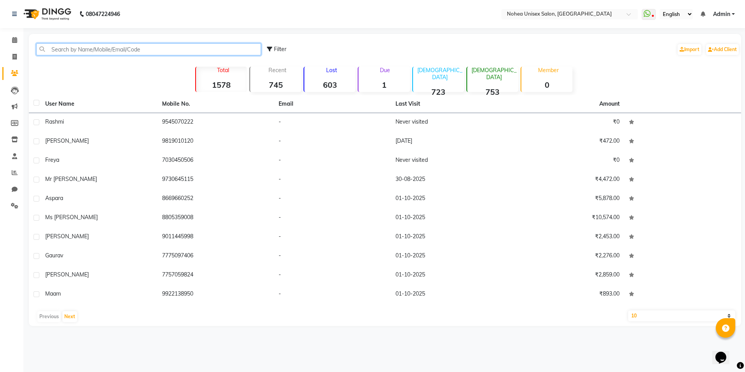
click at [55, 48] on input "text" at bounding box center [148, 49] width 225 height 12
paste input "9764007359"
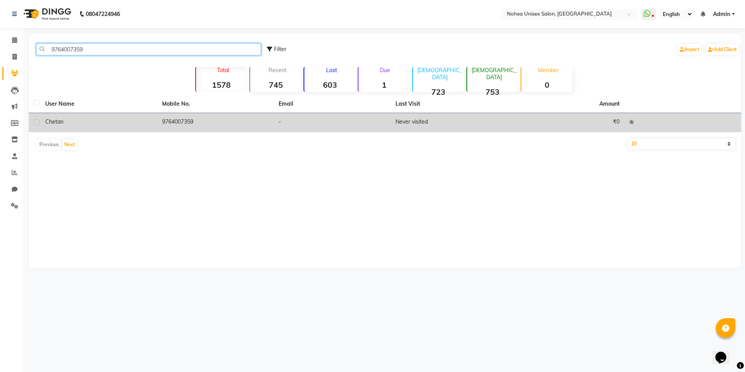
type input "9764007359"
click at [68, 123] on div "Chetan" at bounding box center [99, 122] width 108 height 8
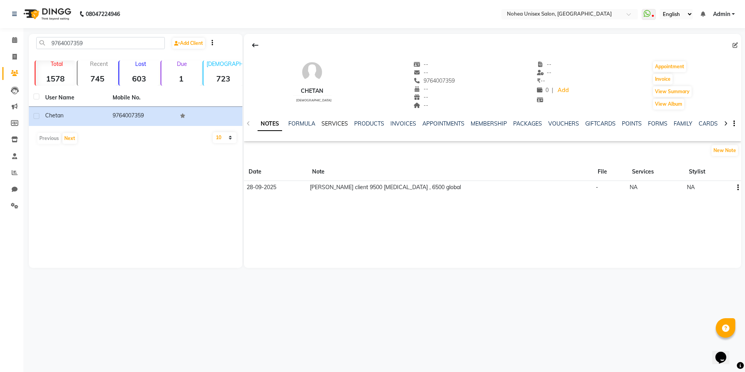
click at [332, 120] on link "SERVICES" at bounding box center [334, 123] width 26 height 7
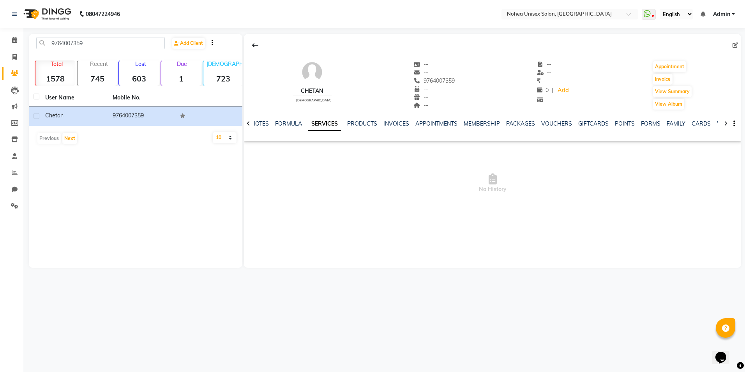
click at [357, 117] on div "NOTES FORMULA SERVICES PRODUCTS INVOICES APPOINTMENTS MEMBERSHIP PACKAGES VOUCH…" at bounding box center [492, 123] width 497 height 27
click at [359, 118] on div "NOTES FORMULA SERVICES PRODUCTS INVOICES APPOINTMENTS MEMBERSHIP PACKAGES VOUCH…" at bounding box center [492, 123] width 497 height 27
click at [300, 123] on link "FORMULA" at bounding box center [288, 123] width 27 height 7
click at [269, 125] on link "NOTES" at bounding box center [267, 123] width 18 height 7
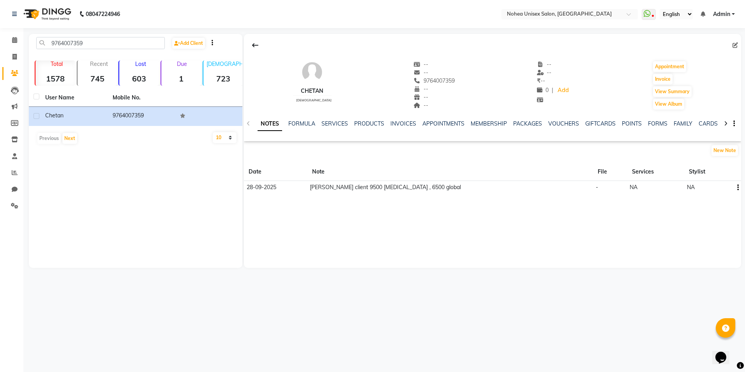
click at [314, 120] on div "FORMULA" at bounding box center [301, 124] width 27 height 8
click at [325, 120] on div "SERVICES" at bounding box center [334, 124] width 26 height 8
click at [328, 121] on link "SERVICES" at bounding box center [334, 123] width 26 height 7
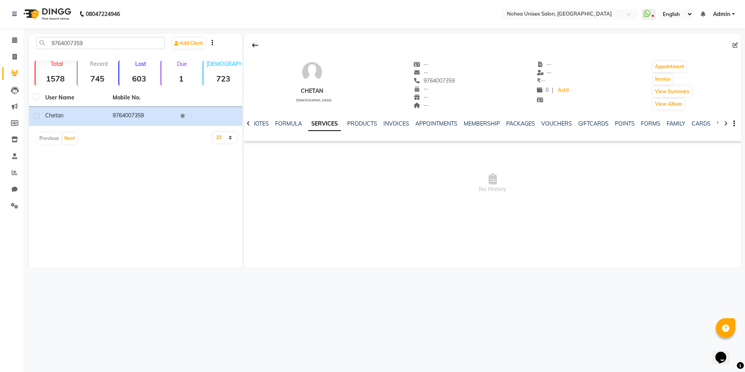
drag, startPoint x: 12, startPoint y: 49, endPoint x: -2, endPoint y: 392, distance: 342.4
drag, startPoint x: -2, startPoint y: 392, endPoint x: 71, endPoint y: 212, distance: 193.2
click at [71, 212] on div "9764007359 Add Client Total 1578 Recent 745 Lost 603 Due 1 [DEMOGRAPHIC_DATA] 7…" at bounding box center [136, 151] width 214 height 234
click at [12, 39] on icon at bounding box center [14, 40] width 5 height 6
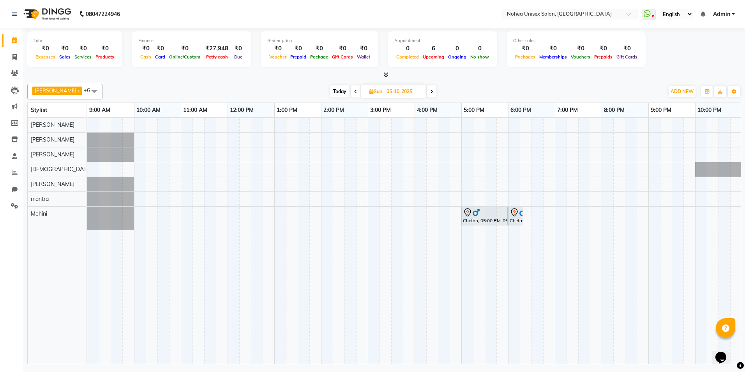
click at [430, 89] on icon at bounding box center [431, 91] width 3 height 5
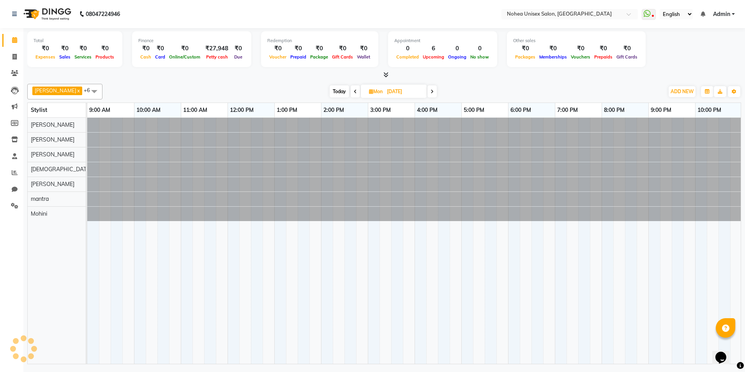
scroll to position [0, 48]
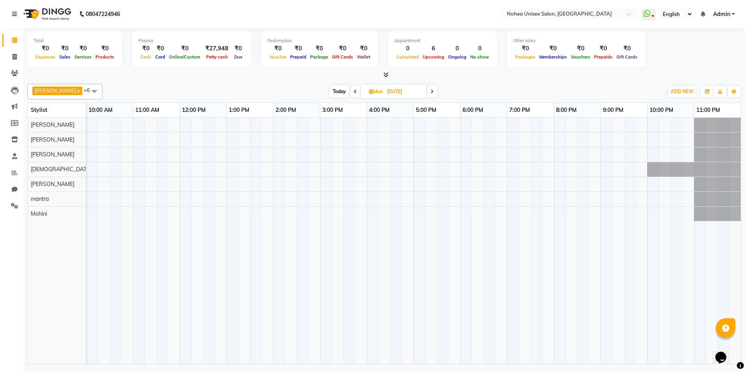
click at [431, 89] on icon at bounding box center [432, 91] width 3 height 5
click at [427, 89] on span at bounding box center [431, 91] width 9 height 12
click at [431, 89] on icon at bounding box center [432, 91] width 3 height 5
click at [427, 89] on span at bounding box center [431, 91] width 9 height 12
click at [426, 89] on span at bounding box center [430, 91] width 9 height 12
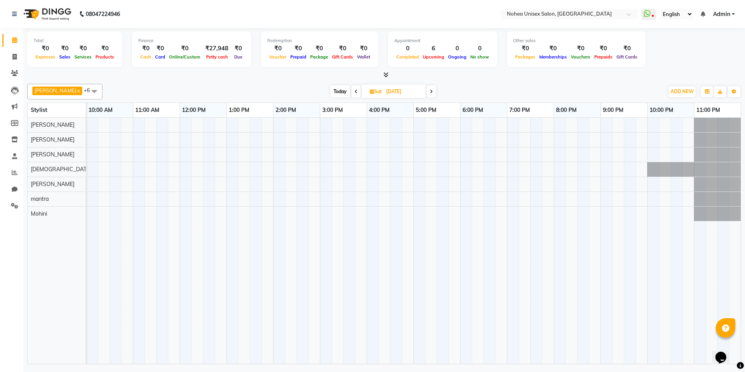
click at [418, 87] on span "[DATE]" at bounding box center [394, 91] width 64 height 13
click at [427, 87] on span at bounding box center [431, 91] width 9 height 12
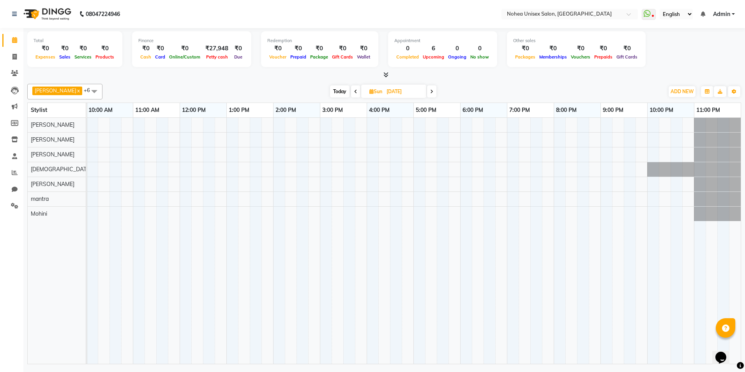
click at [333, 86] on span "Today" at bounding box center [339, 91] width 19 height 12
type input "02-10-2025"
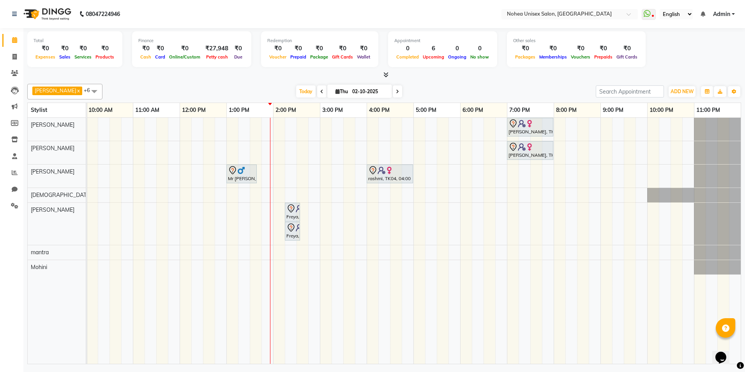
drag, startPoint x: 609, startPoint y: 189, endPoint x: 745, endPoint y: 189, distance: 135.2
click at [683, 189] on div "[PERSON_NAME], TK03, 07:00 PM-08:00 PM, Women Hair - Haircut SR Stylist [PERSON…" at bounding box center [389, 241] width 701 height 246
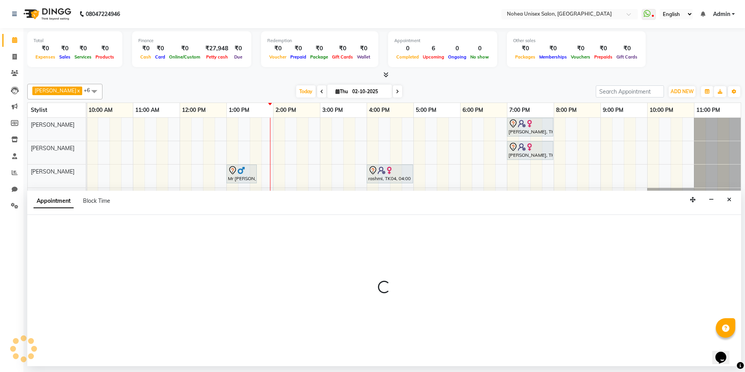
select select "85390"
select select "900"
select select "tentative"
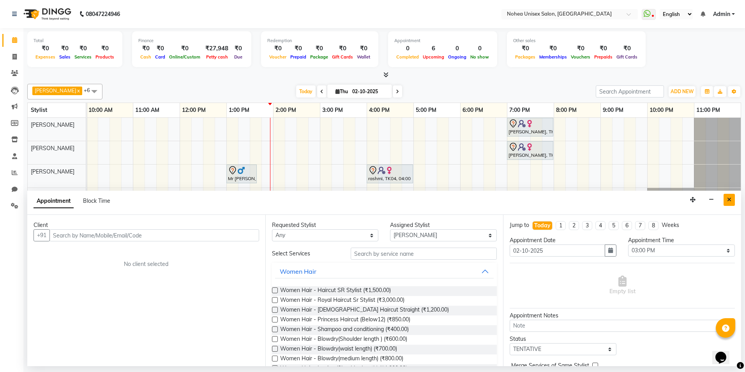
click at [727, 196] on button "Close" at bounding box center [729, 200] width 11 height 12
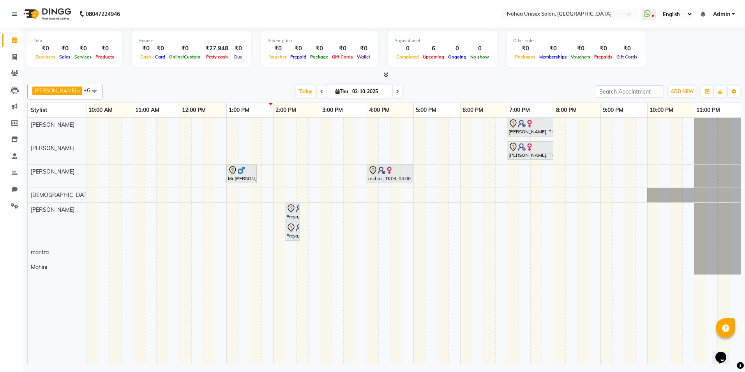
click at [528, 304] on td at bounding box center [525, 241] width 12 height 246
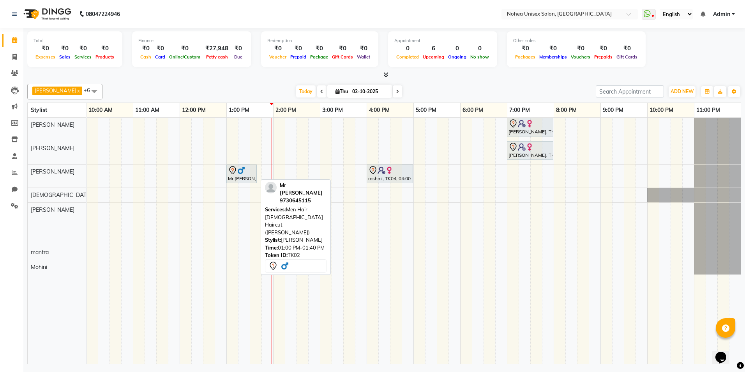
click at [242, 171] on img at bounding box center [241, 170] width 8 height 8
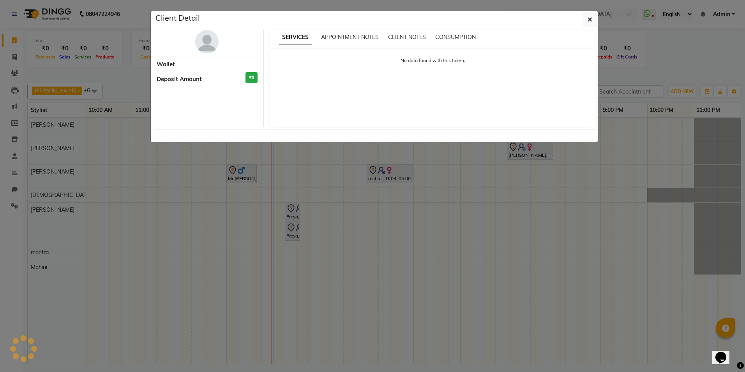
select select "7"
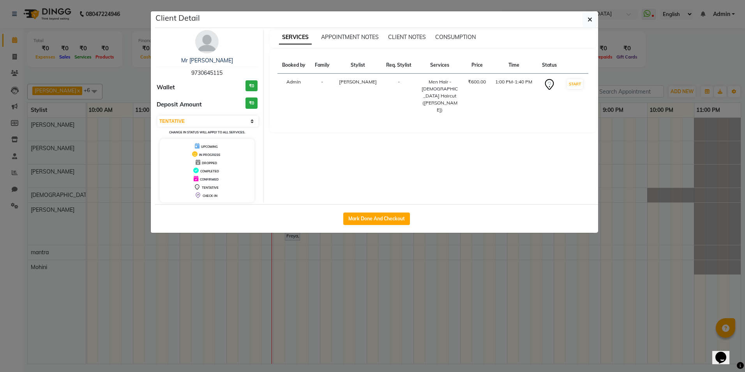
click at [146, 250] on ngb-modal-window "Client Detail Mr [PERSON_NAME] 9730645115 Wallet ₹0 Deposit Amount ₹0 Select IN…" at bounding box center [372, 186] width 745 height 372
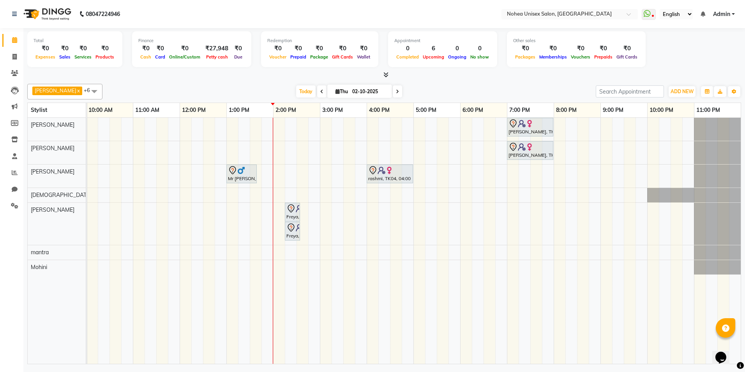
click at [350, 88] on input "02-10-2025" at bounding box center [369, 92] width 39 height 12
select select "10"
select select "2025"
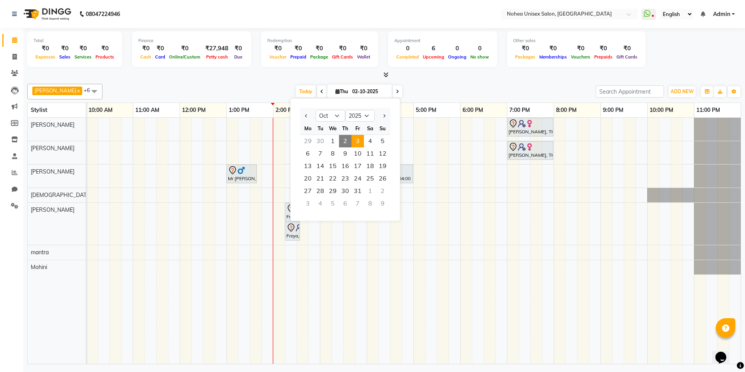
click at [358, 139] on span "3" at bounding box center [357, 141] width 12 height 12
type input "03-10-2025"
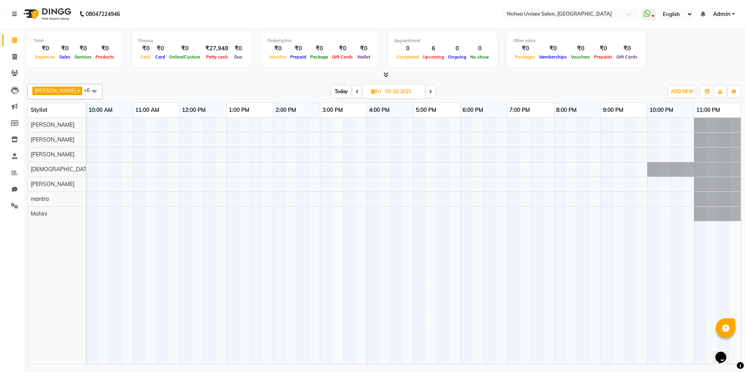
click at [391, 92] on input "03-10-2025" at bounding box center [402, 92] width 39 height 12
select select "10"
select select "2025"
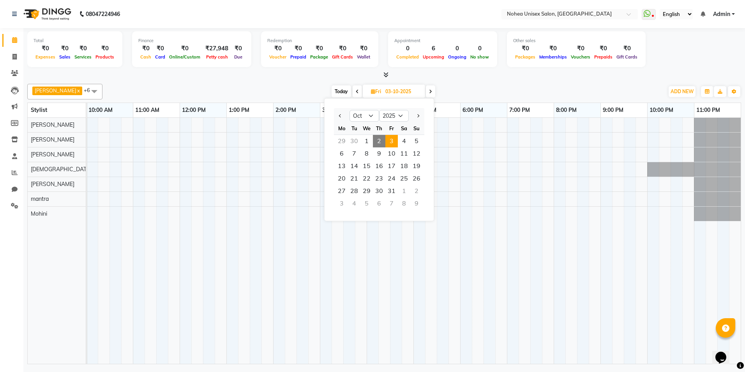
click at [378, 140] on span "2" at bounding box center [379, 141] width 12 height 12
type input "02-10-2025"
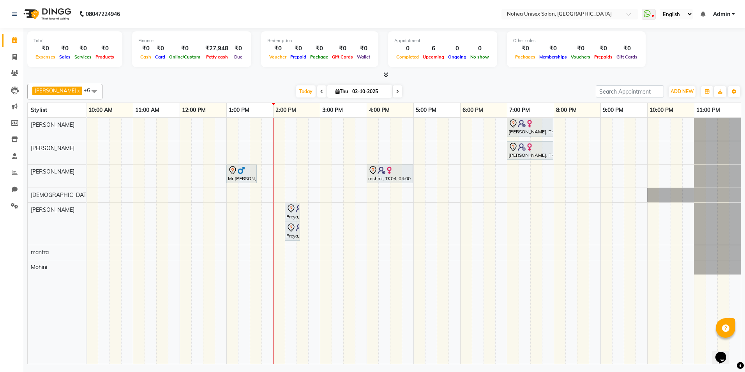
drag, startPoint x: 354, startPoint y: 92, endPoint x: 388, endPoint y: 119, distance: 43.3
click at [388, 119] on div "[PERSON_NAME] x [PERSON_NAME] x mantra x [PERSON_NAME] x [PERSON_NAME] x [PERSO…" at bounding box center [384, 222] width 714 height 283
click at [499, 97] on div "[PERSON_NAME] x [PERSON_NAME] x mantra x [PERSON_NAME] x [PERSON_NAME] x [PERSO…" at bounding box center [384, 92] width 714 height 16
click at [226, 98] on div "[PERSON_NAME] x [PERSON_NAME] x mantra x [PERSON_NAME] x [PERSON_NAME] x [PERSO…" at bounding box center [384, 92] width 714 height 16
drag, startPoint x: 226, startPoint y: 98, endPoint x: 191, endPoint y: 70, distance: 44.9
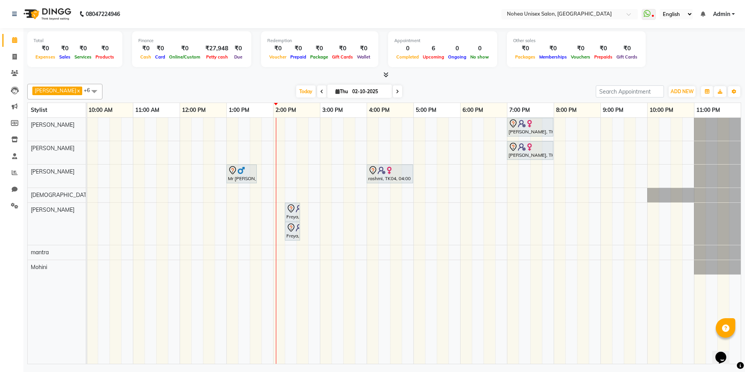
click at [191, 70] on div "Total ₹0 Expenses ₹0 Sales ₹0 Services ₹0 Products Finance ₹0 Cash ₹0 Card ₹0 O…" at bounding box center [384, 53] width 714 height 51
drag, startPoint x: 191, startPoint y: 70, endPoint x: 193, endPoint y: 92, distance: 21.5
click at [193, 92] on div "Today Thu 02-10-2025" at bounding box center [348, 92] width 485 height 12
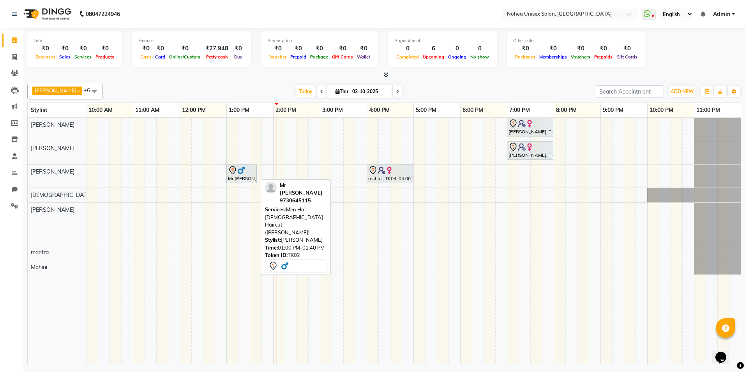
click at [243, 177] on div "Mr [PERSON_NAME], TK02, 01:00 PM-01:40 PM, Men Hair - [DEMOGRAPHIC_DATA] Haircu…" at bounding box center [241, 174] width 29 height 16
select select "7"
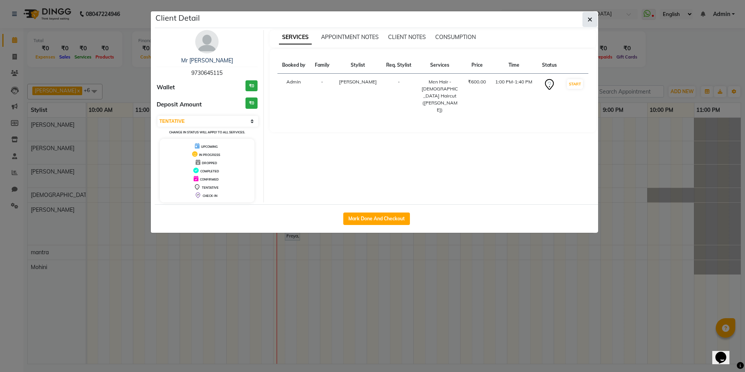
click at [591, 16] on icon "button" at bounding box center [590, 19] width 5 height 6
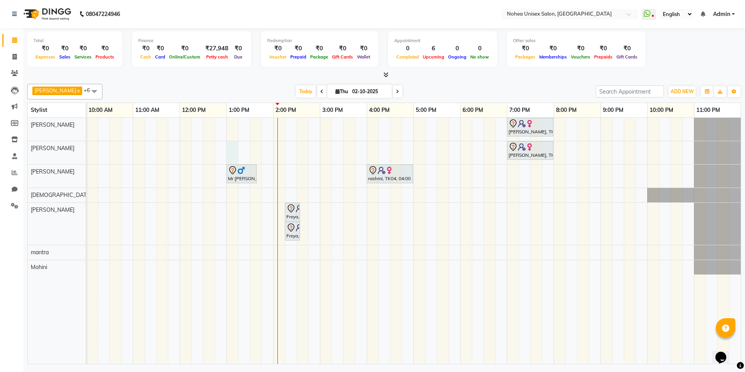
click at [228, 149] on div "[PERSON_NAME], TK03, 07:00 PM-08:00 PM, Women Hair - Haircut SR Stylist [PERSON…" at bounding box center [389, 241] width 701 height 246
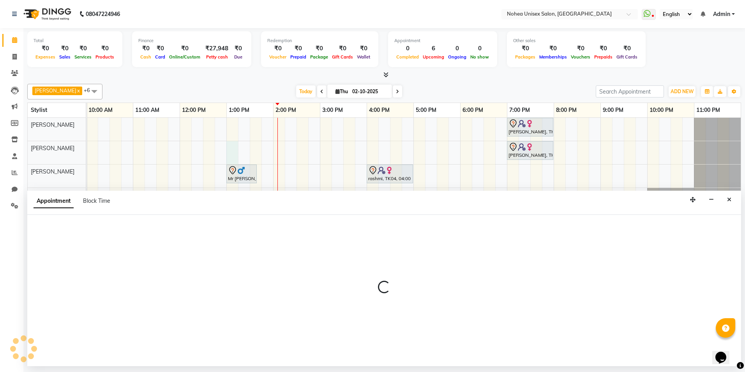
select select "76527"
select select "780"
select select "tentative"
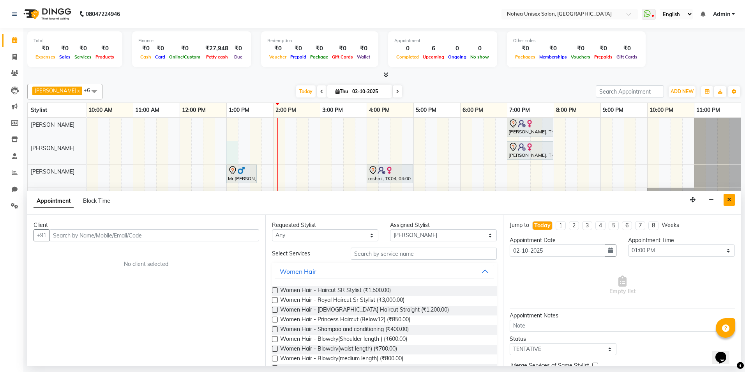
click at [731, 200] on button "Close" at bounding box center [729, 200] width 11 height 12
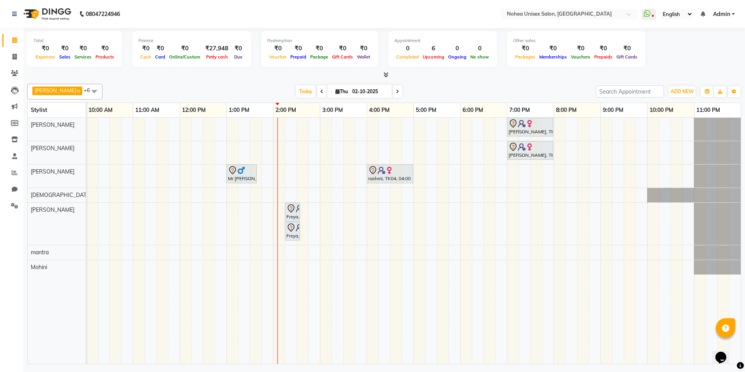
click at [152, 146] on div "[PERSON_NAME], TK03, 07:00 PM-08:00 PM, Women Hair - Haircut SR Stylist [PERSON…" at bounding box center [389, 241] width 701 height 246
select select "76527"
select select "tentative"
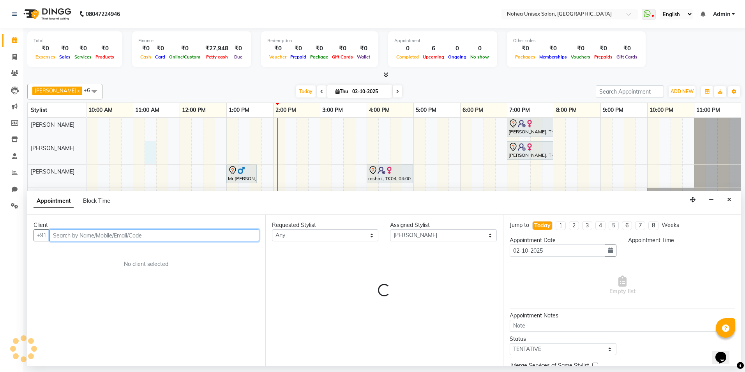
select select "675"
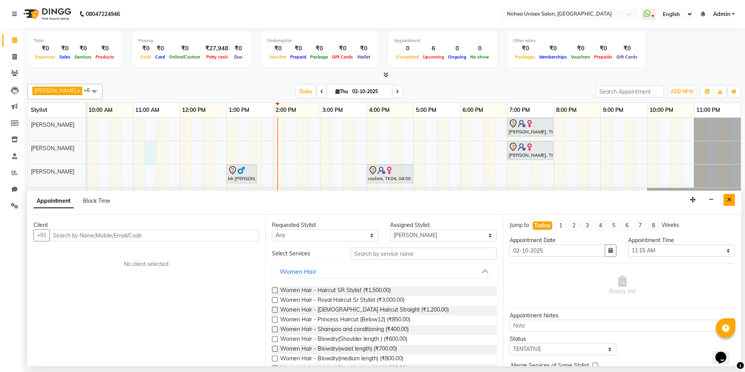
click at [729, 196] on button "Close" at bounding box center [729, 200] width 11 height 12
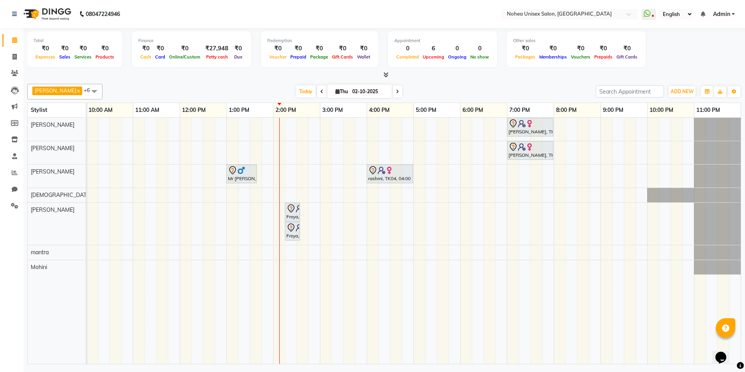
drag, startPoint x: 70, startPoint y: 88, endPoint x: 139, endPoint y: 78, distance: 70.1
click at [139, 78] on div "Total ₹0 Expenses ₹0 Sales ₹0 Services ₹0 Products Finance ₹0 Cash ₹0 Card ₹0 O…" at bounding box center [384, 197] width 722 height 338
click at [95, 82] on div "[PERSON_NAME] x [PERSON_NAME] x mantra x [PERSON_NAME] x [PERSON_NAME] x [PERSO…" at bounding box center [384, 222] width 714 height 283
click at [99, 82] on div "[PERSON_NAME] x [PERSON_NAME] x mantra x [PERSON_NAME] x [PERSON_NAME] x [PERSO…" at bounding box center [384, 222] width 714 height 283
click at [147, 81] on div "[PERSON_NAME] x [PERSON_NAME] x mantra x [PERSON_NAME] x [PERSON_NAME] x [PERSO…" at bounding box center [384, 222] width 714 height 283
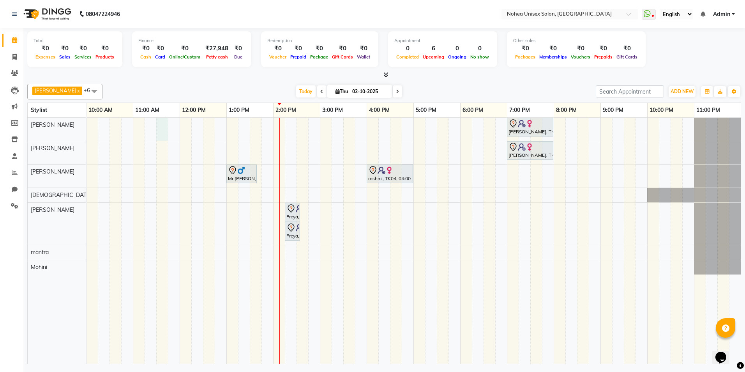
click at [157, 129] on div "[PERSON_NAME], TK03, 07:00 PM-08:00 PM, Women Hair - Haircut SR Stylist [PERSON…" at bounding box center [389, 241] width 701 height 246
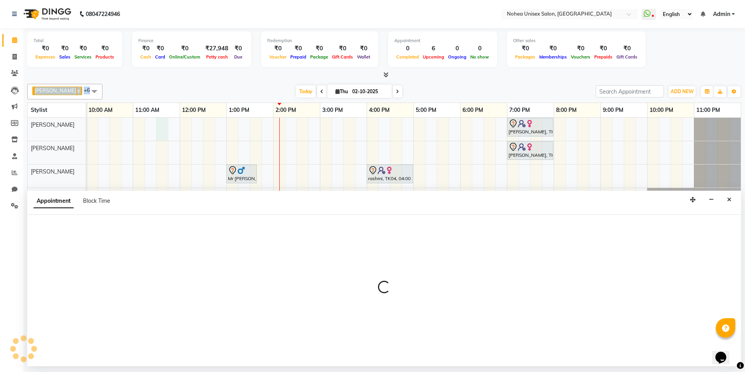
select select "74821"
select select "690"
select select "tentative"
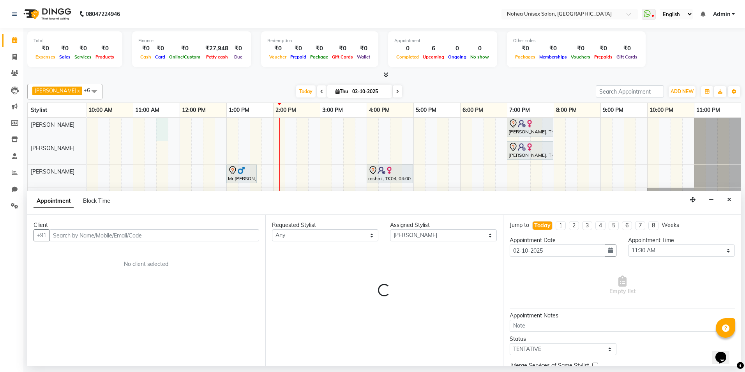
click at [155, 74] on div at bounding box center [384, 75] width 714 height 8
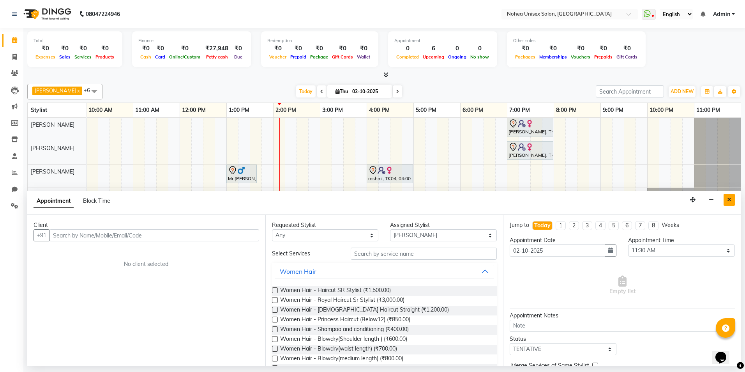
click at [724, 196] on button "Close" at bounding box center [729, 200] width 11 height 12
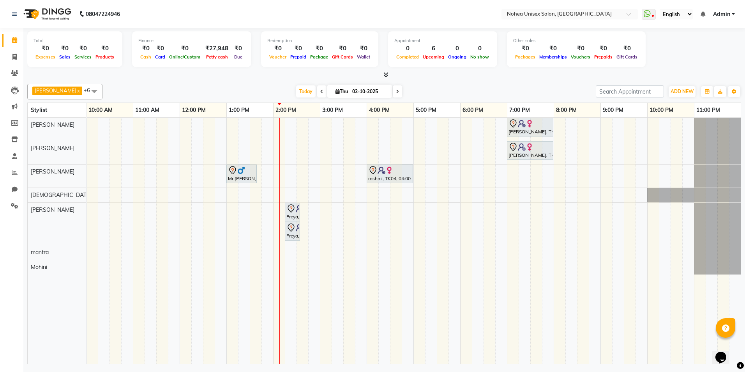
click at [86, 91] on span at bounding box center [94, 91] width 16 height 15
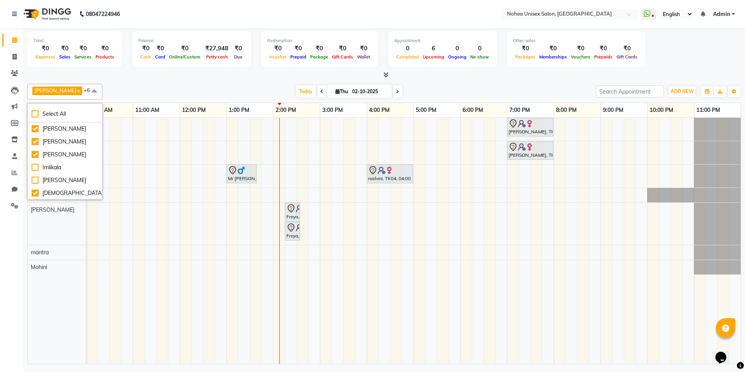
click at [95, 66] on div "Total ₹0 Expenses ₹0 Sales ₹0 Services ₹0 Products" at bounding box center [74, 49] width 95 height 36
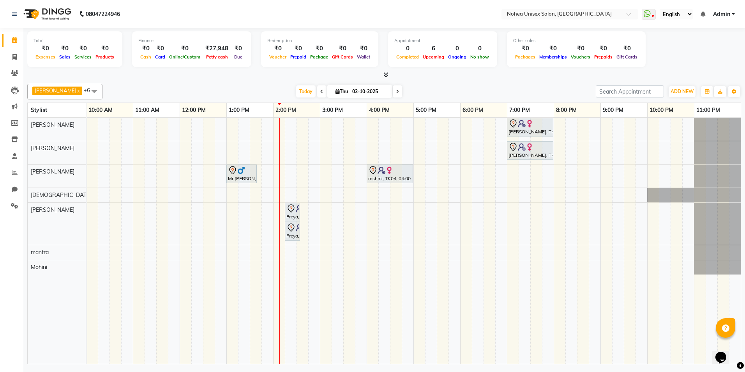
click at [386, 74] on icon at bounding box center [385, 75] width 5 height 6
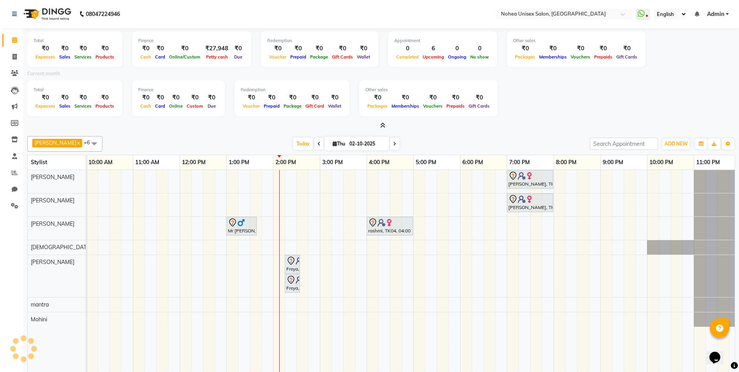
click at [382, 124] on icon at bounding box center [382, 125] width 5 height 6
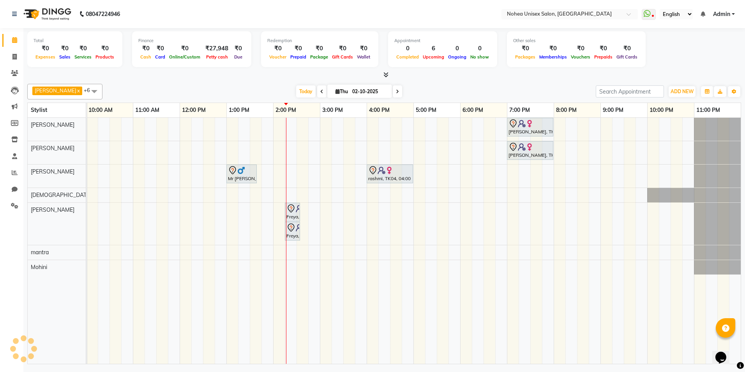
click at [388, 75] on icon at bounding box center [385, 75] width 5 height 6
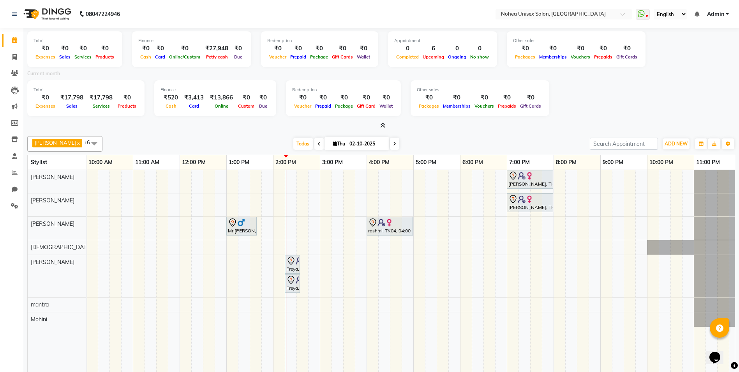
click at [380, 124] on icon at bounding box center [382, 125] width 5 height 6
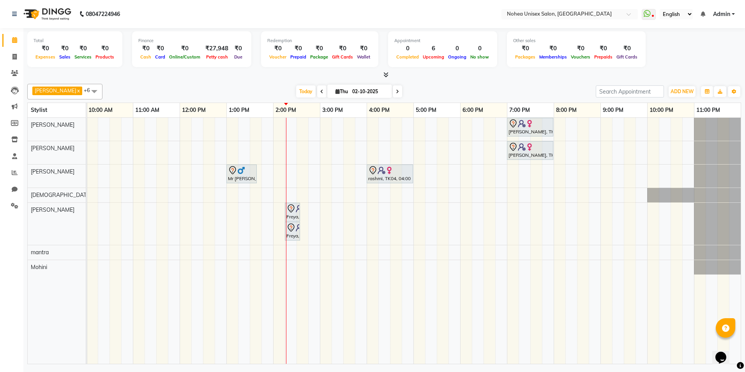
drag, startPoint x: 357, startPoint y: 90, endPoint x: 332, endPoint y: 91, distance: 24.5
click at [332, 91] on span "[DATE]" at bounding box center [359, 91] width 65 height 13
drag, startPoint x: 332, startPoint y: 91, endPoint x: 440, endPoint y: 74, distance: 109.6
click at [439, 75] on div "Total ₹0 Expenses ₹0 Sales ₹0 Services ₹0 Products Finance ₹0 Cash ₹0 Card ₹0 O…" at bounding box center [384, 197] width 722 height 338
click at [685, 50] on div "Total ₹0 Expenses ₹0 Sales ₹0 Services ₹0 Products Finance ₹0 Cash ₹0 Card ₹0 O…" at bounding box center [384, 50] width 714 height 38
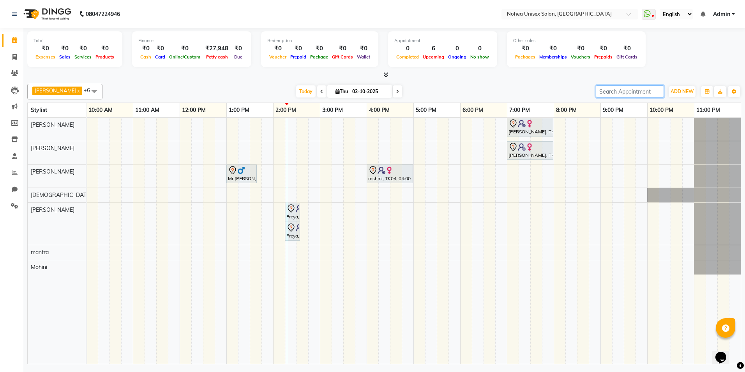
click at [605, 93] on input "search" at bounding box center [630, 91] width 68 height 12
click at [638, 65] on div "Total ₹0 Expenses ₹0 Sales ₹0 Services ₹0 Products Finance ₹0 Cash ₹0 Card ₹0 O…" at bounding box center [384, 50] width 714 height 38
drag, startPoint x: 613, startPoint y: 81, endPoint x: 612, endPoint y: 88, distance: 7.8
click at [612, 88] on div "[PERSON_NAME] x [PERSON_NAME] x mantra x [PERSON_NAME] x [PERSON_NAME] x [PERSO…" at bounding box center [384, 222] width 714 height 283
click at [612, 88] on input "search" at bounding box center [630, 91] width 68 height 12
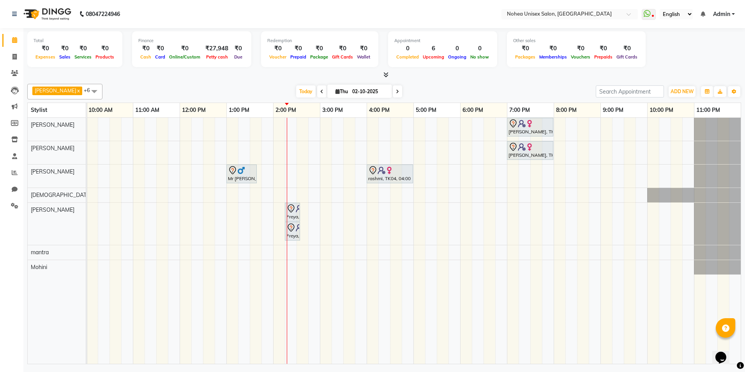
click at [386, 78] on span at bounding box center [384, 75] width 8 height 8
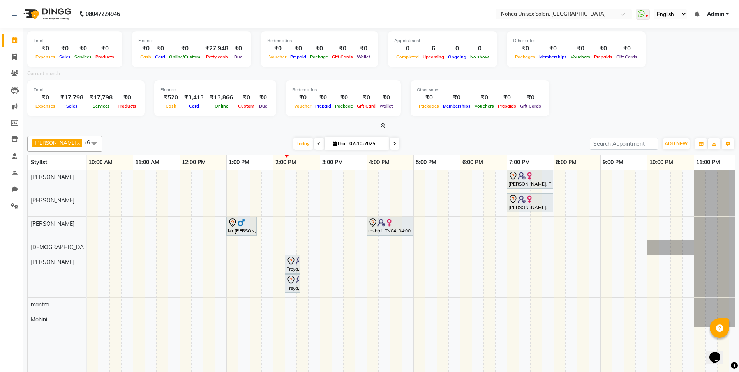
drag, startPoint x: 61, startPoint y: 91, endPoint x: 85, endPoint y: 96, distance: 24.3
click at [85, 96] on div "Total ₹0 Expenses ₹17,798 Sales ₹17,798 Services ₹0 Products" at bounding box center [85, 98] width 117 height 36
drag, startPoint x: 85, startPoint y: 96, endPoint x: 110, endPoint y: 129, distance: 41.6
click at [110, 129] on div at bounding box center [381, 126] width 708 height 8
click at [386, 123] on div at bounding box center [381, 126] width 708 height 8
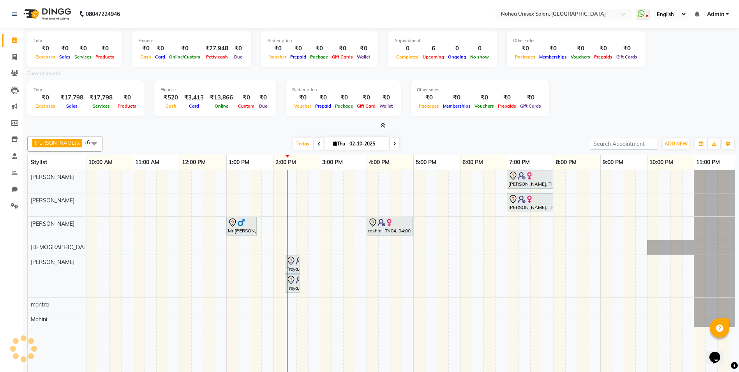
click at [381, 123] on icon at bounding box center [382, 125] width 5 height 6
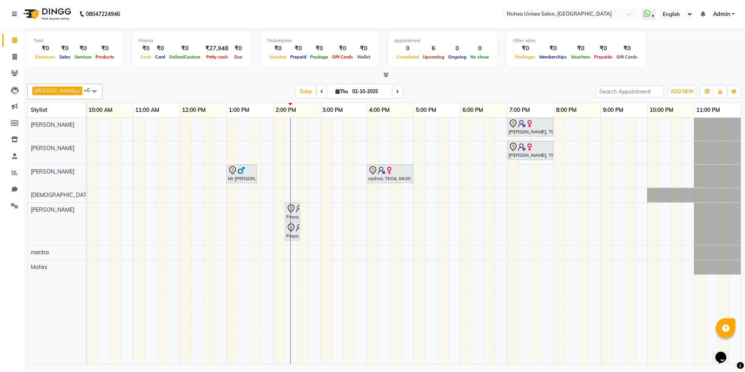
drag, startPoint x: 380, startPoint y: 122, endPoint x: 381, endPoint y: 295, distance: 172.6
click at [381, 295] on td at bounding box center [384, 241] width 12 height 246
click at [614, 94] on input "search" at bounding box center [630, 91] width 68 height 12
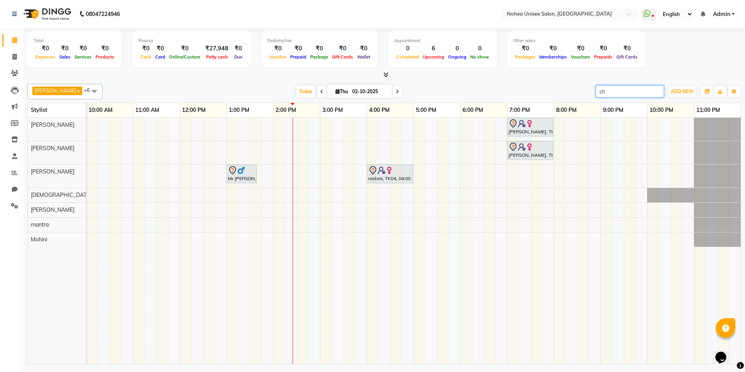
type input "s"
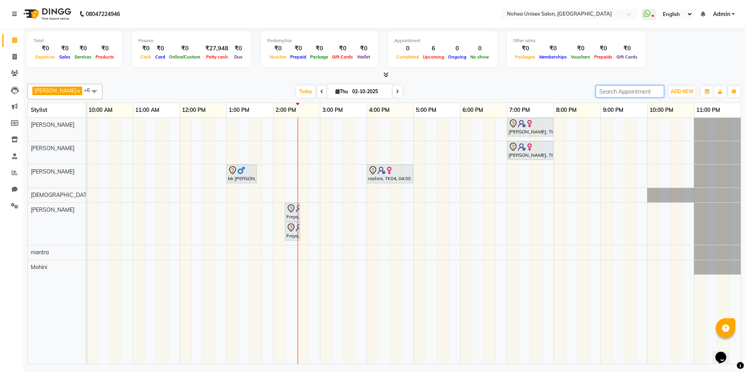
click at [596, 92] on input "search" at bounding box center [630, 91] width 68 height 12
drag, startPoint x: 596, startPoint y: 95, endPoint x: 745, endPoint y: 121, distance: 151.2
click at [745, 121] on html "08047224946 Select Location × Nohea Unisex Salon, Kharadi WhatsApp Status ✕ Sta…" at bounding box center [372, 186] width 745 height 372
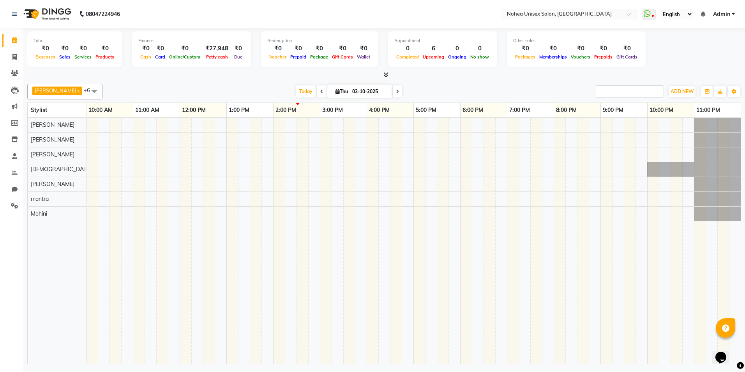
click at [473, 60] on div "No show" at bounding box center [479, 57] width 23 height 8
drag, startPoint x: 232, startPoint y: 288, endPoint x: 272, endPoint y: 161, distance: 133.3
click at [238, 278] on td at bounding box center [232, 241] width 12 height 246
click at [317, 97] on span at bounding box center [321, 91] width 9 height 12
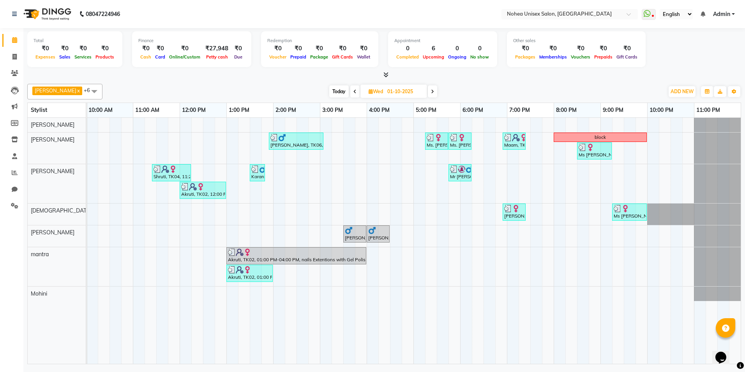
click at [428, 92] on span at bounding box center [432, 91] width 9 height 12
type input "02-10-2025"
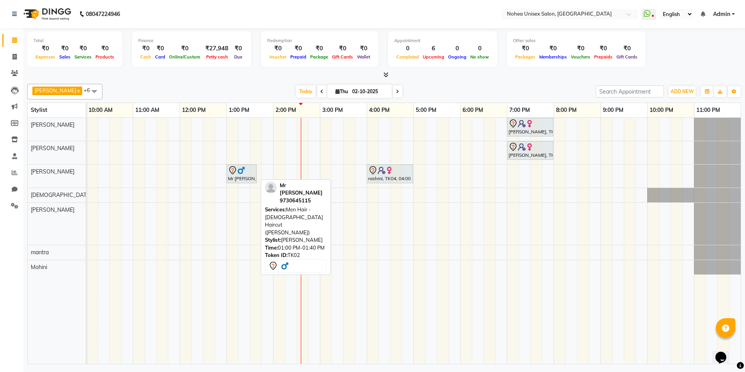
click at [250, 166] on div at bounding box center [241, 170] width 27 height 9
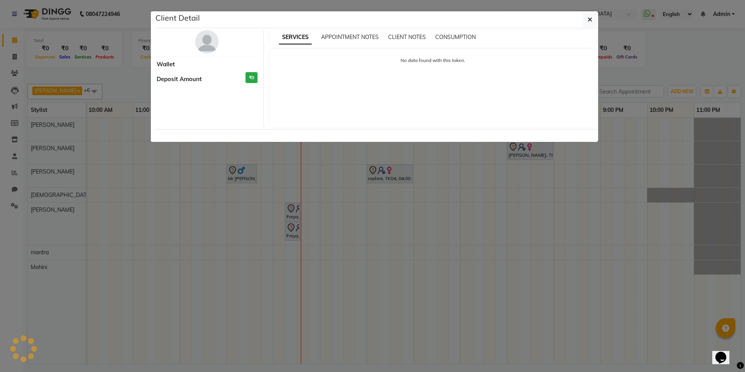
select select "7"
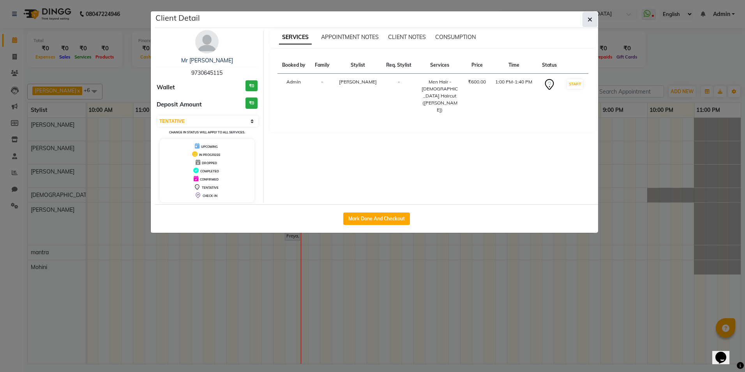
click at [586, 18] on button "button" at bounding box center [589, 19] width 15 height 15
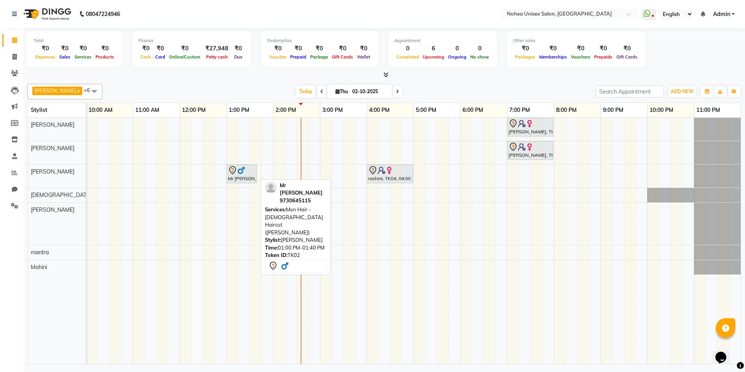
click at [234, 176] on div "Mr [PERSON_NAME], TK02, 01:00 PM-01:40 PM, Men Hair - [DEMOGRAPHIC_DATA] Haircu…" at bounding box center [241, 174] width 29 height 16
select select "7"
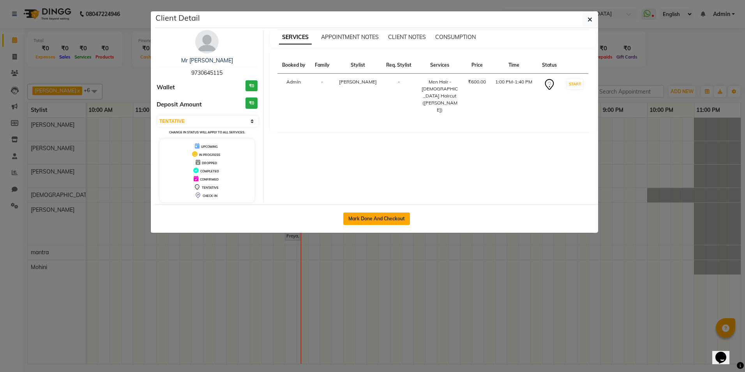
click at [379, 216] on button "Mark Done And Checkout" at bounding box center [376, 218] width 67 height 12
select select "service"
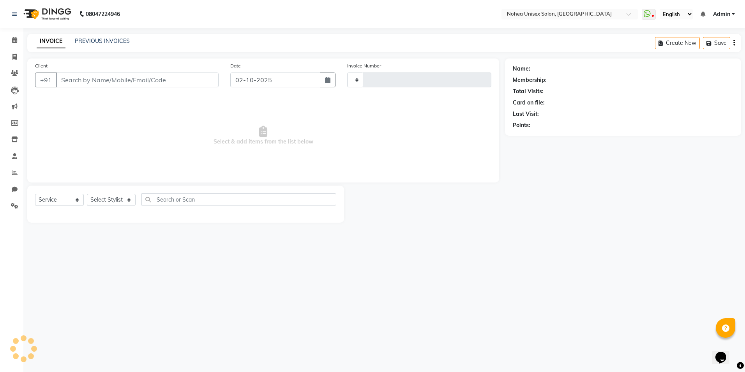
type input "2426"
select select "8009"
type input "9730645115"
select select "80899"
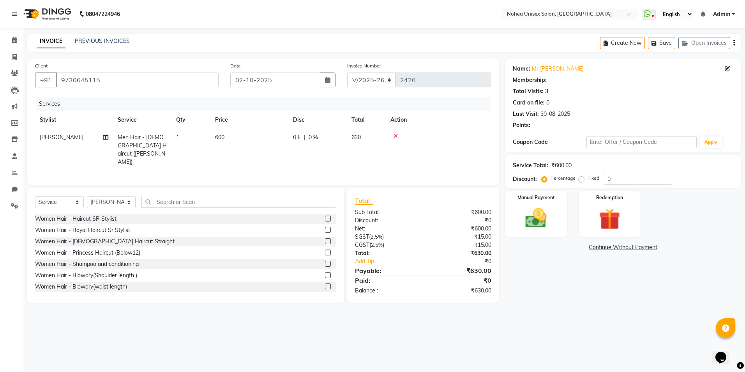
select select "1: Object"
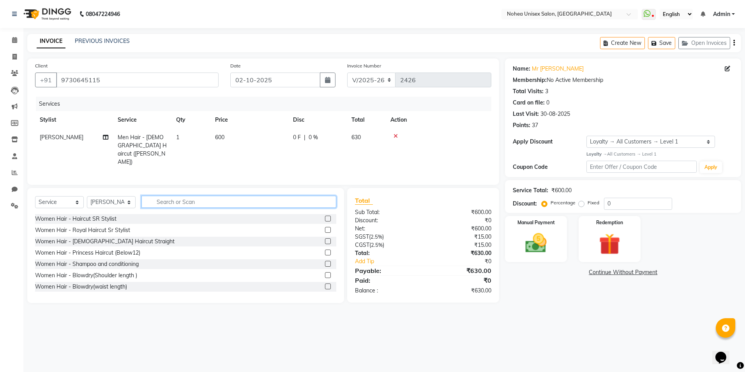
click at [249, 196] on input "text" at bounding box center [238, 202] width 194 height 12
type input "d"
type input "l"
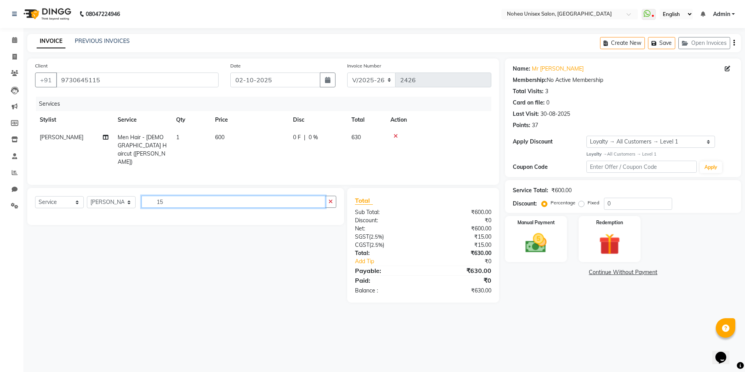
type input "1"
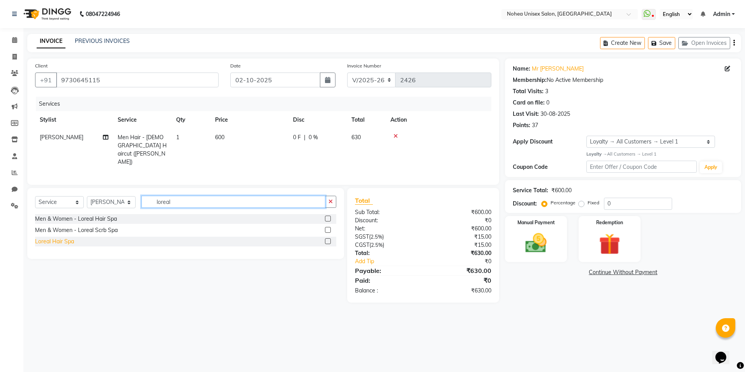
type input "loreal"
click at [55, 239] on div "Loreal Hair Spa" at bounding box center [54, 241] width 39 height 8
checkbox input "false"
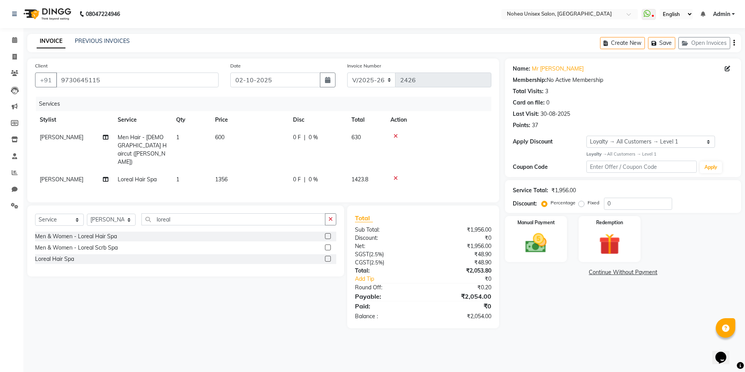
click at [396, 175] on icon at bounding box center [396, 177] width 4 height 5
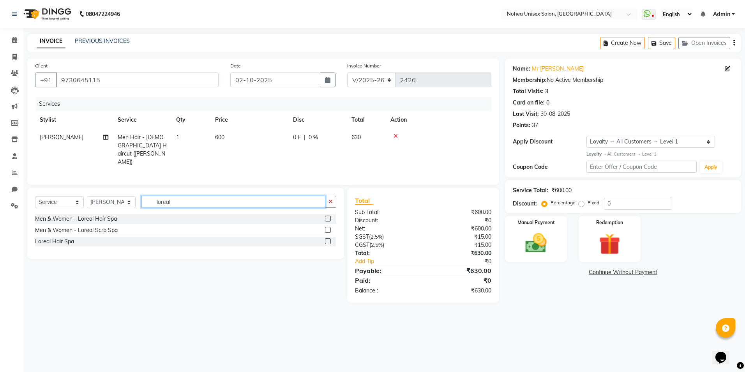
click at [208, 200] on input "loreal" at bounding box center [233, 202] width 184 height 12
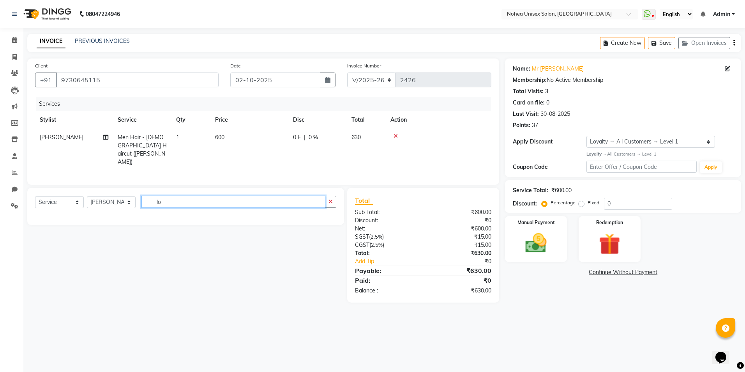
type input "l"
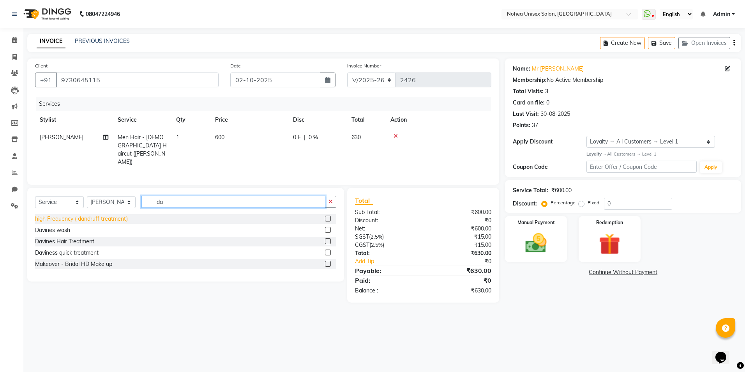
type input "da"
click at [116, 215] on div "high Frequency ( dandruff treatment)" at bounding box center [81, 219] width 93 height 8
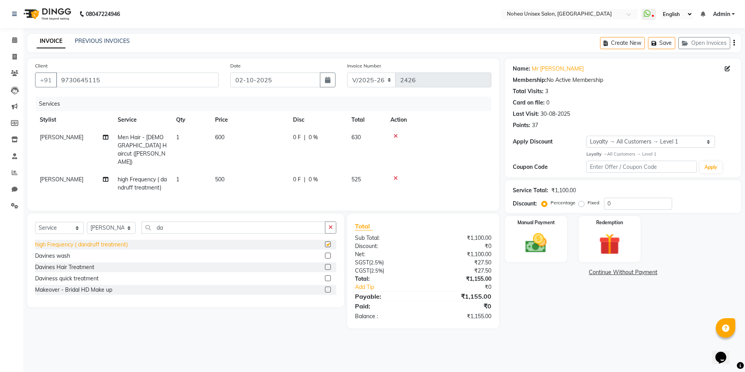
checkbox input "false"
click at [169, 221] on input "da" at bounding box center [233, 227] width 184 height 12
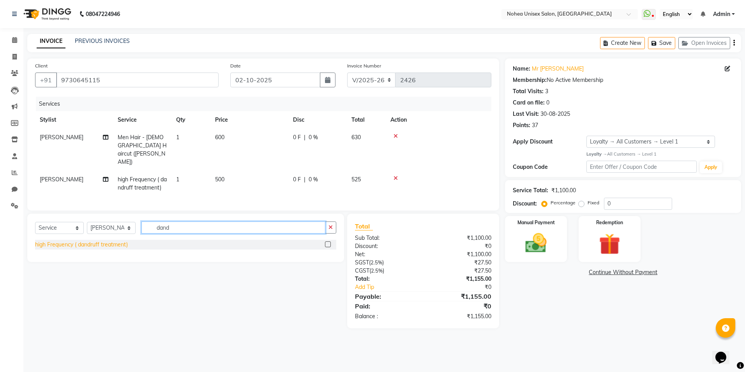
type input "dand"
click at [87, 240] on div "high Frequency ( dandruff treatment)" at bounding box center [81, 244] width 93 height 8
checkbox input "false"
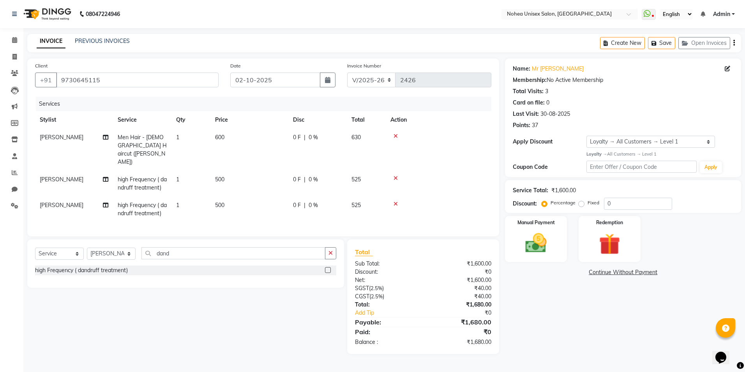
click at [394, 201] on icon at bounding box center [396, 203] width 4 height 5
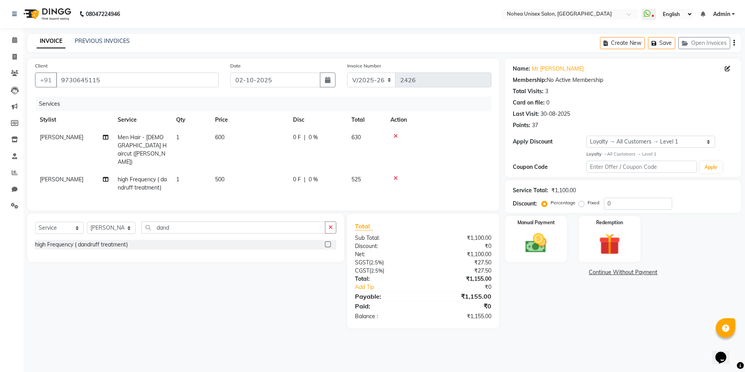
click at [395, 175] on icon at bounding box center [396, 177] width 4 height 5
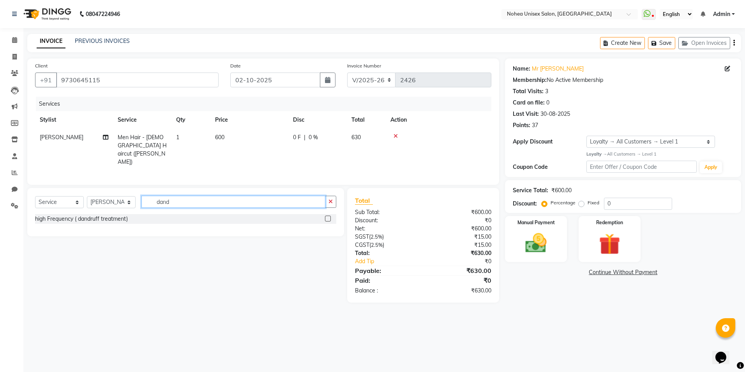
click at [198, 200] on input "dand" at bounding box center [233, 202] width 184 height 12
type input "d"
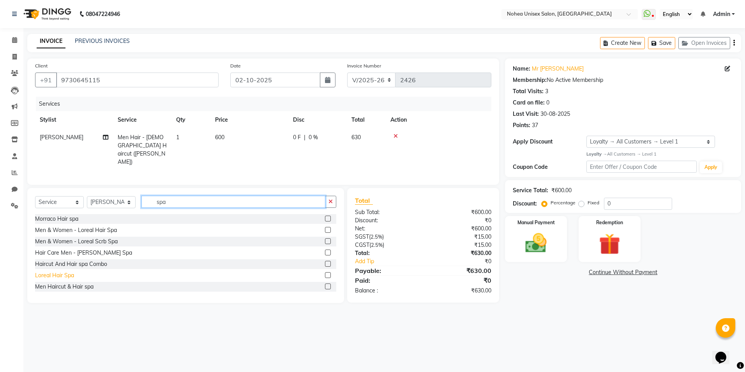
type input "spa"
click at [53, 273] on div "Loreal Hair Spa" at bounding box center [54, 275] width 39 height 8
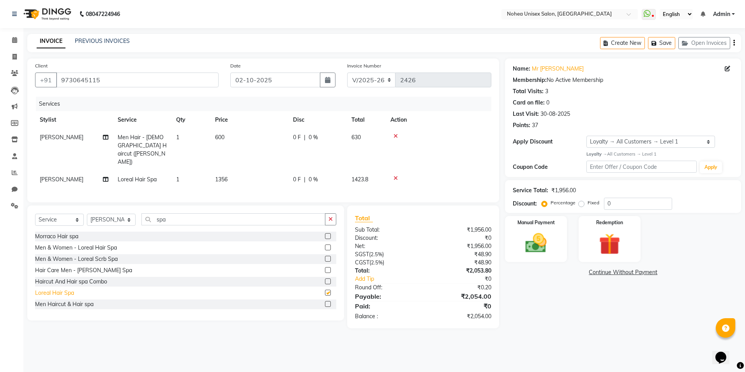
checkbox input "false"
click at [395, 175] on icon at bounding box center [396, 177] width 4 height 5
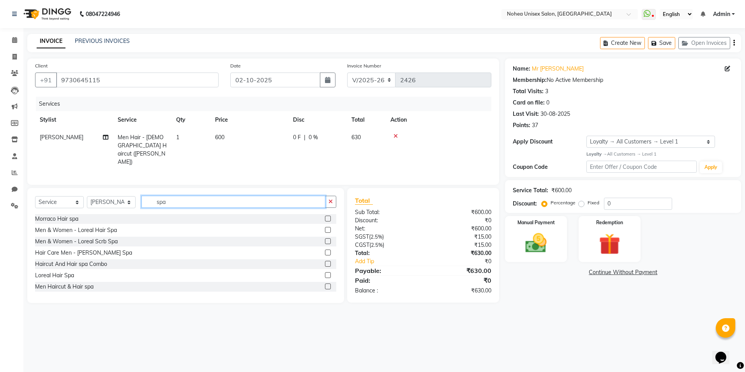
click at [205, 201] on input "spa" at bounding box center [233, 202] width 184 height 12
type input "s"
type input "d"
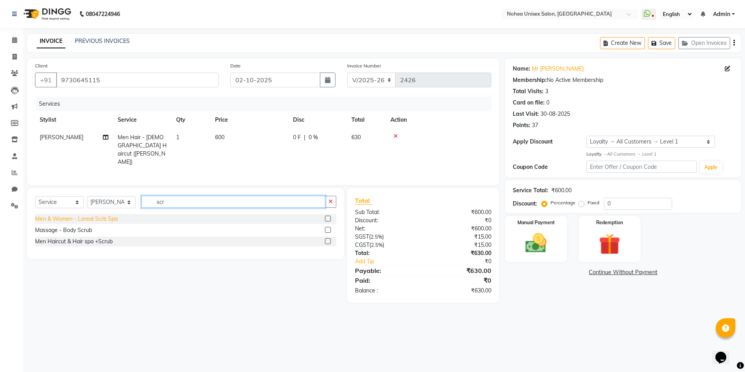
type input "scr"
click at [72, 217] on div "Men & Women - Loreal Scrb Spa" at bounding box center [76, 219] width 83 height 8
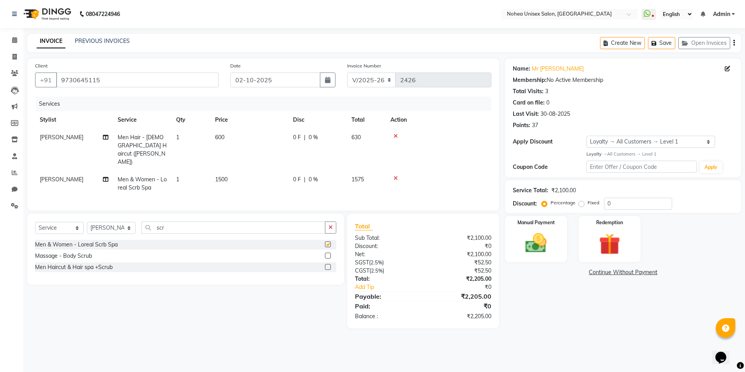
checkbox input "false"
click at [175, 221] on input "scr" at bounding box center [233, 227] width 184 height 12
type input "s"
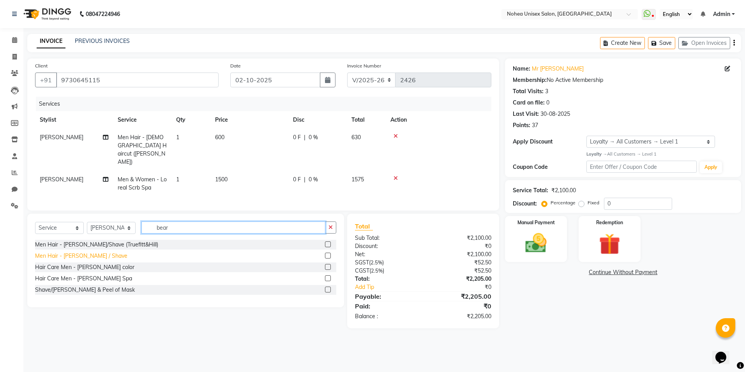
type input "bear"
click at [45, 252] on div "Men Hair - [PERSON_NAME] / Shave" at bounding box center [81, 256] width 92 height 8
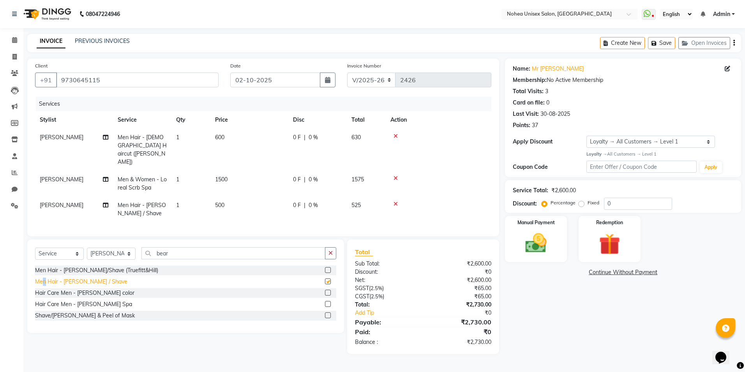
checkbox input "false"
click at [191, 247] on input "bear" at bounding box center [233, 253] width 184 height 12
type input "b"
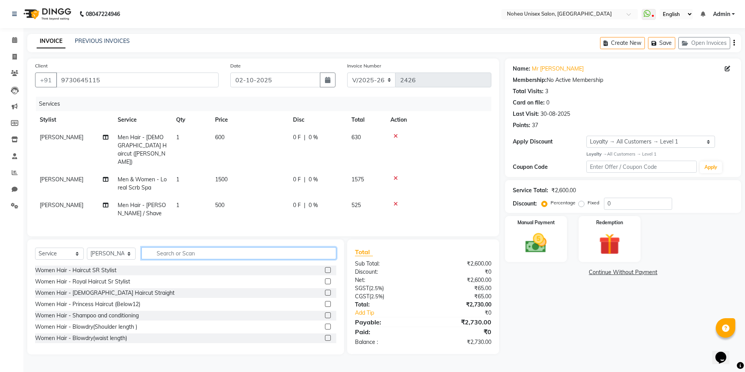
type input "d"
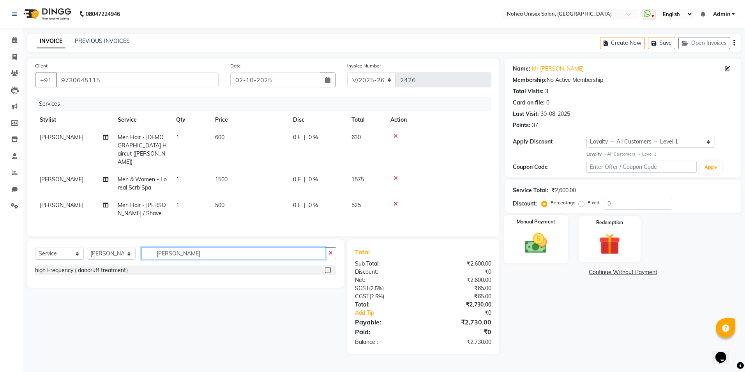
type input "[PERSON_NAME]"
click at [550, 234] on img at bounding box center [536, 243] width 36 height 26
